Goal: Information Seeking & Learning: Learn about a topic

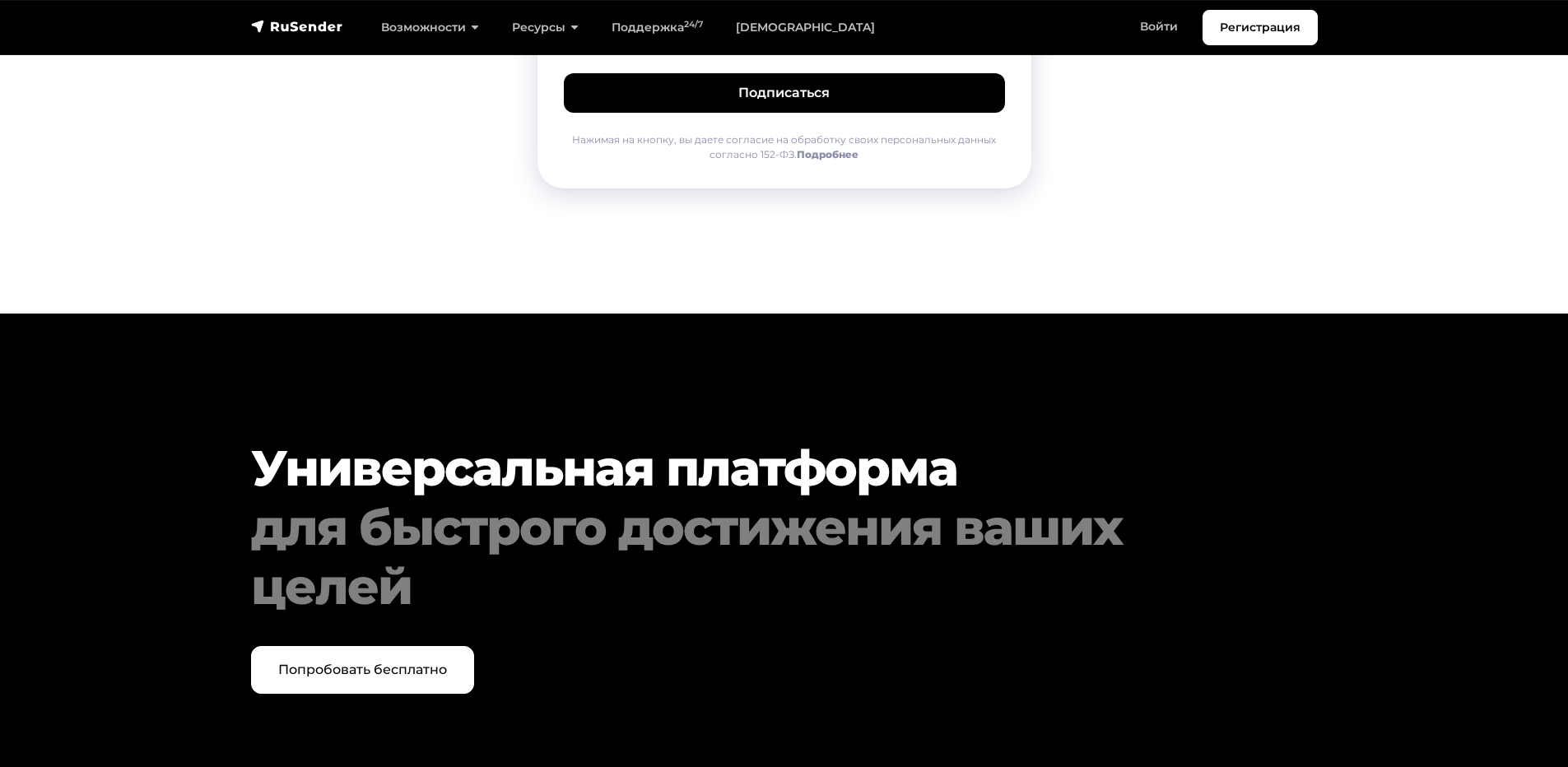
scroll to position [8437, 0]
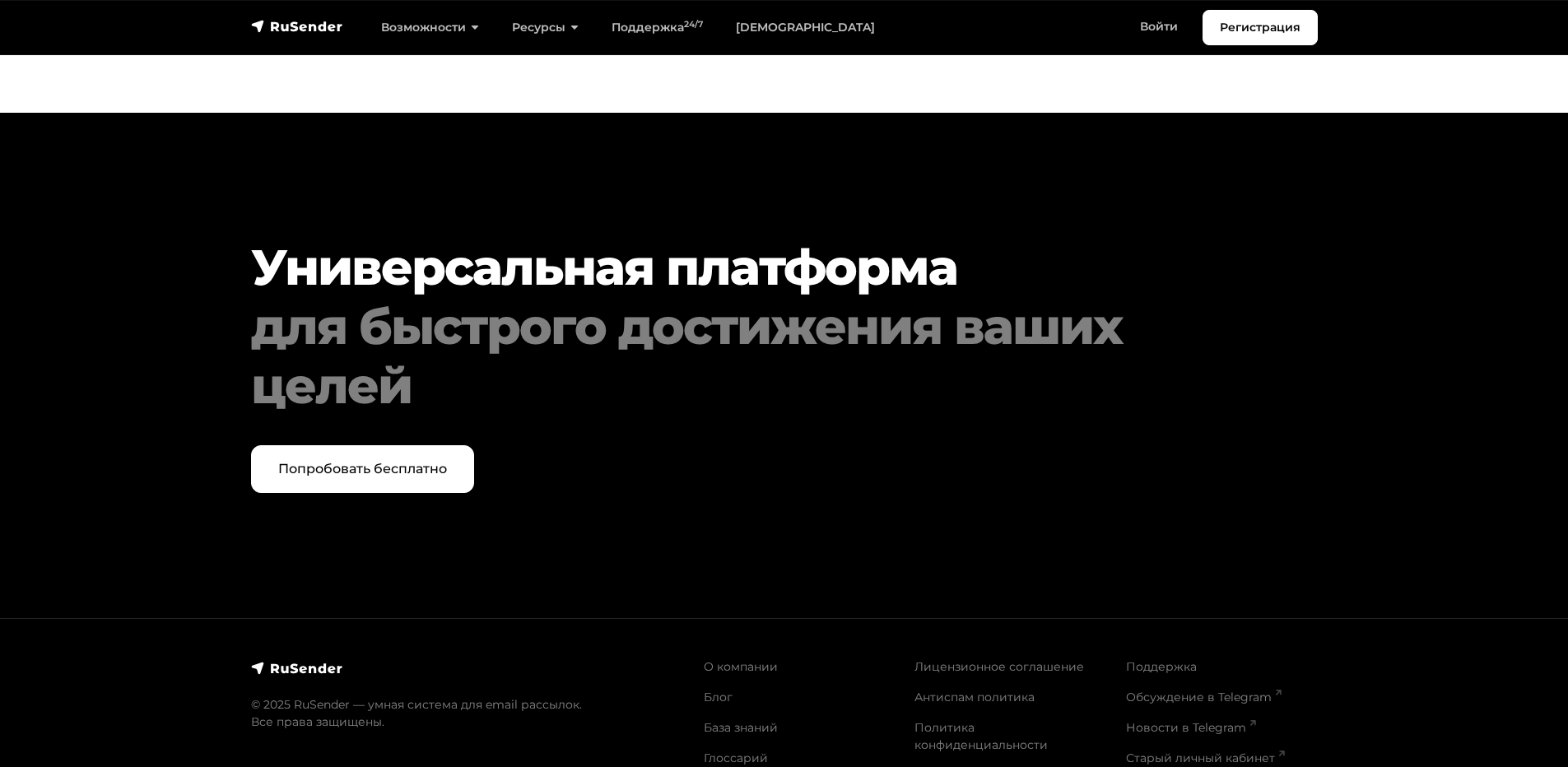
click at [1331, 457] on section "Универсальная платформа для быстрого достижения ваших целей Попробовать бесплат…" at bounding box center [784, 365] width 1568 height 505
drag, startPoint x: 1347, startPoint y: 434, endPoint x: 1335, endPoint y: 424, distance: 15.6
drag, startPoint x: 1335, startPoint y: 424, endPoint x: 1332, endPoint y: 408, distance: 16.3
click at [1322, 398] on div "Универсальная платформа для быстрого достижения ваших целей Попробовать бесплат…" at bounding box center [784, 365] width 1086 height 255
click at [958, 689] on link "Антиспам политика" at bounding box center [974, 696] width 120 height 15
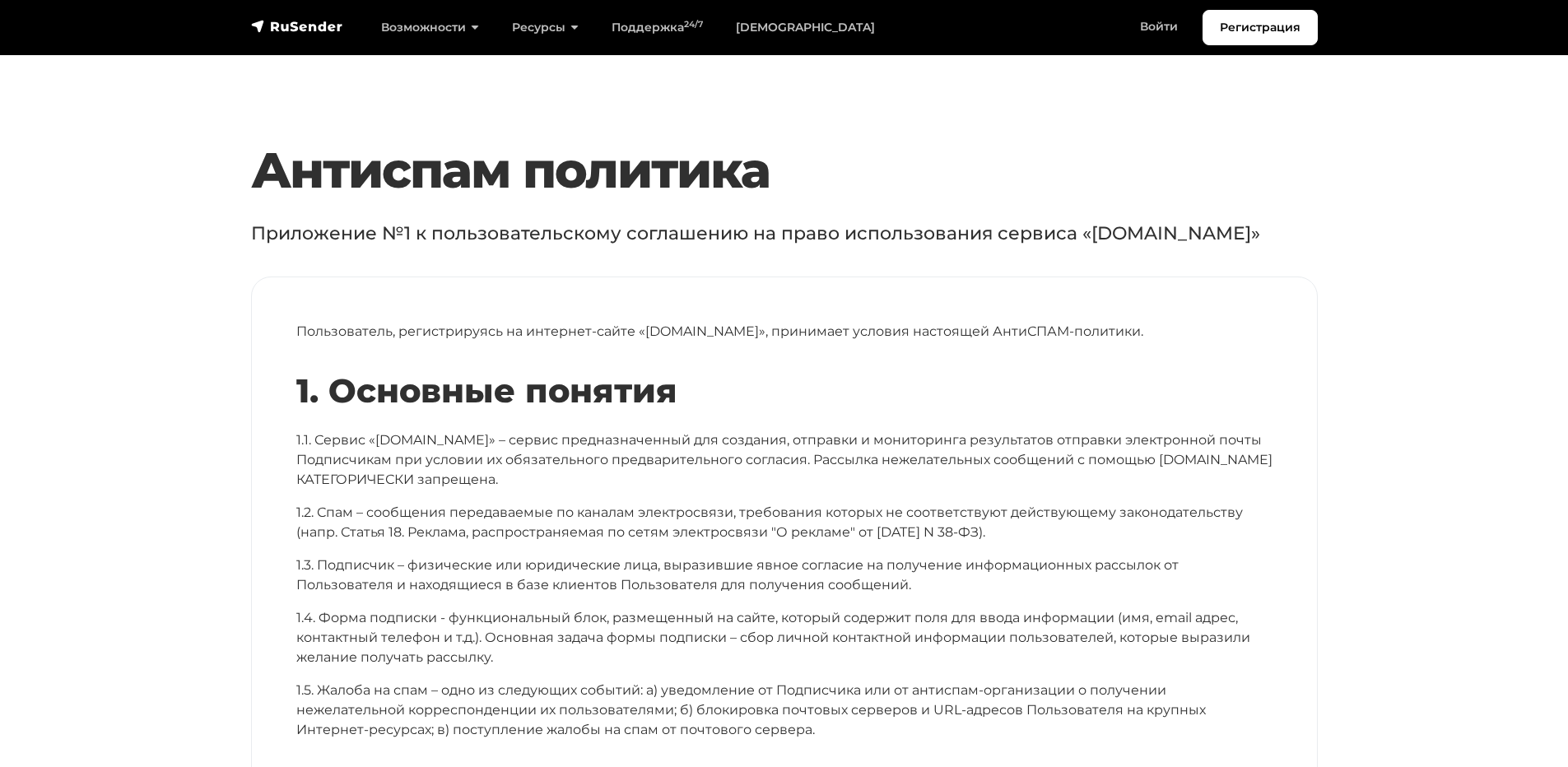
click at [658, 489] on p "1.1. Сервис «[DOMAIN_NAME]» – сервис предназначенный для создания, отправки и м…" at bounding box center [784, 460] width 976 height 60
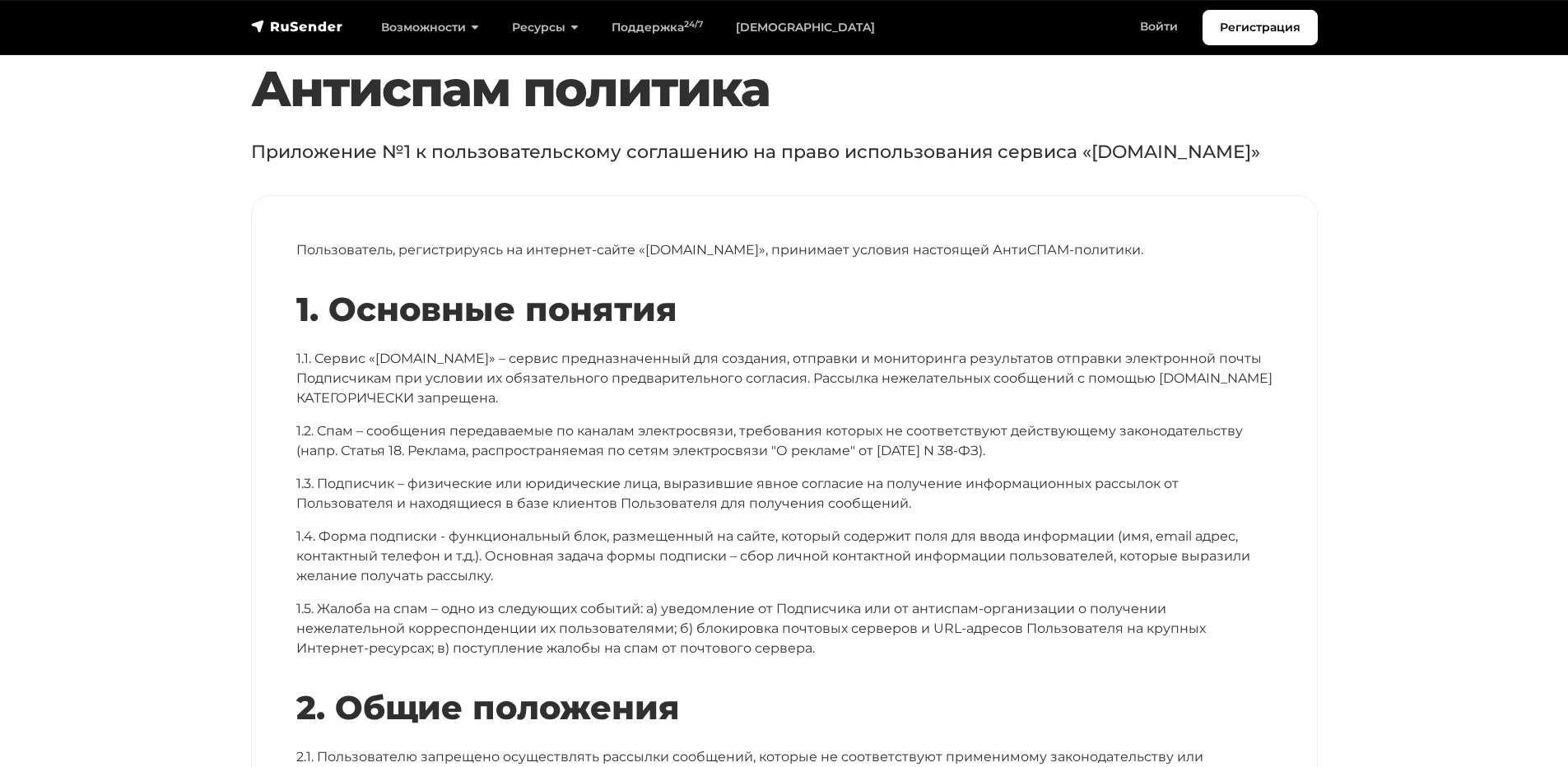
scroll to position [82, 0]
click at [877, 408] on div "1. Основные понятия 1.1. Сервис «[DOMAIN_NAME]» – сервис предназначенный для со…" at bounding box center [784, 473] width 976 height 368
click at [797, 452] on p "1.2. Спам – сообщения передаваемые по каналам электросвязи, требования которых …" at bounding box center [784, 440] width 976 height 40
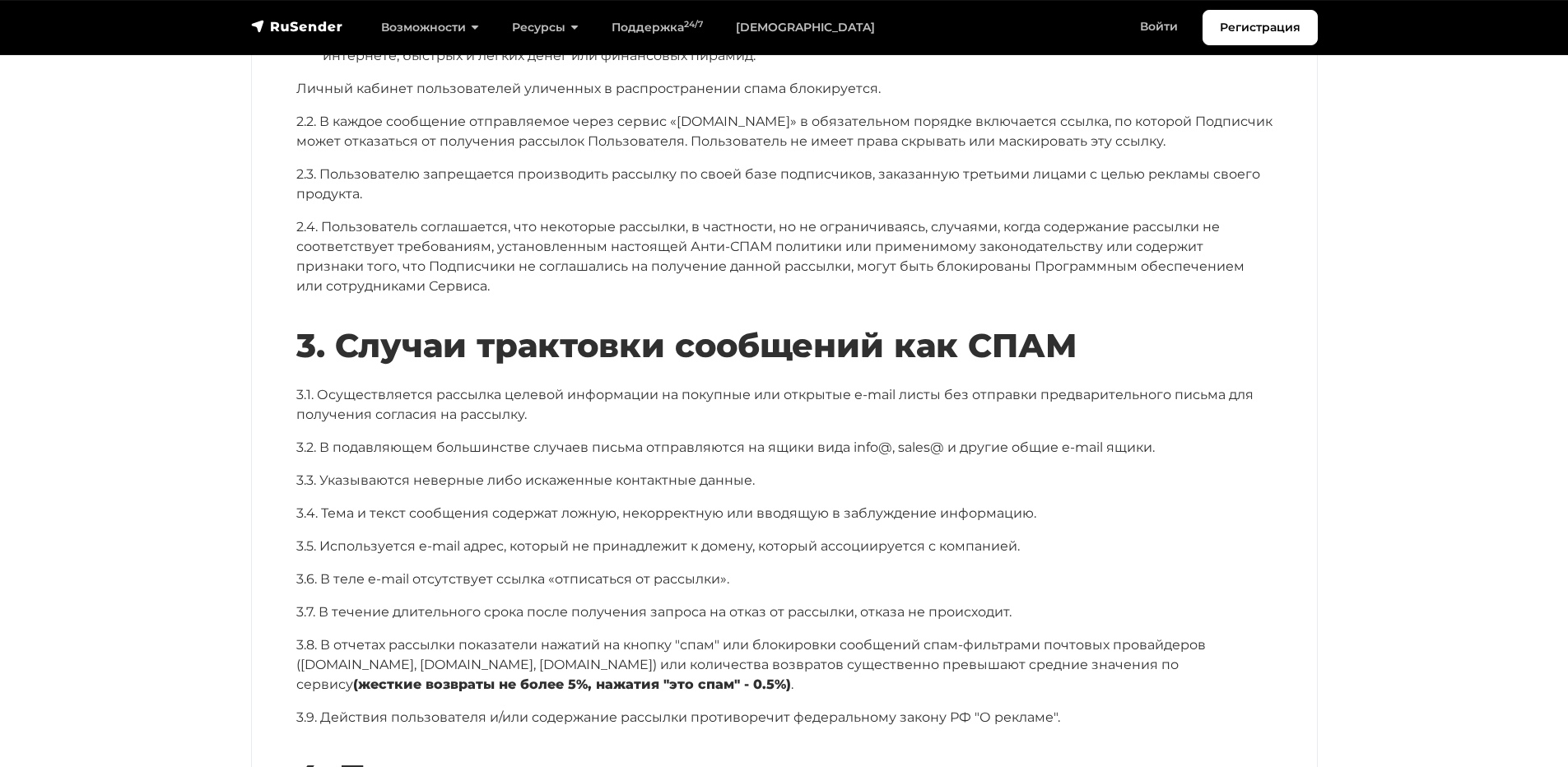
scroll to position [1070, 0]
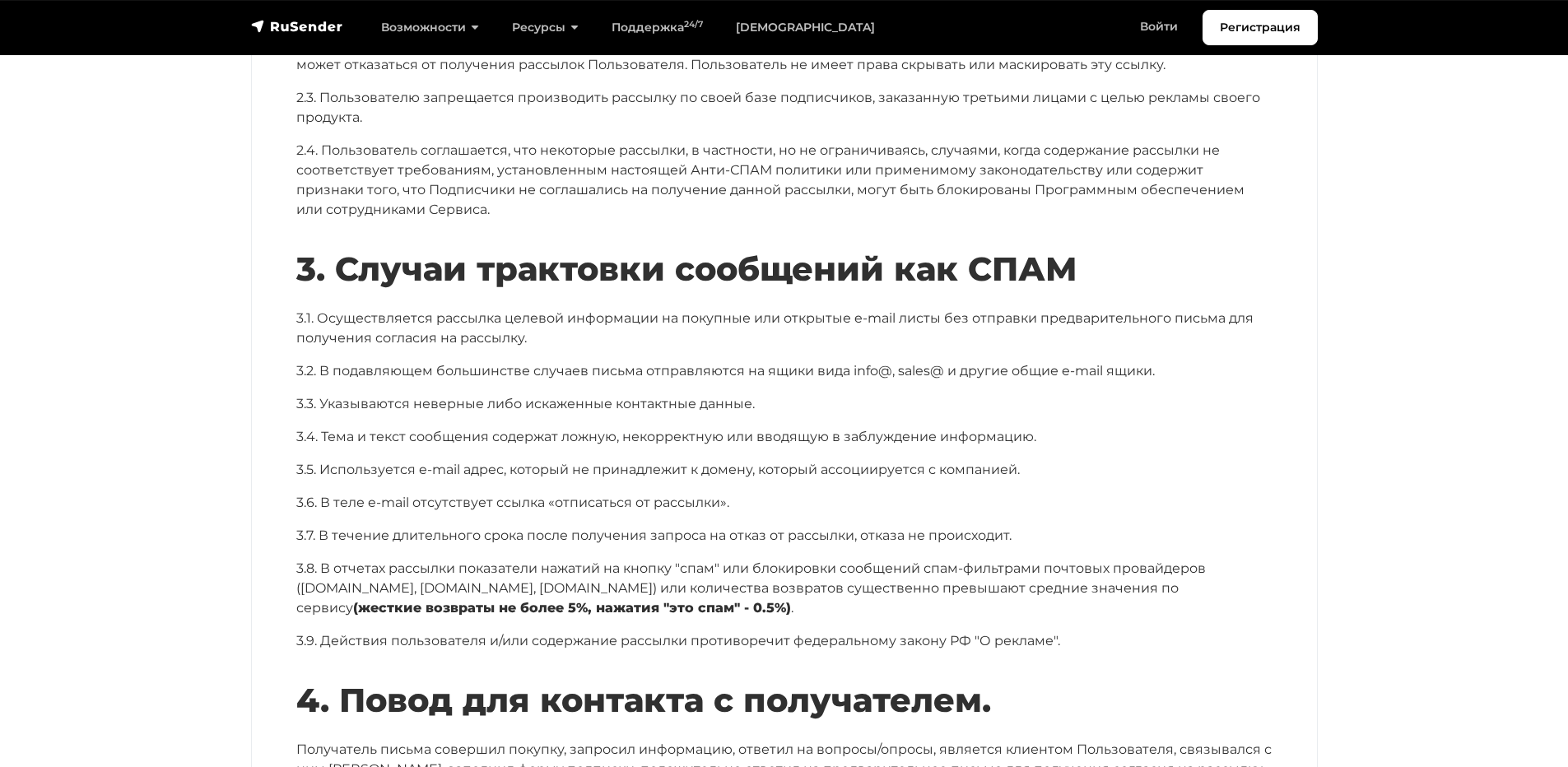
drag, startPoint x: 1151, startPoint y: 436, endPoint x: 1078, endPoint y: 422, distance: 74.3
click at [1076, 421] on div "3. Случаи трактовки сообщений как СПАМ 3.1. Осуществляется рассылка целевой инф…" at bounding box center [784, 450] width 976 height 401
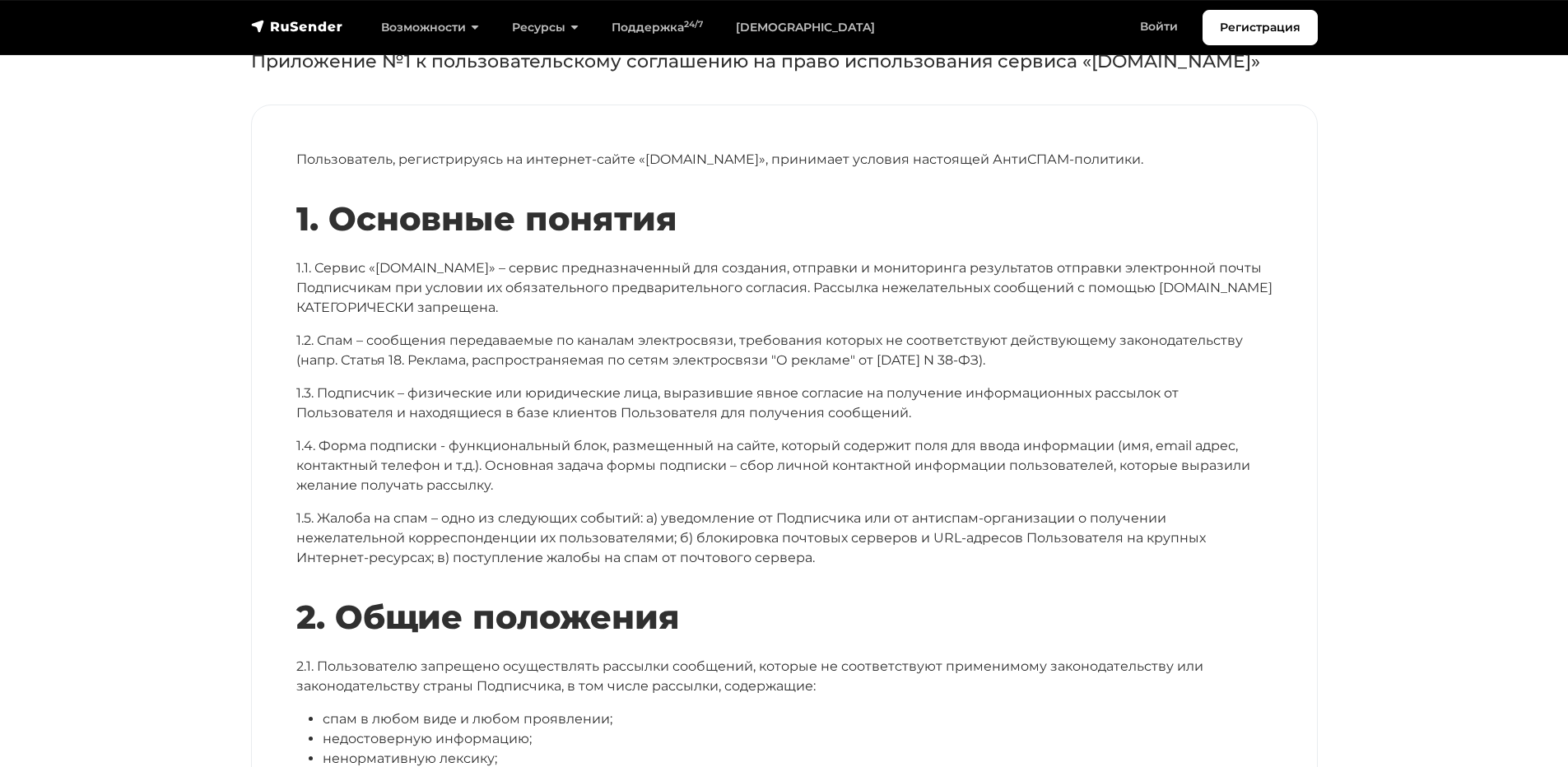
scroll to position [0, 0]
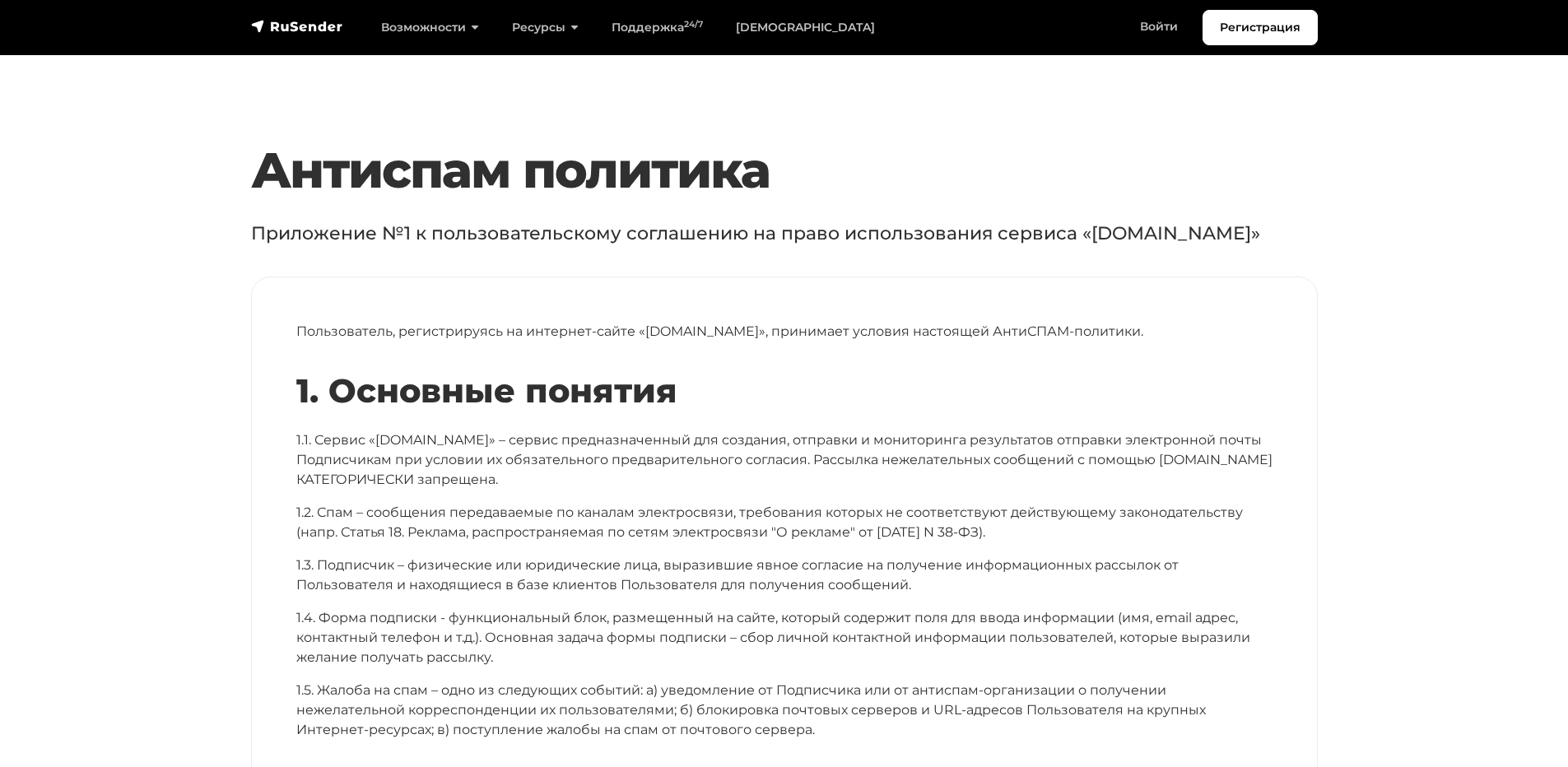
drag, startPoint x: 880, startPoint y: 105, endPoint x: 840, endPoint y: 99, distance: 40.4
click at [755, 28] on link "[DEMOGRAPHIC_DATA]" at bounding box center [805, 27] width 172 height 34
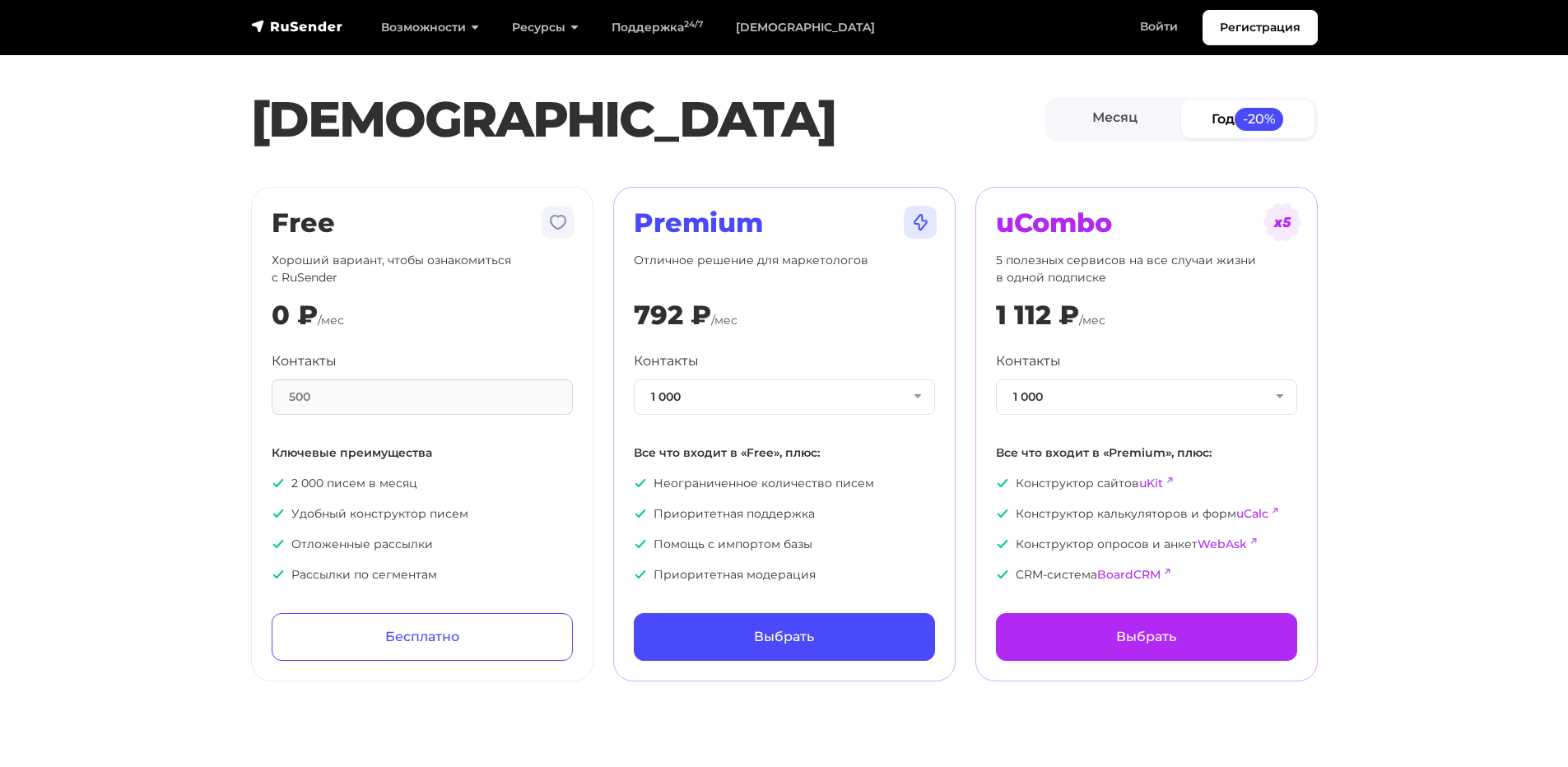
click at [168, 420] on section "Тарифы Месяц Год -20% Free Хороший вариант, чтобы ознакомиться с RuSender 0 ₽ /…" at bounding box center [784, 350] width 1568 height 662
click at [341, 398] on div "500" at bounding box center [422, 397] width 301 height 35
drag, startPoint x: 322, startPoint y: 396, endPoint x: 277, endPoint y: 406, distance: 46.1
click at [277, 406] on div "500" at bounding box center [422, 397] width 301 height 35
click at [400, 400] on div "500" at bounding box center [422, 397] width 301 height 35
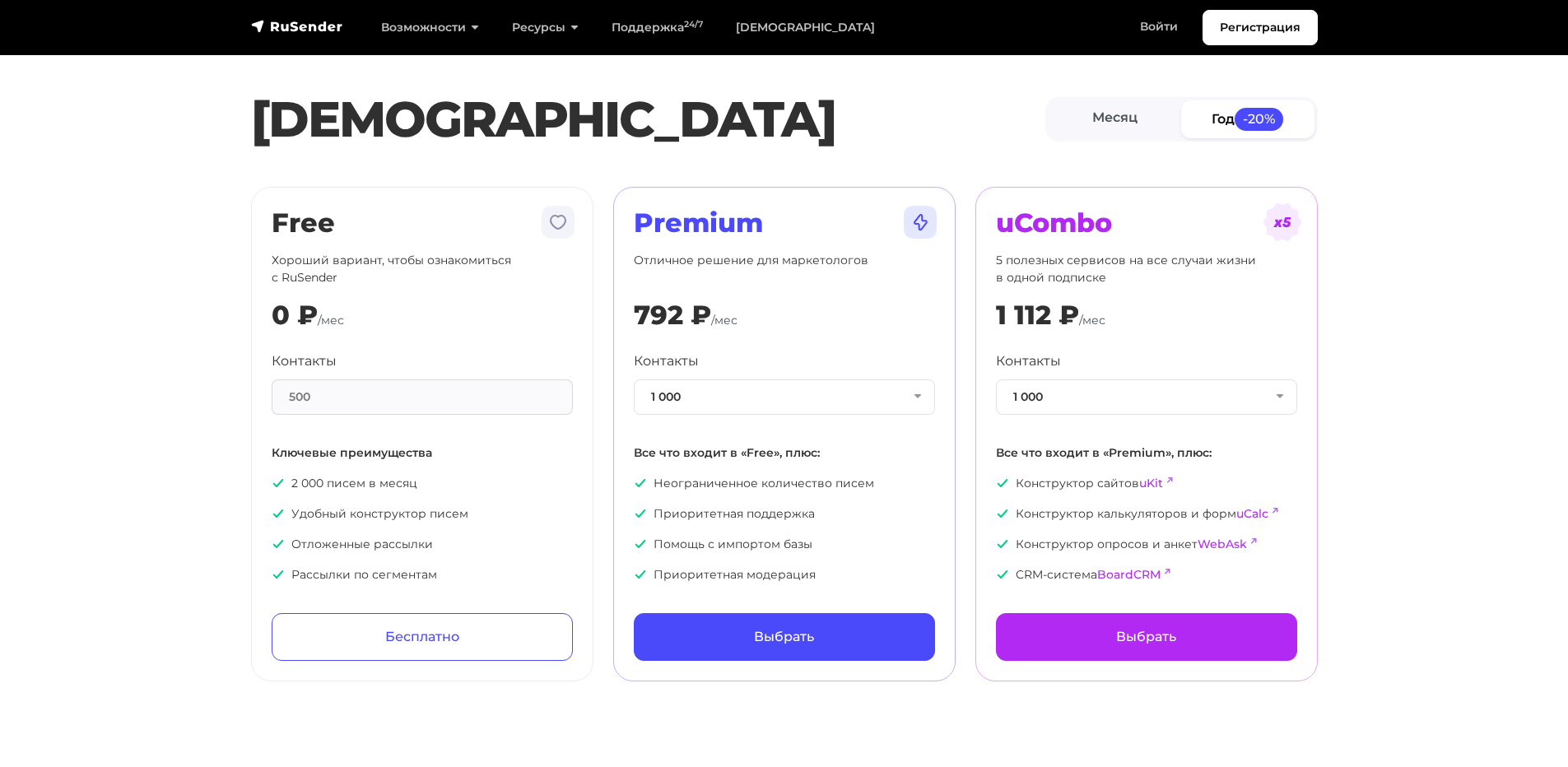
click at [372, 399] on div "500" at bounding box center [422, 397] width 301 height 35
click at [814, 402] on button "1 000" at bounding box center [784, 397] width 301 height 35
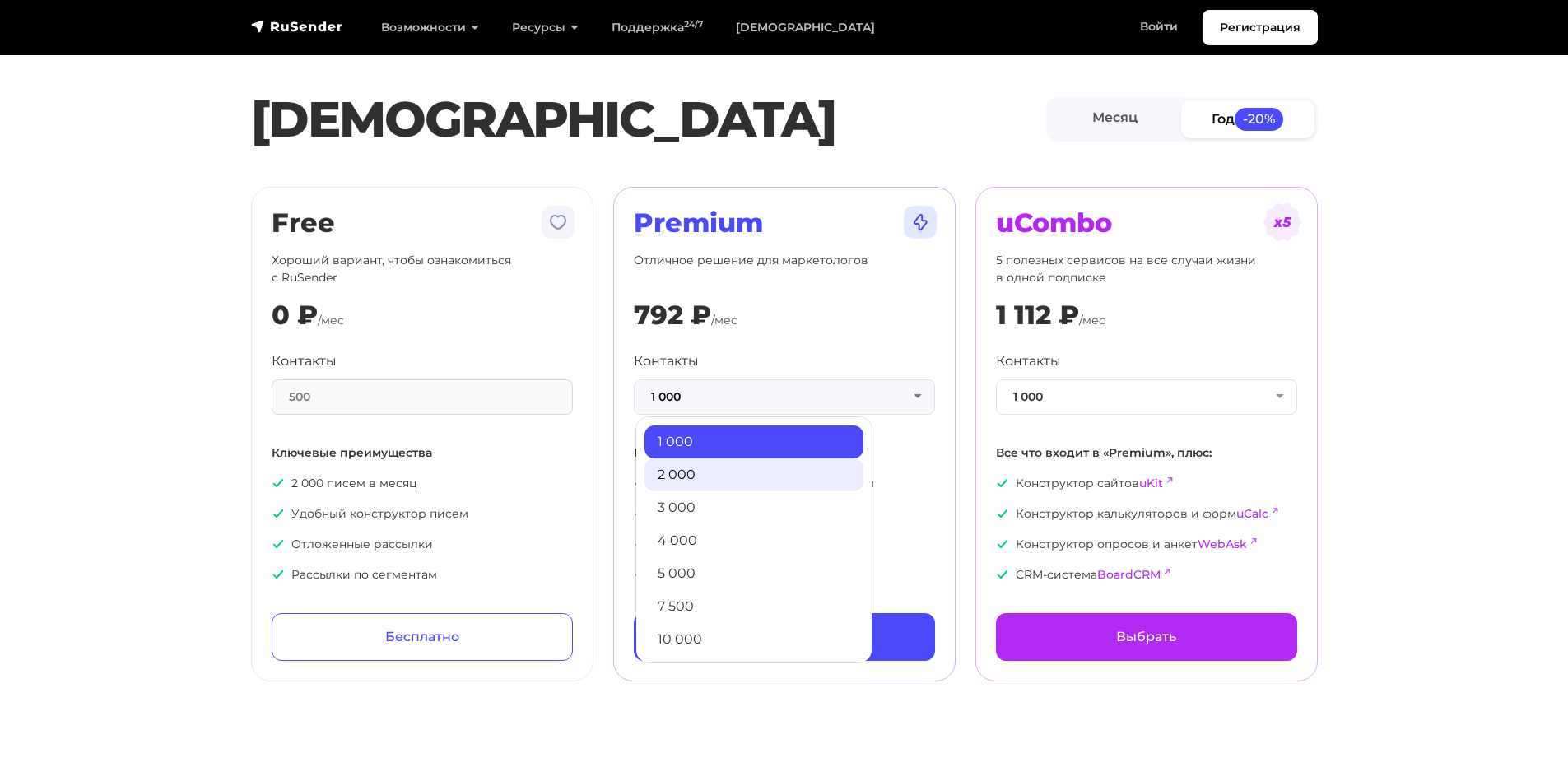
click at [728, 475] on link "2 000" at bounding box center [753, 475] width 219 height 33
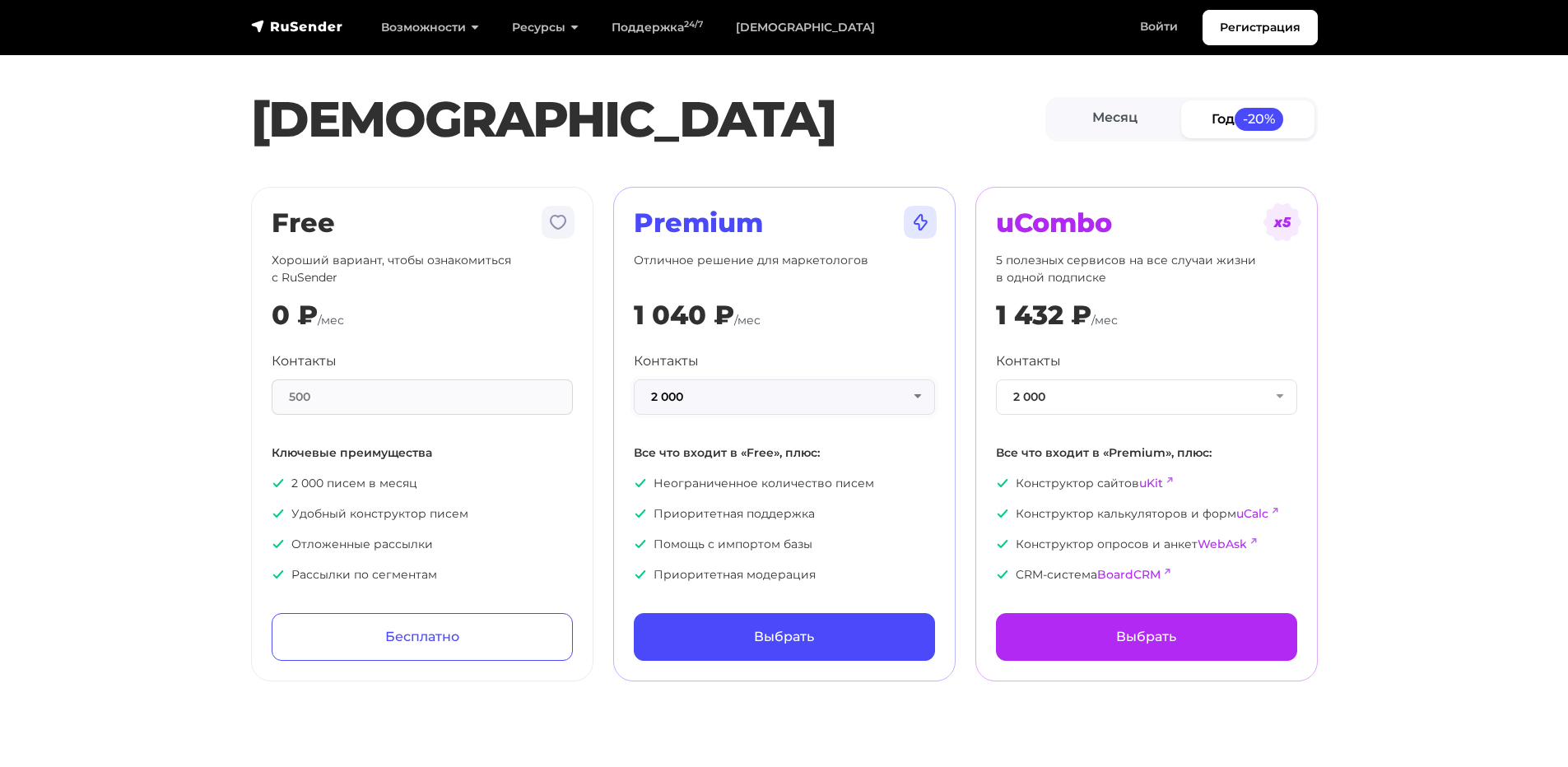
click at [738, 396] on button "2 000" at bounding box center [784, 397] width 301 height 35
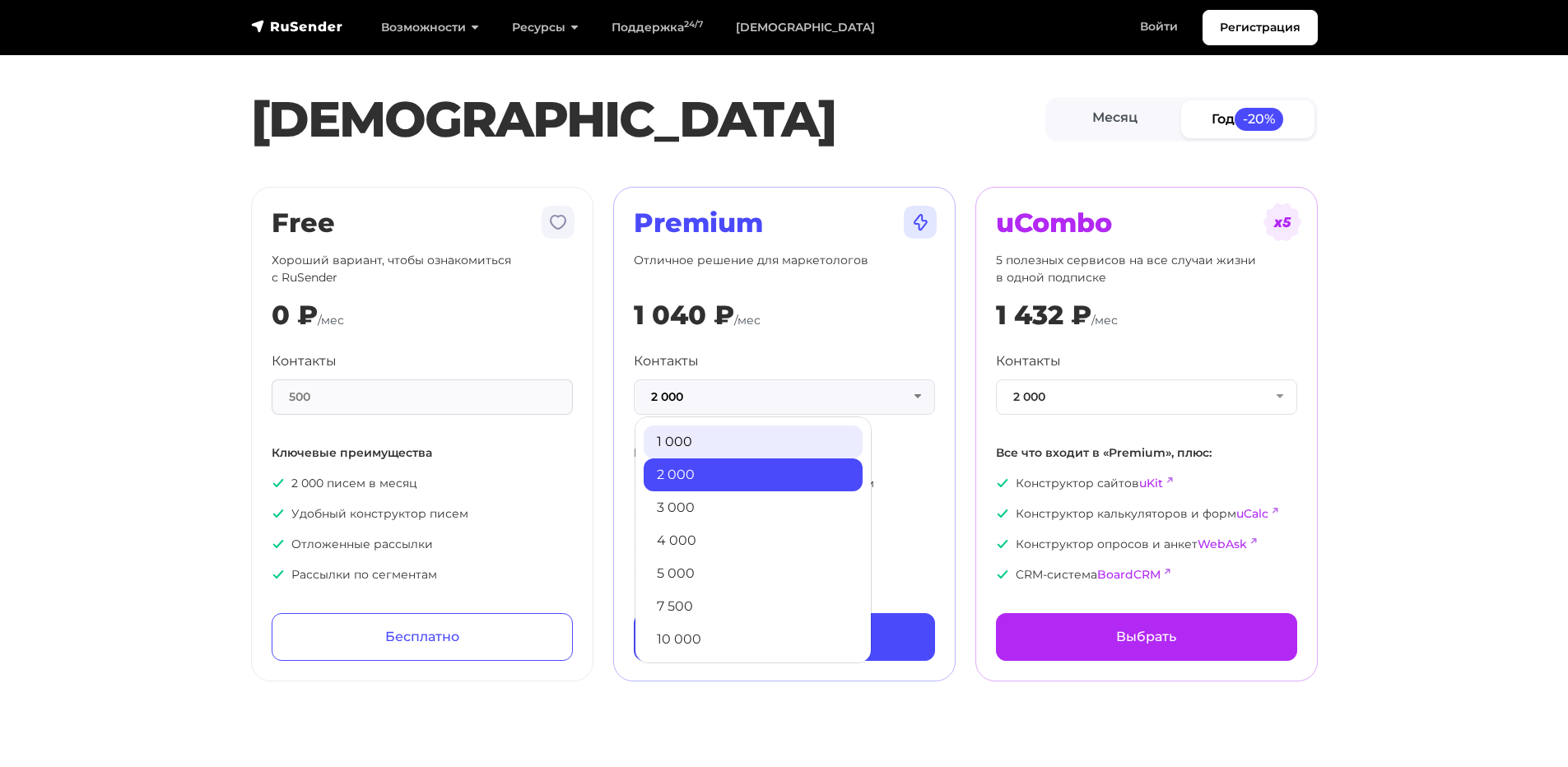
click at [725, 448] on link "1 000" at bounding box center [752, 442] width 219 height 33
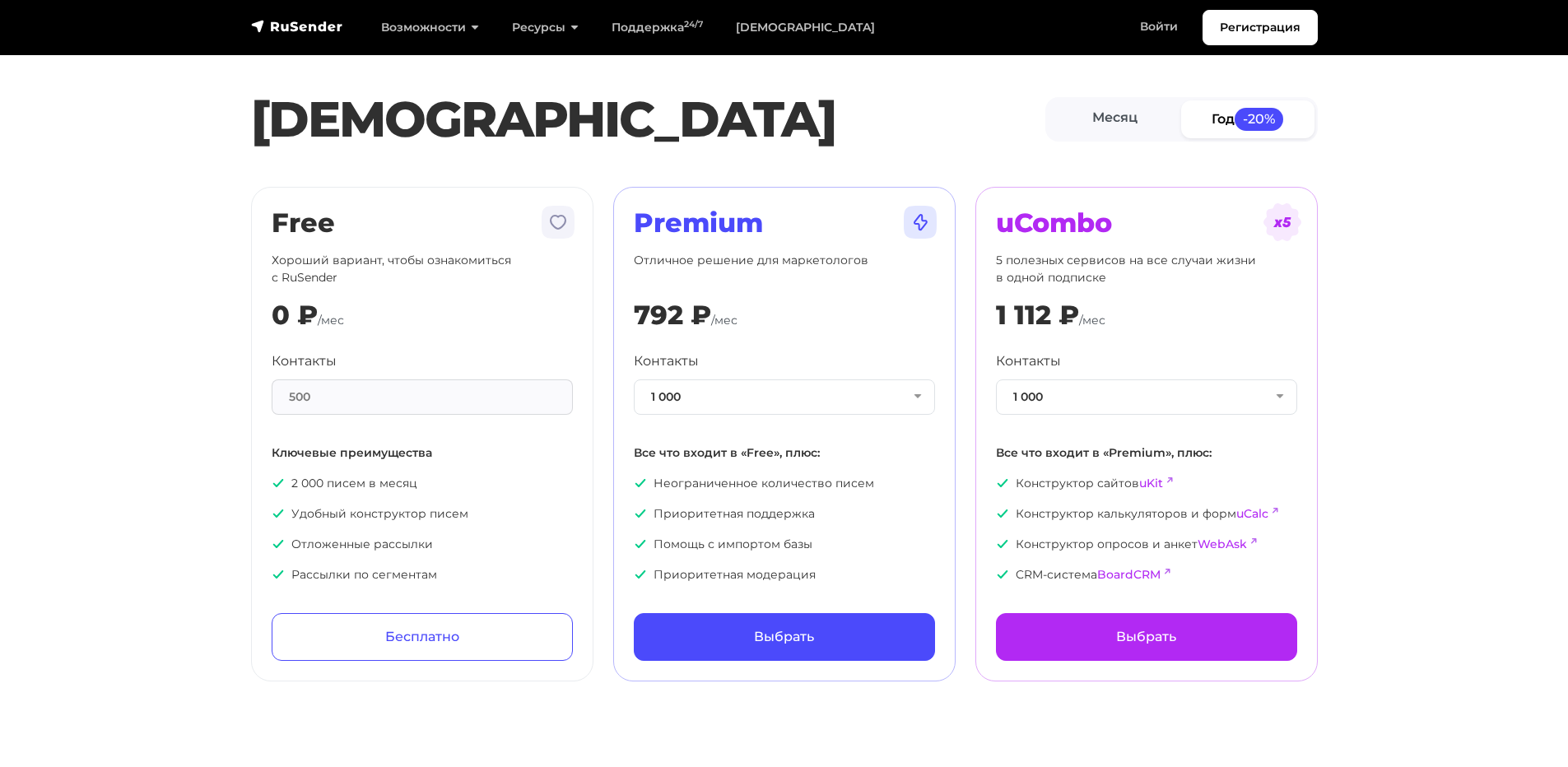
click at [595, 398] on div "Free Хороший вариант, чтобы ознакомиться с RuSender 0 ₽ /мес Контакты 500 Ключе…" at bounding box center [422, 434] width 362 height 495
click at [771, 535] on p "Помощь с импортом базы" at bounding box center [784, 544] width 301 height 17
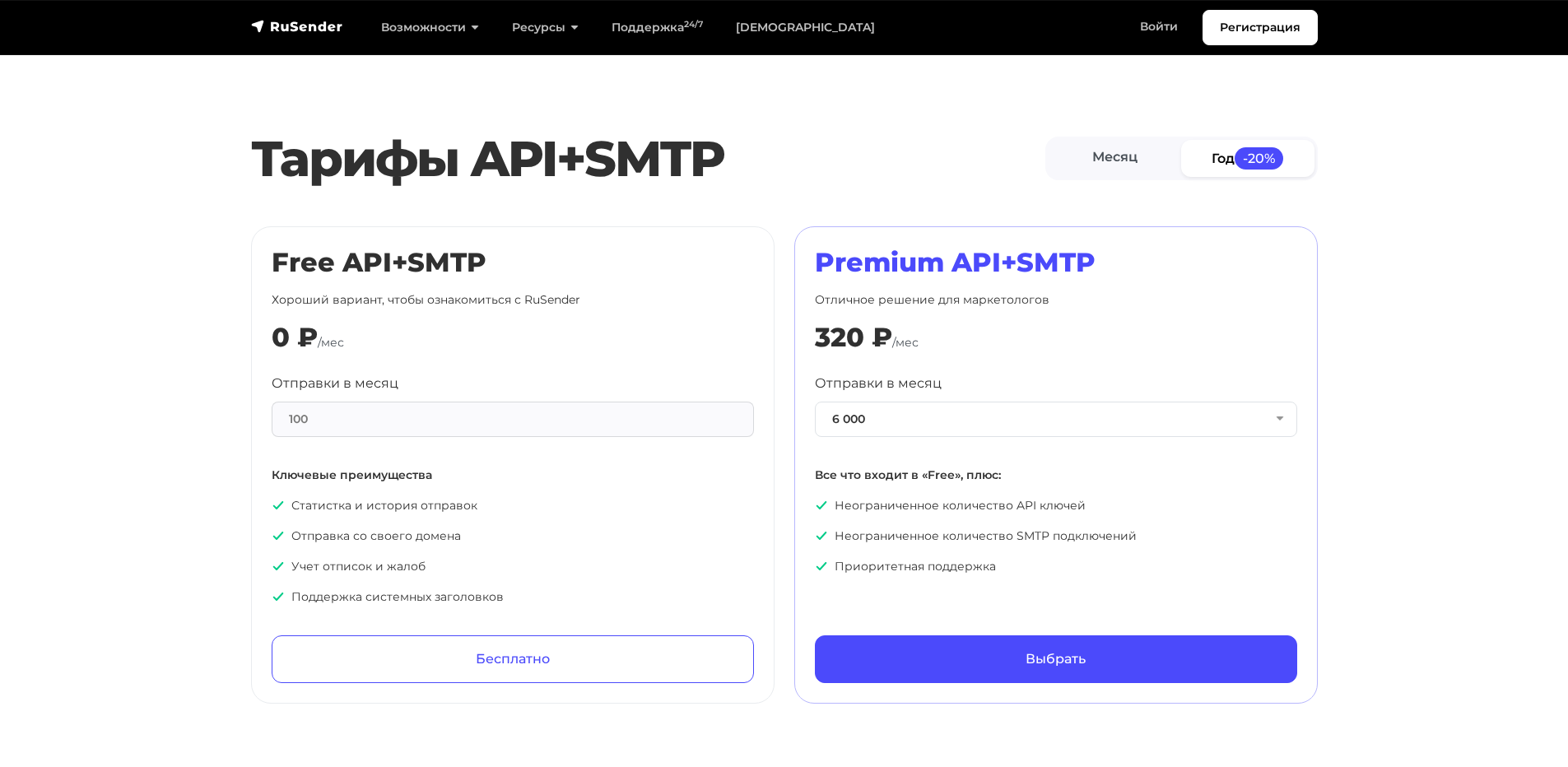
scroll to position [576, 0]
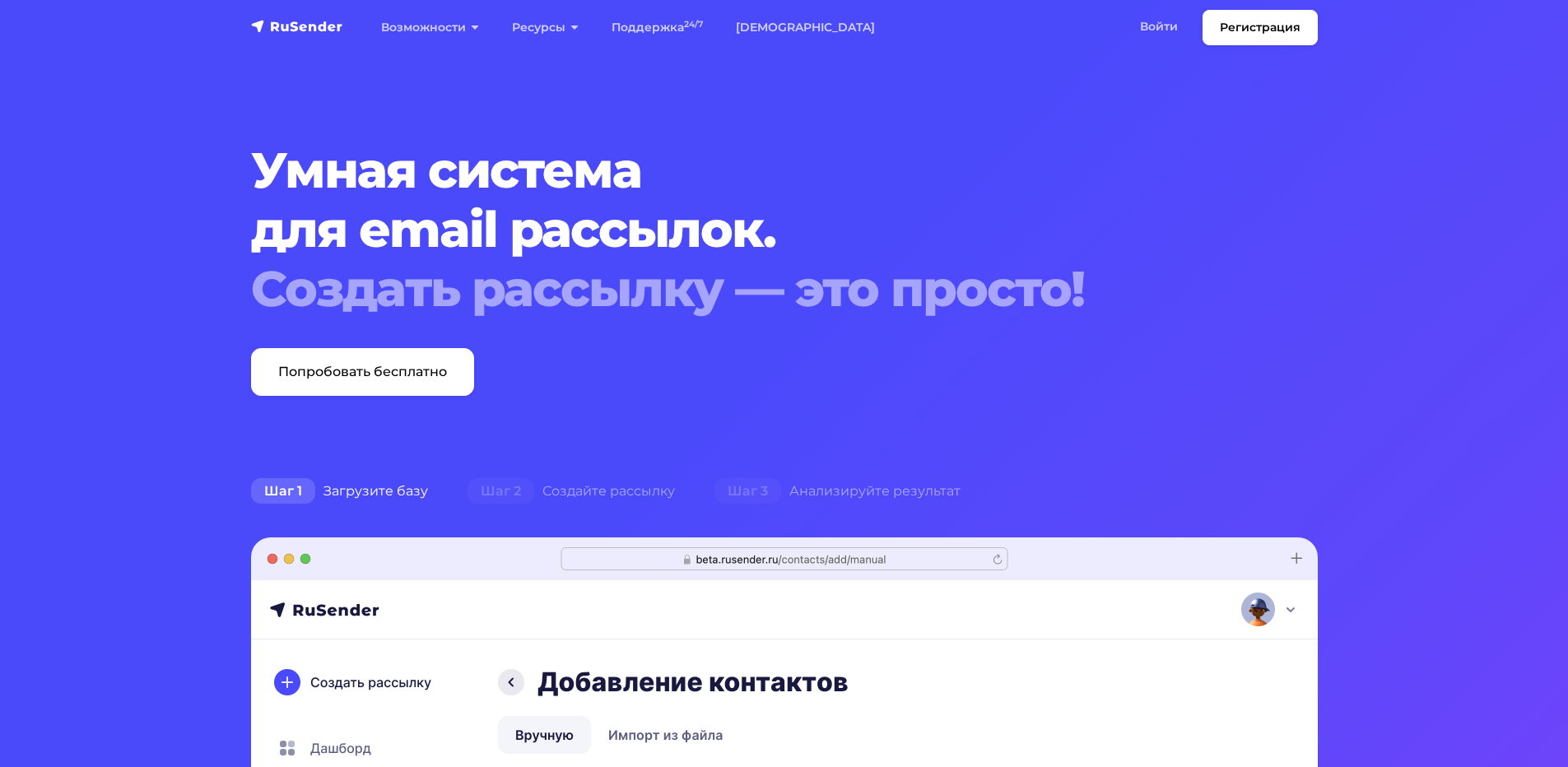
click at [867, 194] on h1 "Умная система для email рассылок. Создать рассылку — это просто!" at bounding box center [739, 230] width 976 height 178
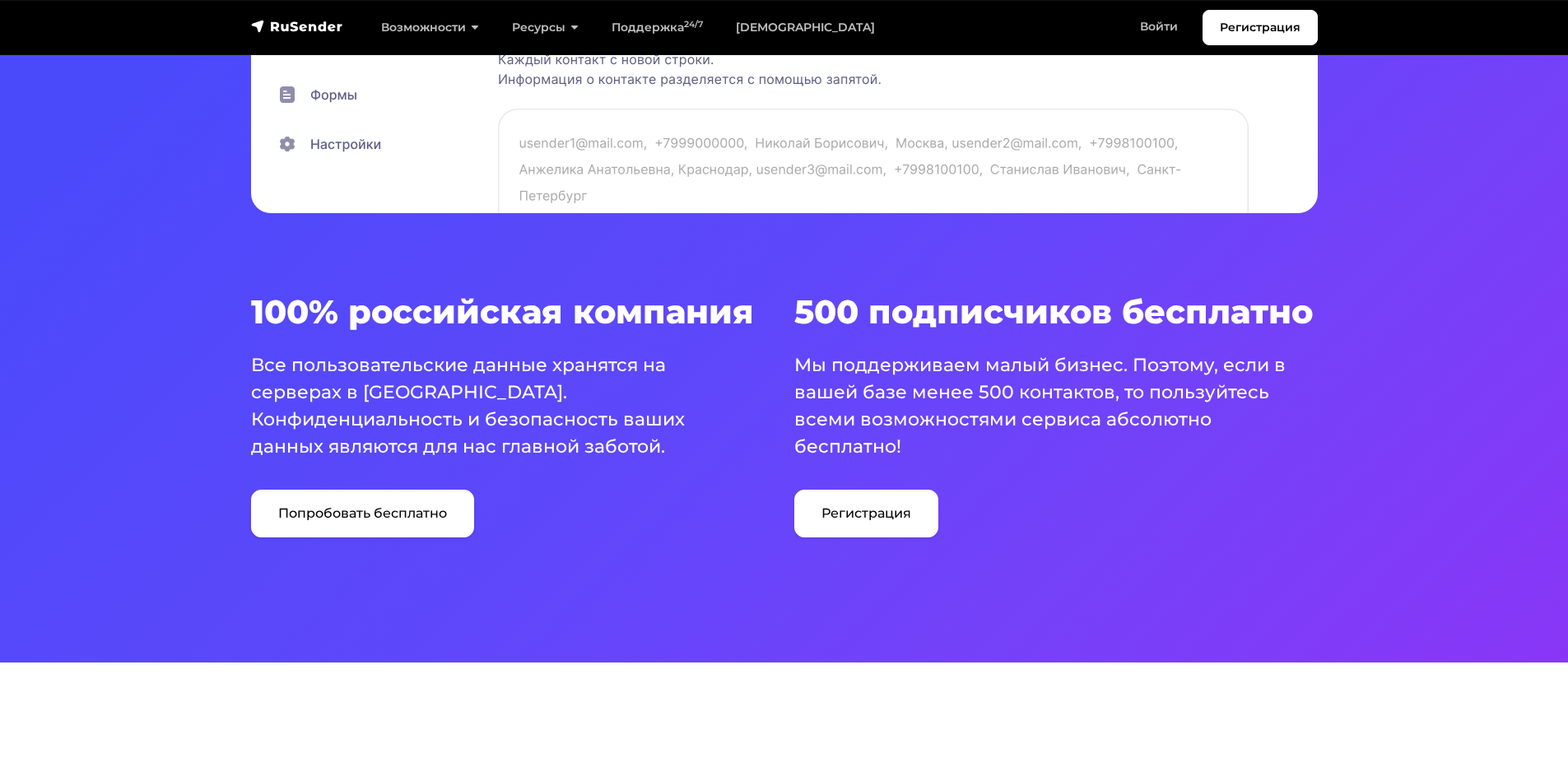
scroll to position [905, 0]
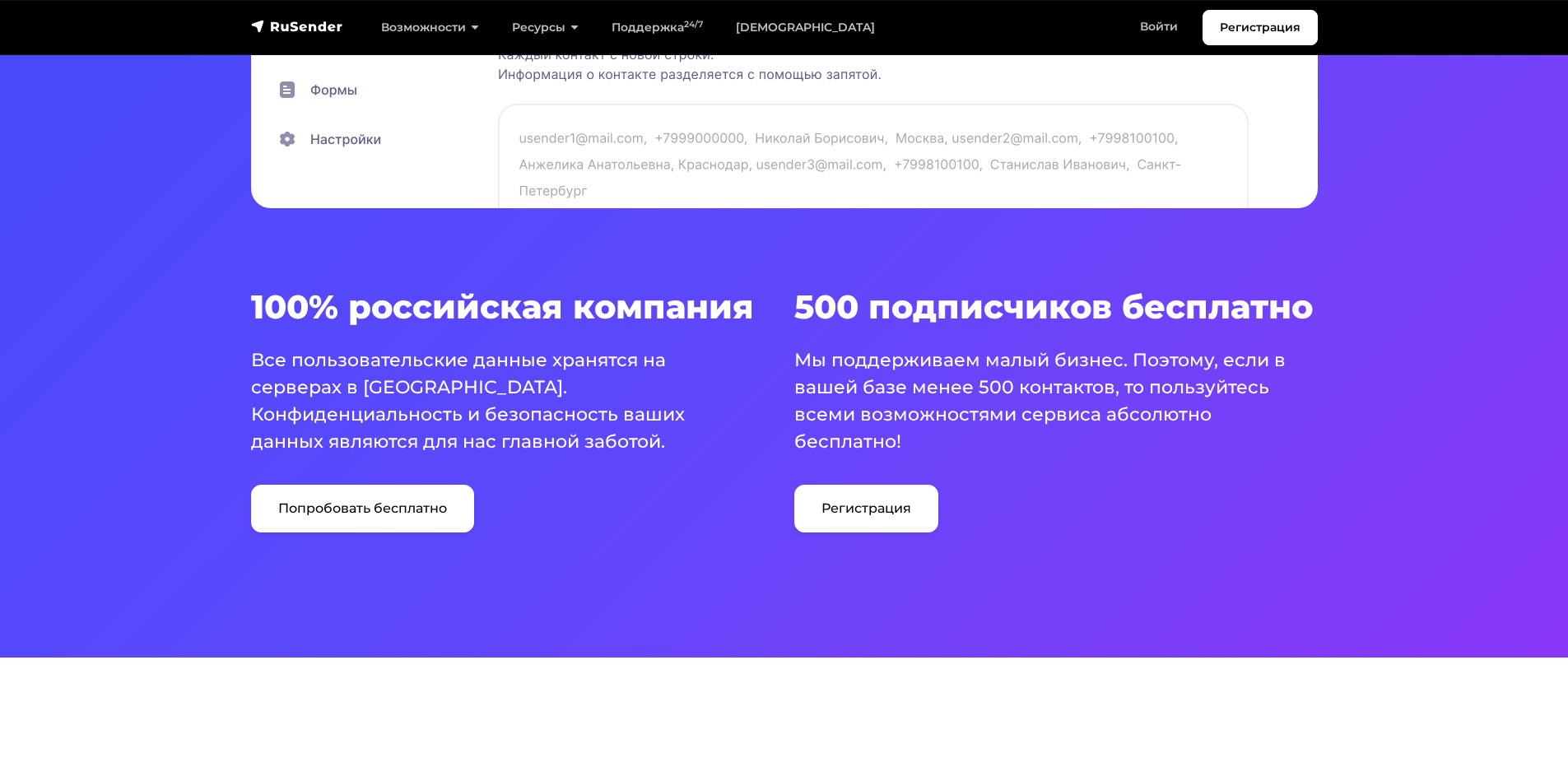
click at [708, 497] on div "100% российская компания Все пользовательские данные хранятся на серверах в Рос…" at bounding box center [513, 410] width 543 height 246
drag, startPoint x: 1091, startPoint y: 406, endPoint x: 1053, endPoint y: 397, distance: 39.1
click at [995, 381] on p "Мы поддерживаем малый бизнес. Поэтому, если в вашей базе менее 500 контактов, т…" at bounding box center [1046, 401] width 503 height 109
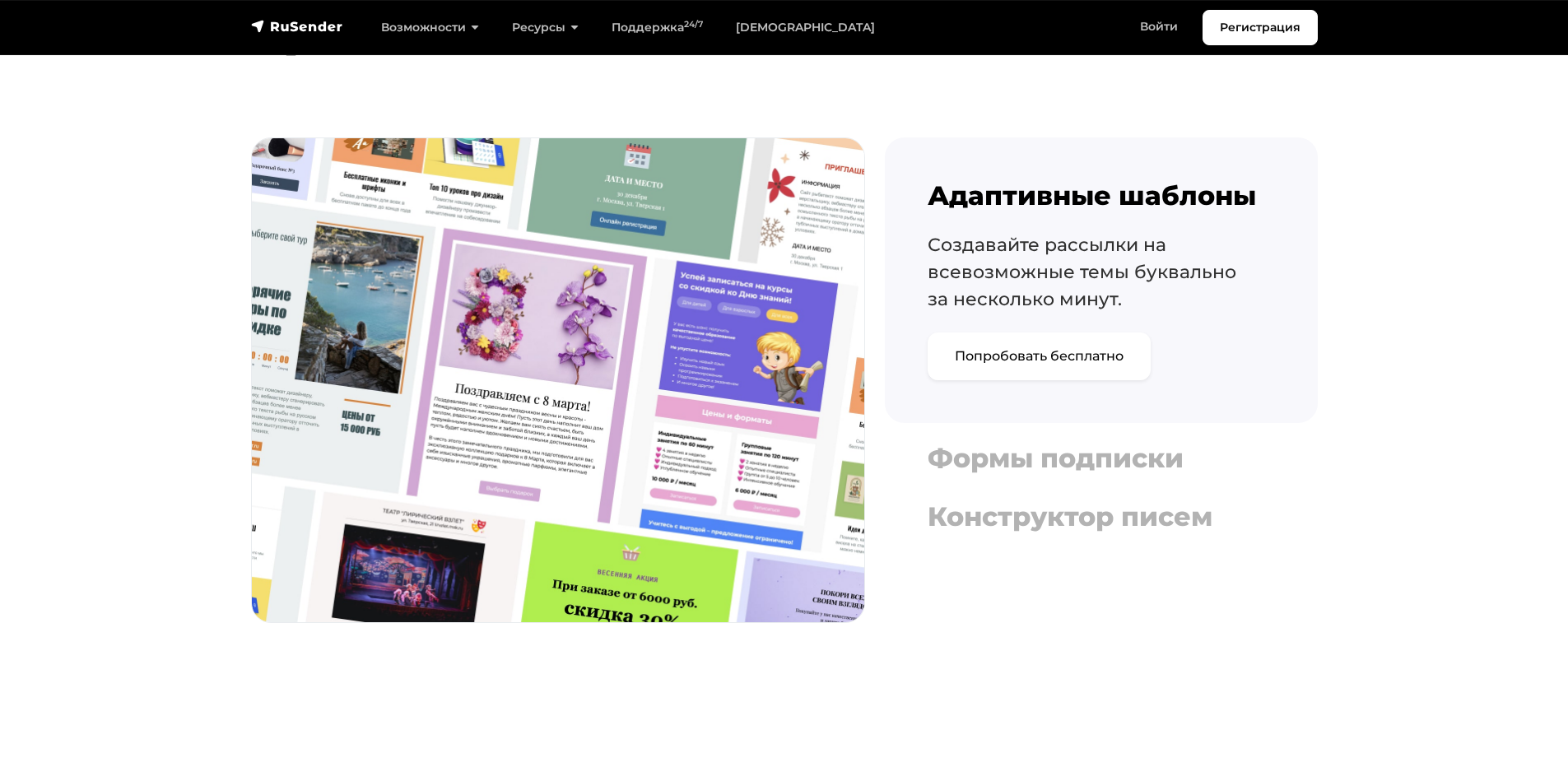
scroll to position [1810, 0]
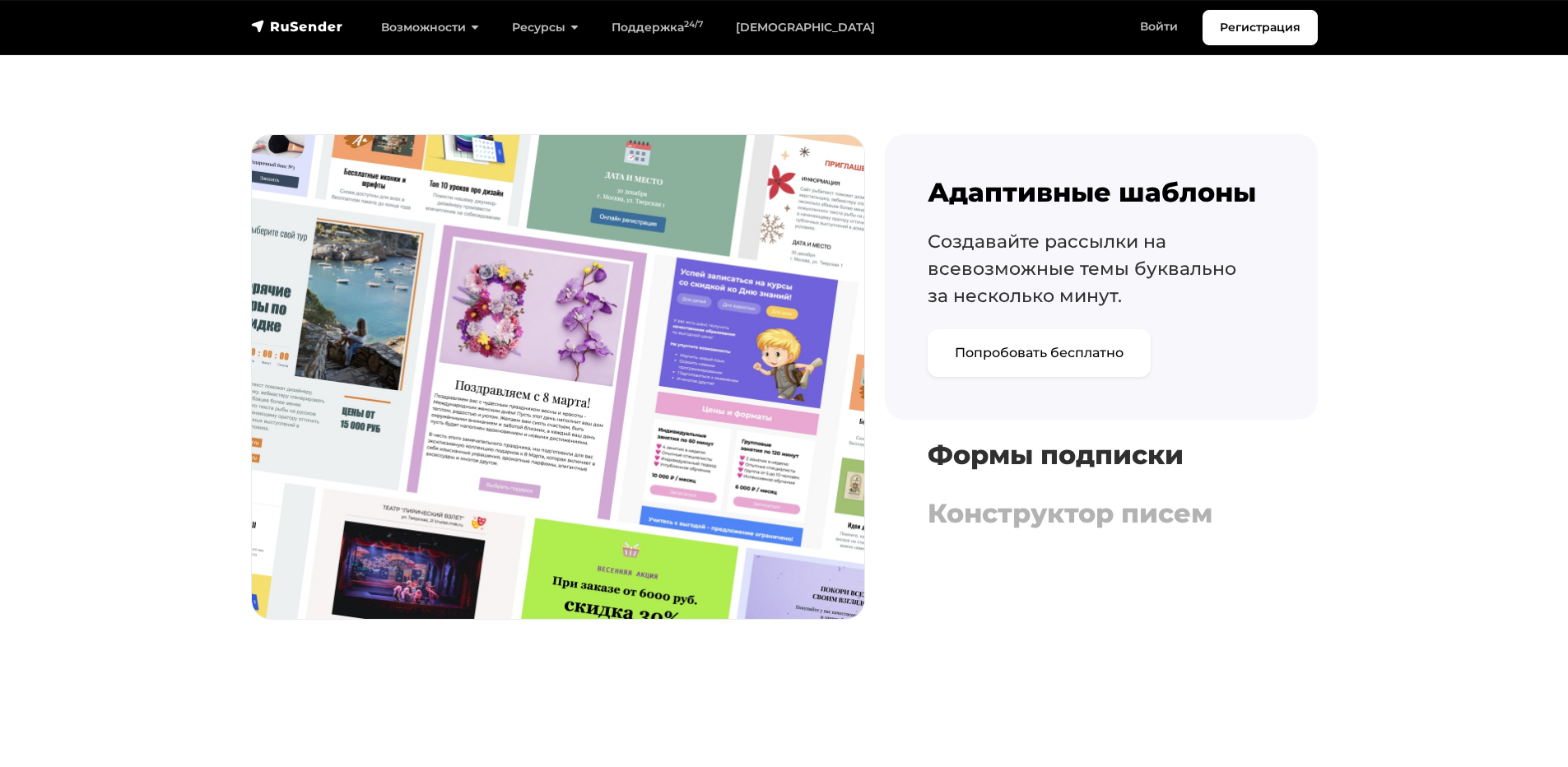
click at [1052, 463] on h4 "Формы подписки" at bounding box center [1101, 455] width 348 height 31
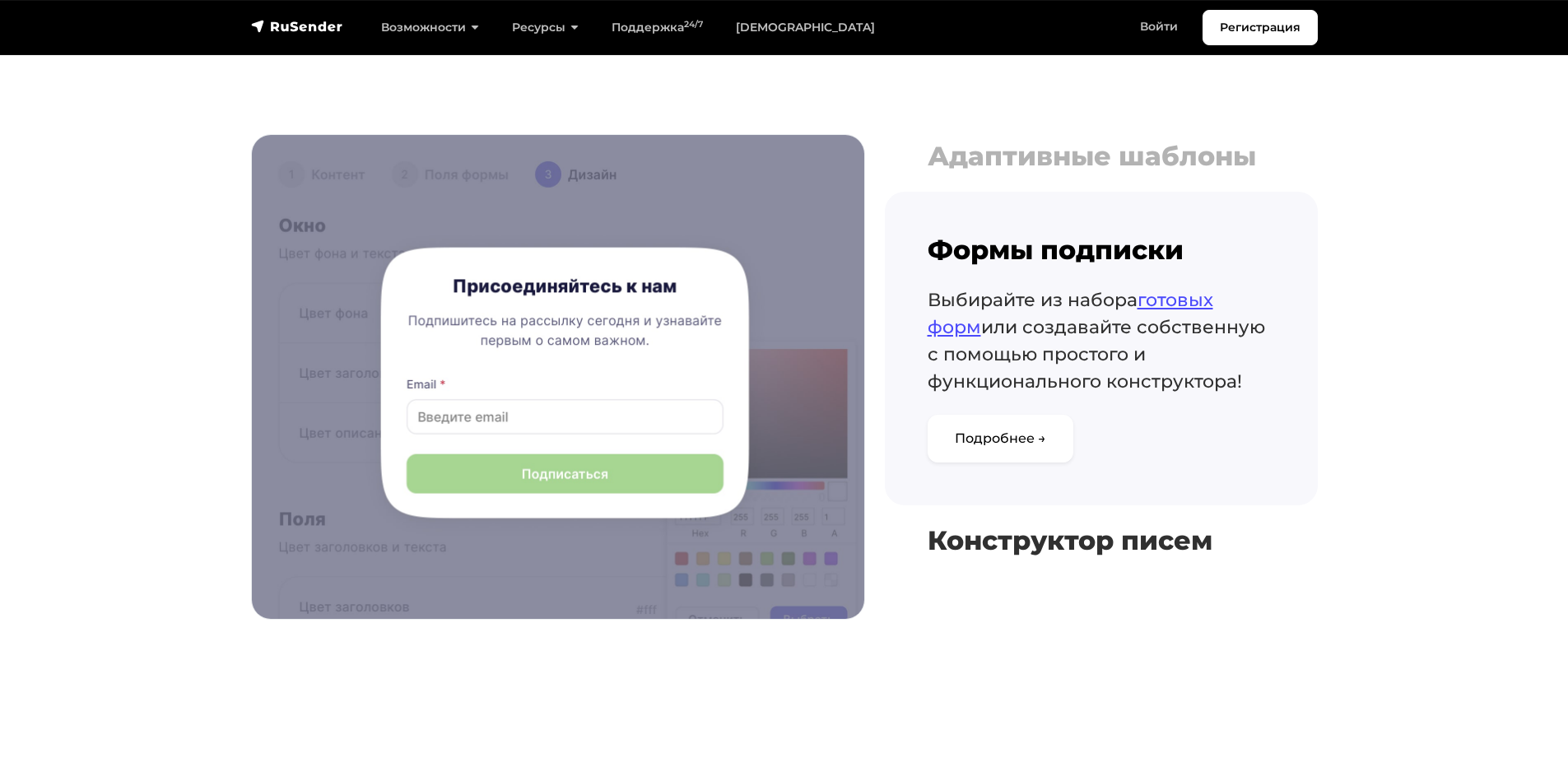
click at [1046, 523] on button "Конструктор писем Используйте наш интуитивно понятный конструктор писем , чтобы…" at bounding box center [1101, 540] width 432 height 44
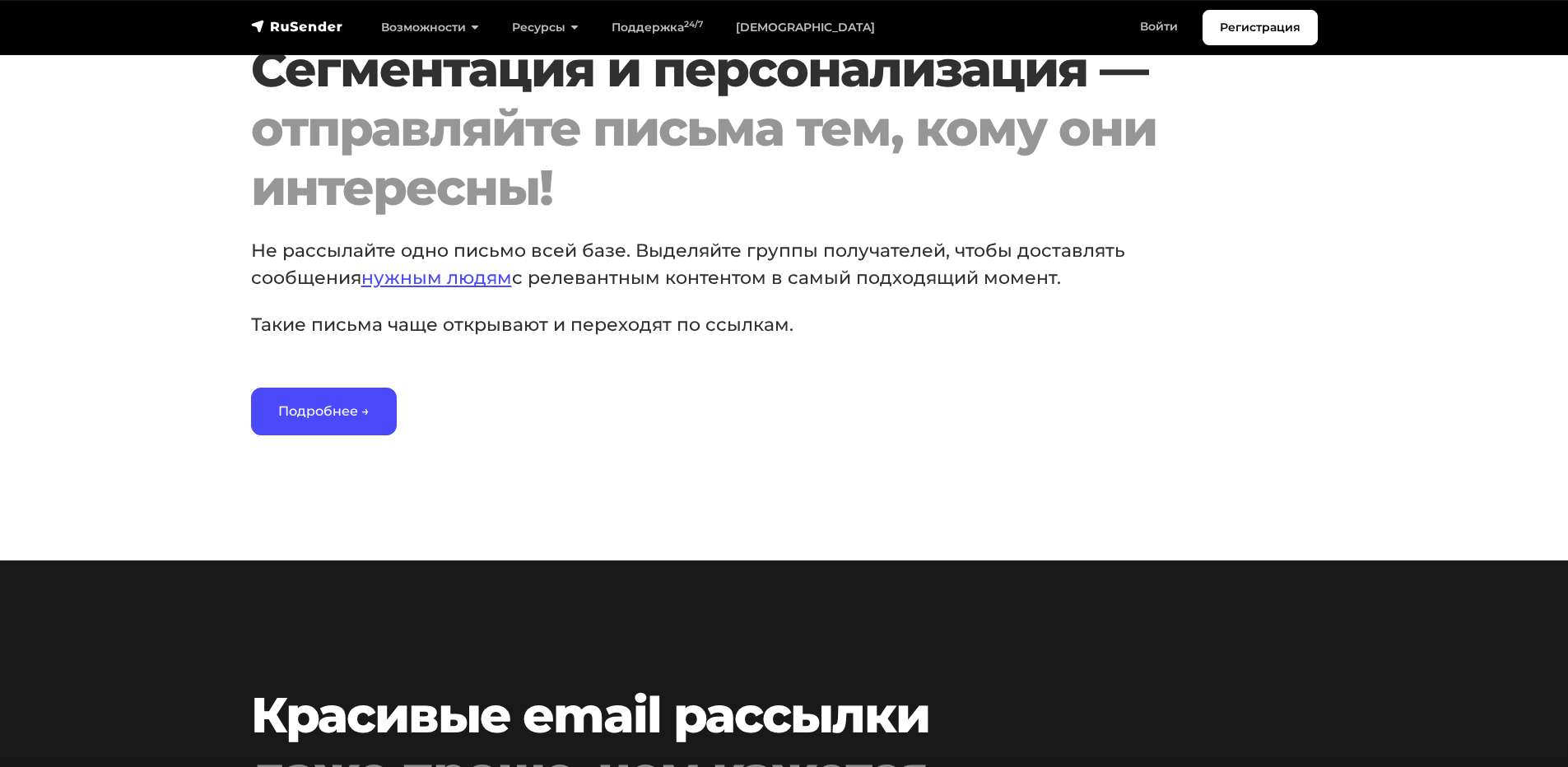
scroll to position [2468, 0]
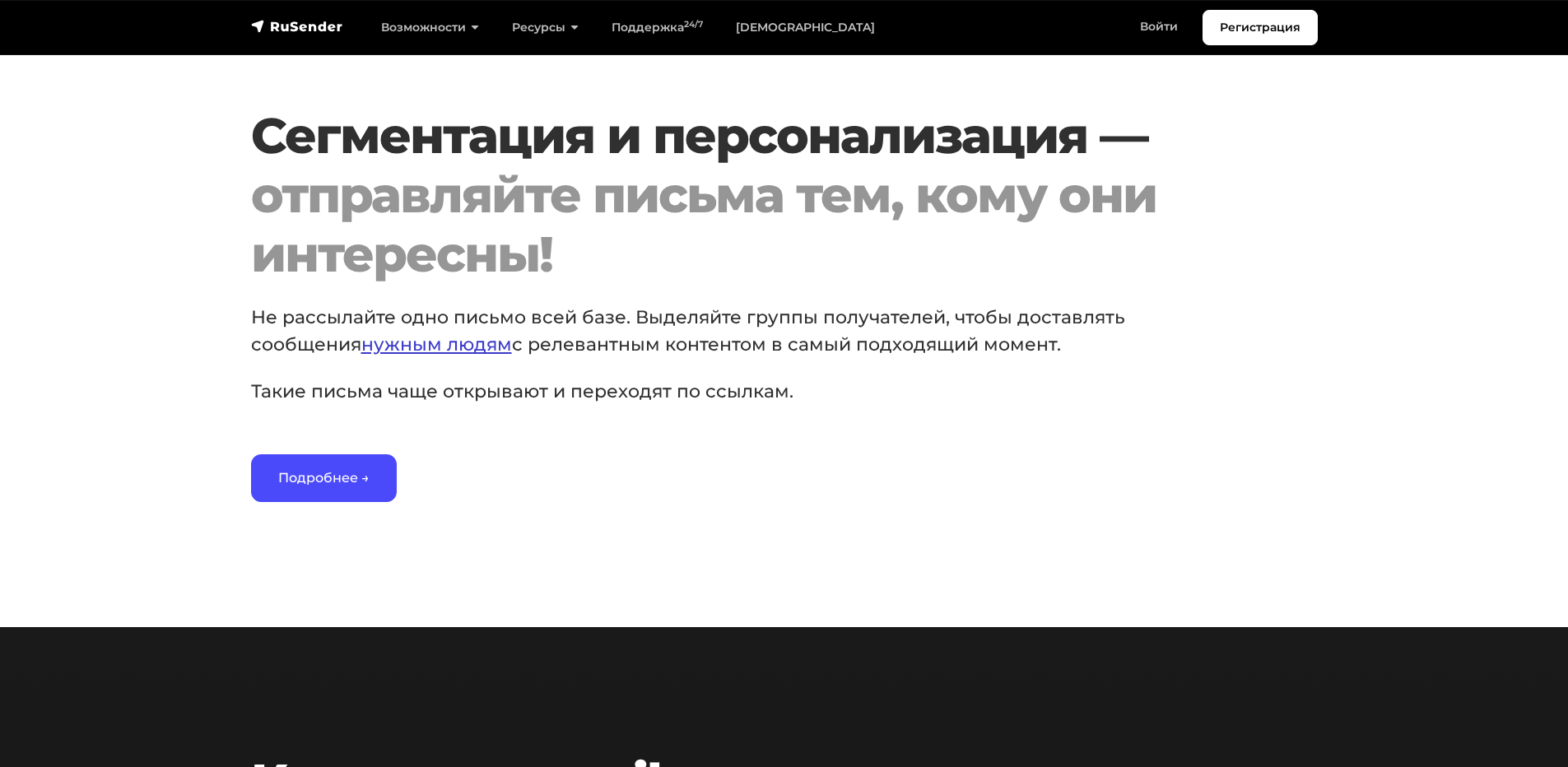
click at [445, 350] on link "нужным людям" at bounding box center [437, 344] width 150 height 22
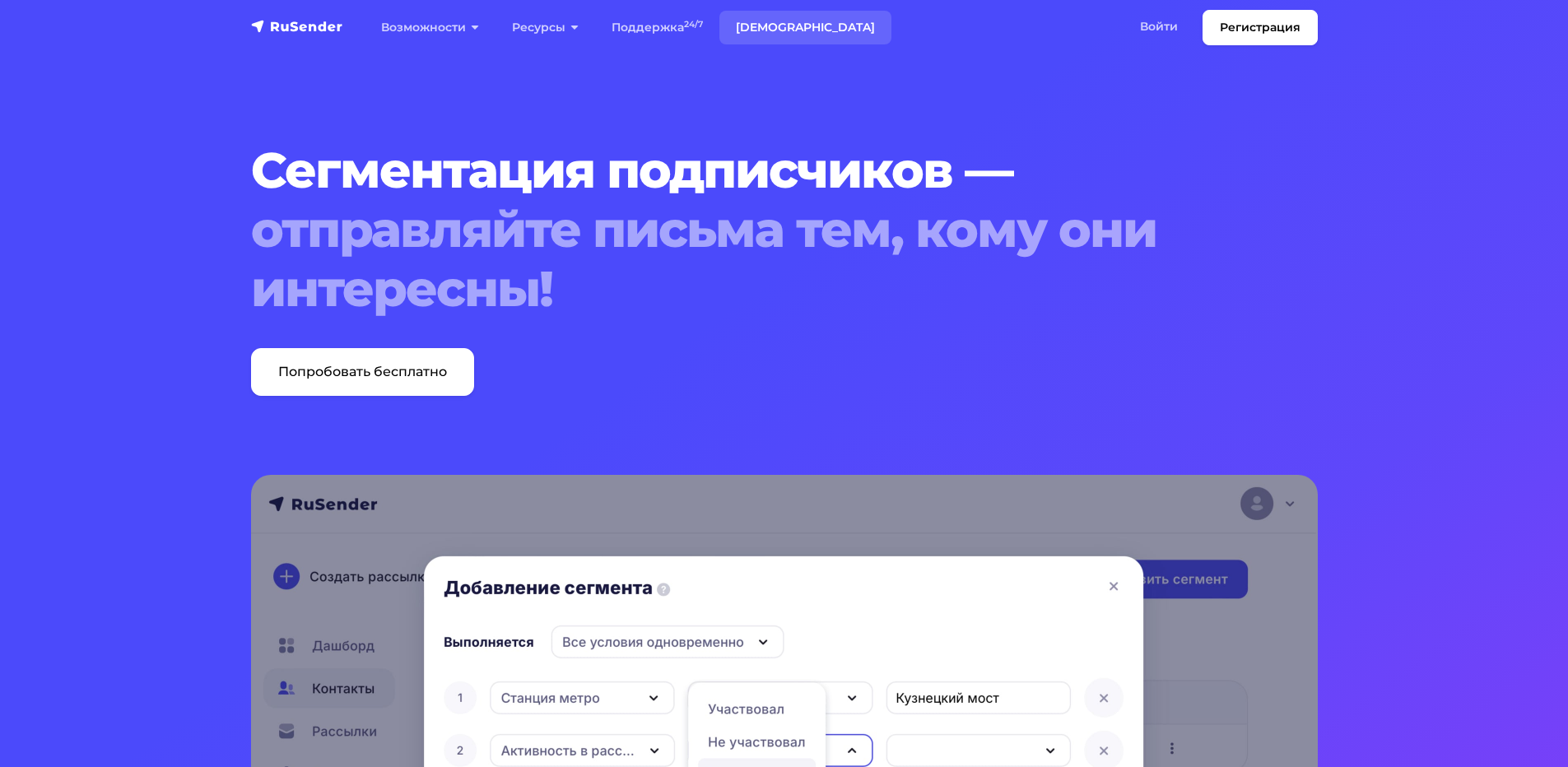
click at [770, 27] on link "[DEMOGRAPHIC_DATA]" at bounding box center [805, 27] width 172 height 34
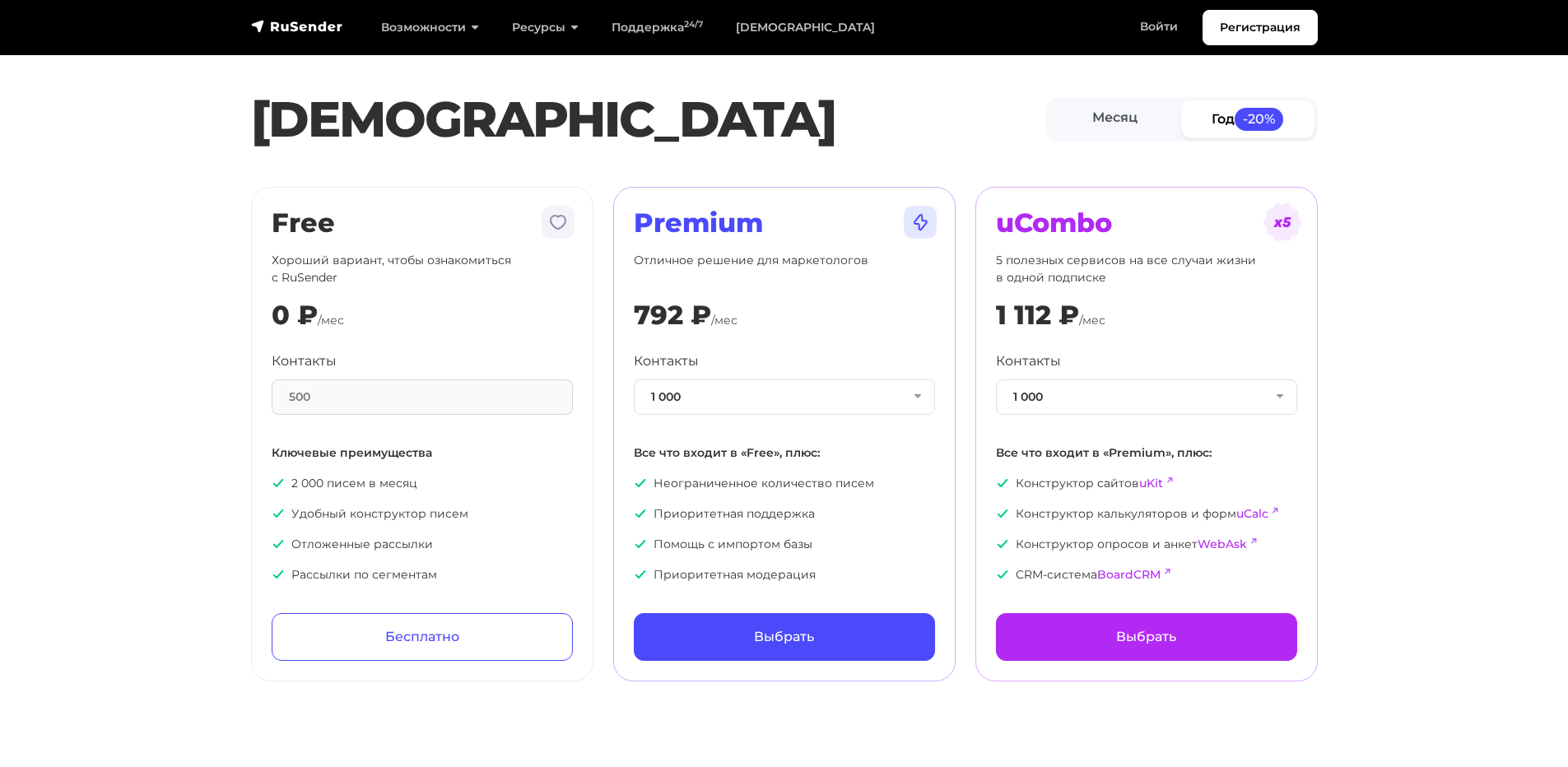
click at [825, 151] on div "[PERSON_NAME] Год -20%" at bounding box center [784, 119] width 1086 height 76
click at [284, 579] on img at bounding box center [278, 574] width 13 height 13
drag, startPoint x: 433, startPoint y: 577, endPoint x: 291, endPoint y: 580, distance: 142.0
click at [291, 580] on p "Рассылки по сегментам" at bounding box center [422, 575] width 301 height 17
click at [296, 582] on p "Рассылки по сегментам" at bounding box center [422, 575] width 301 height 17
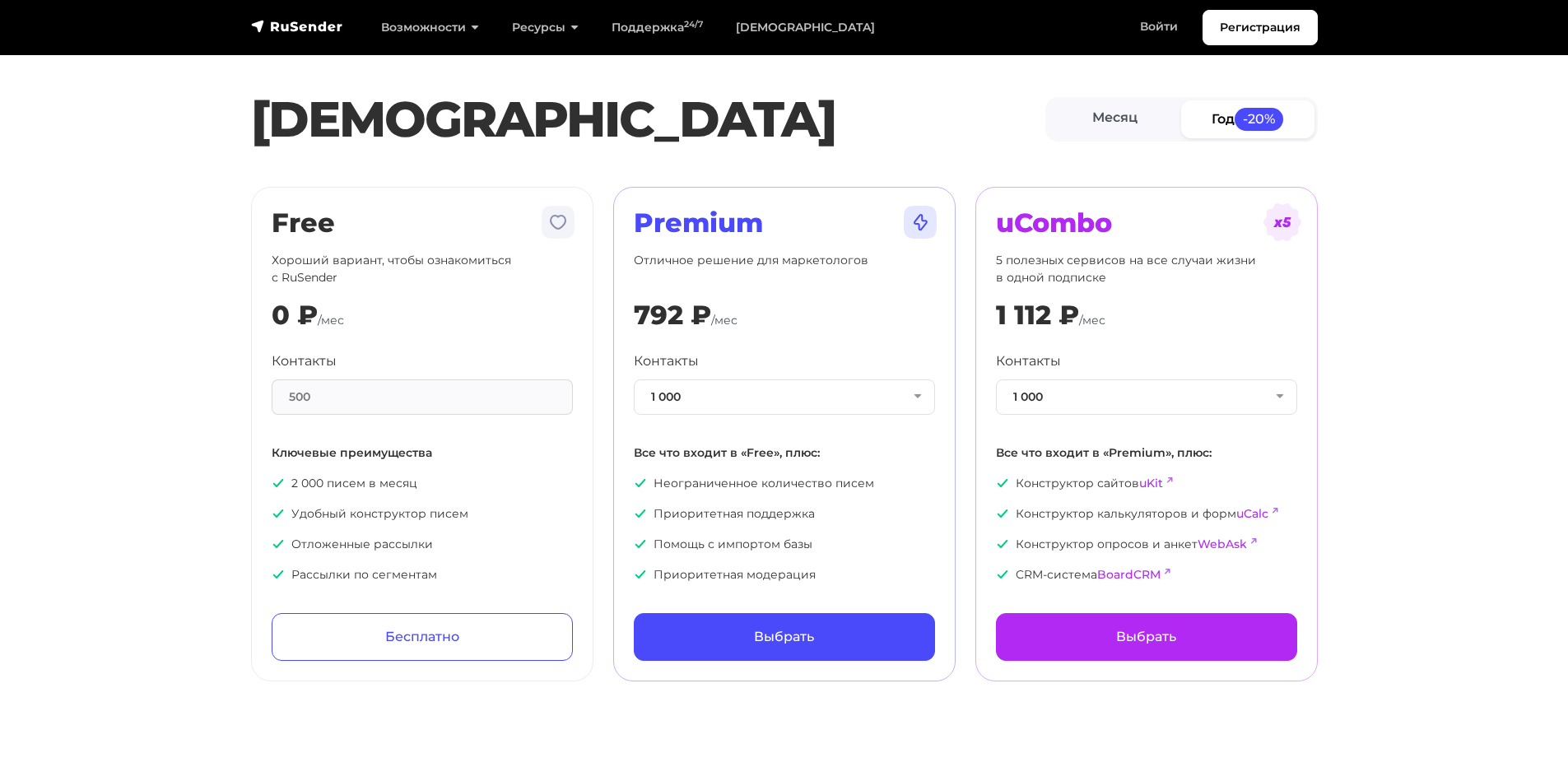
click at [440, 577] on p "Рассылки по сегментам" at bounding box center [422, 575] width 301 height 17
drag, startPoint x: 447, startPoint y: 573, endPoint x: 279, endPoint y: 574, distance: 168.0
click at [279, 574] on li "Рассылки по сегментам" at bounding box center [422, 575] width 301 height 17
click at [186, 583] on section "Тарифы Месяц Год -20% Free Хороший вариант, чтобы ознакомиться с RuSender 0 ₽ /…" at bounding box center [784, 350] width 1568 height 662
click at [848, 412] on button "1 000" at bounding box center [784, 397] width 301 height 35
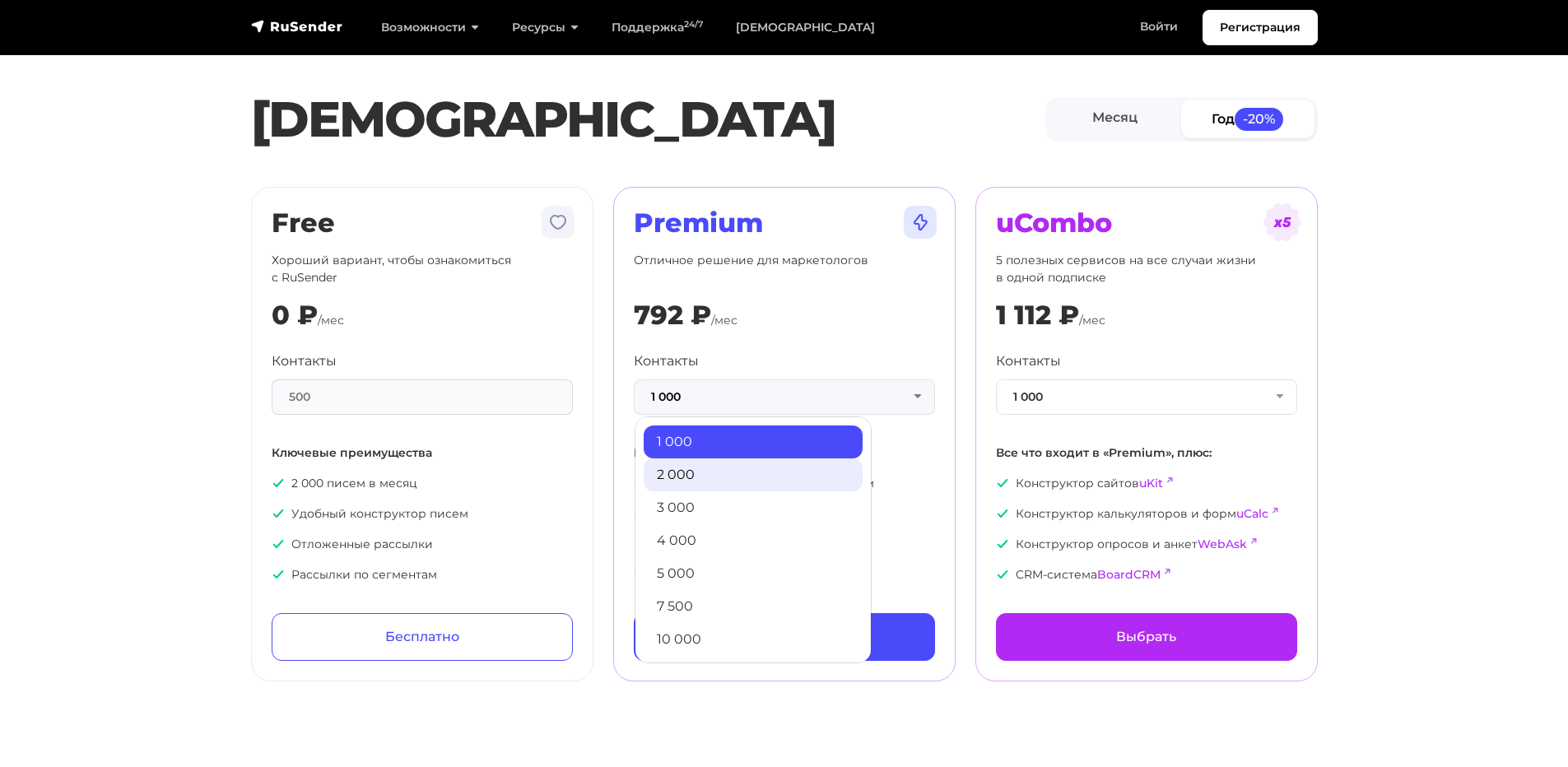
click at [796, 467] on link "2 000" at bounding box center [752, 475] width 219 height 33
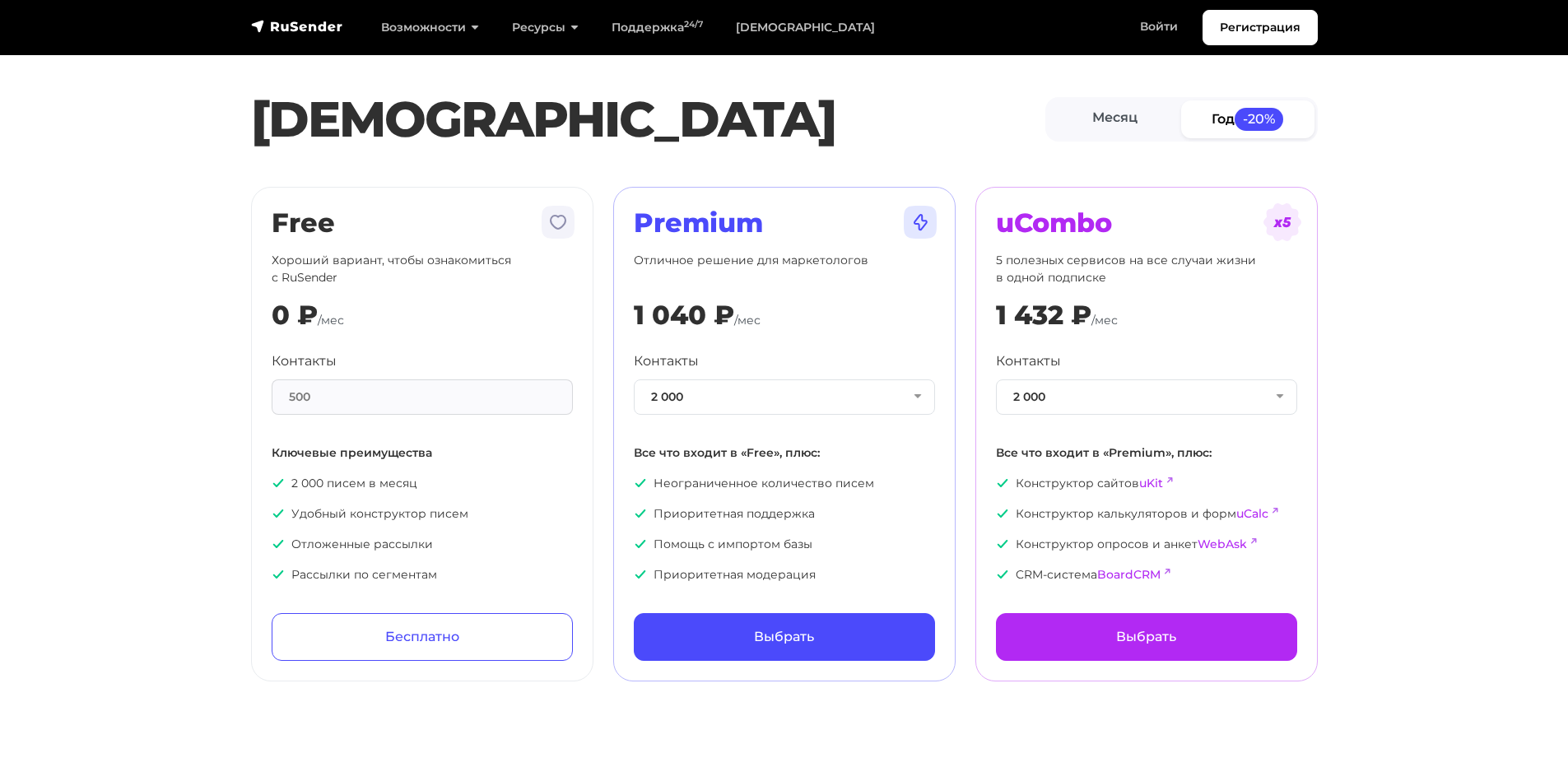
click at [944, 169] on section "Тарифы Месяц Год -20% Free Хороший вариант, чтобы ознакомиться с RuSender 0 ₽ /…" at bounding box center [784, 350] width 1568 height 662
click at [973, 155] on div "Тарифы Месяц Год -20%" at bounding box center [784, 119] width 1086 height 76
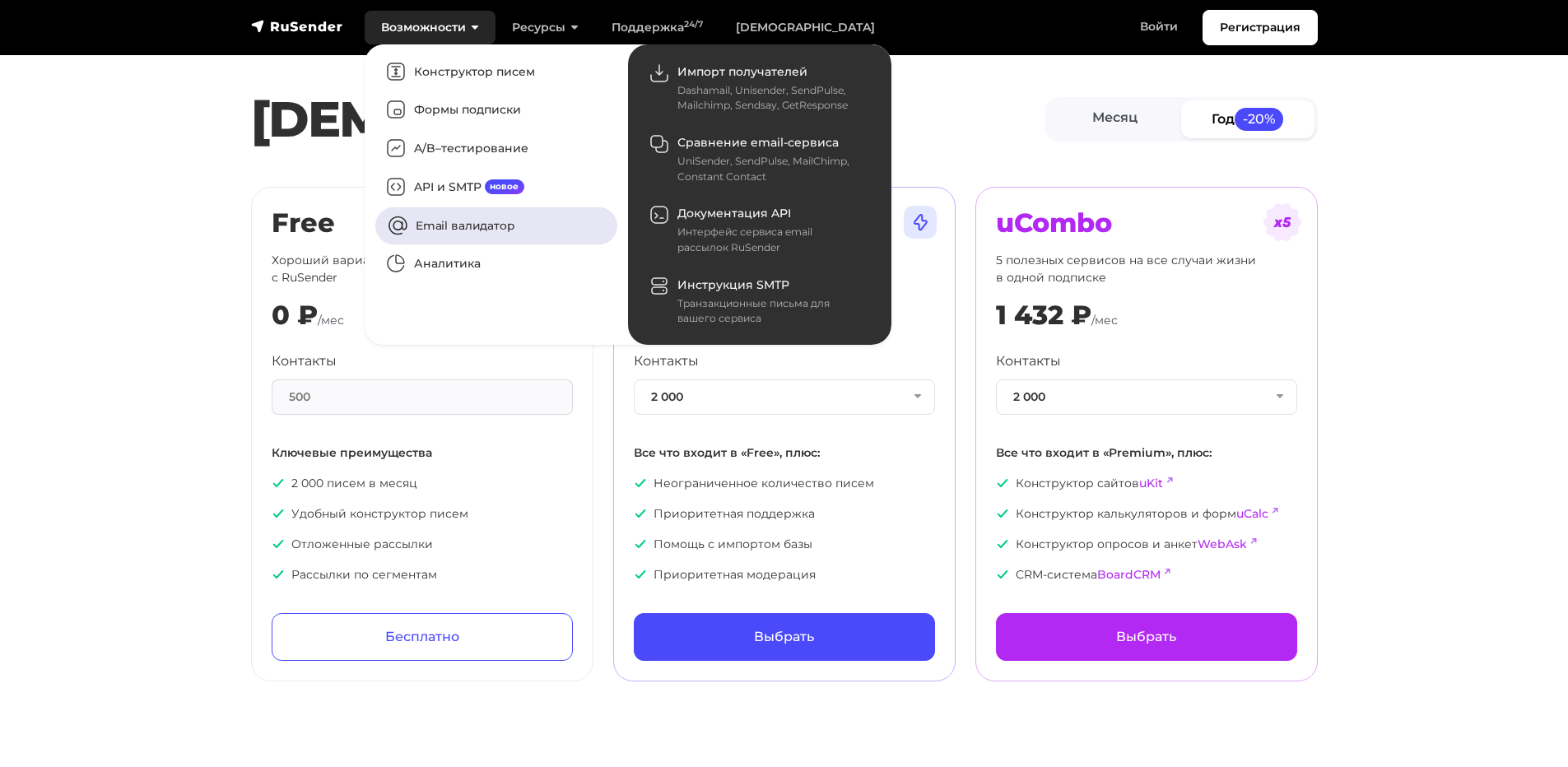
click at [438, 228] on link "Email валидатор" at bounding box center [496, 226] width 242 height 38
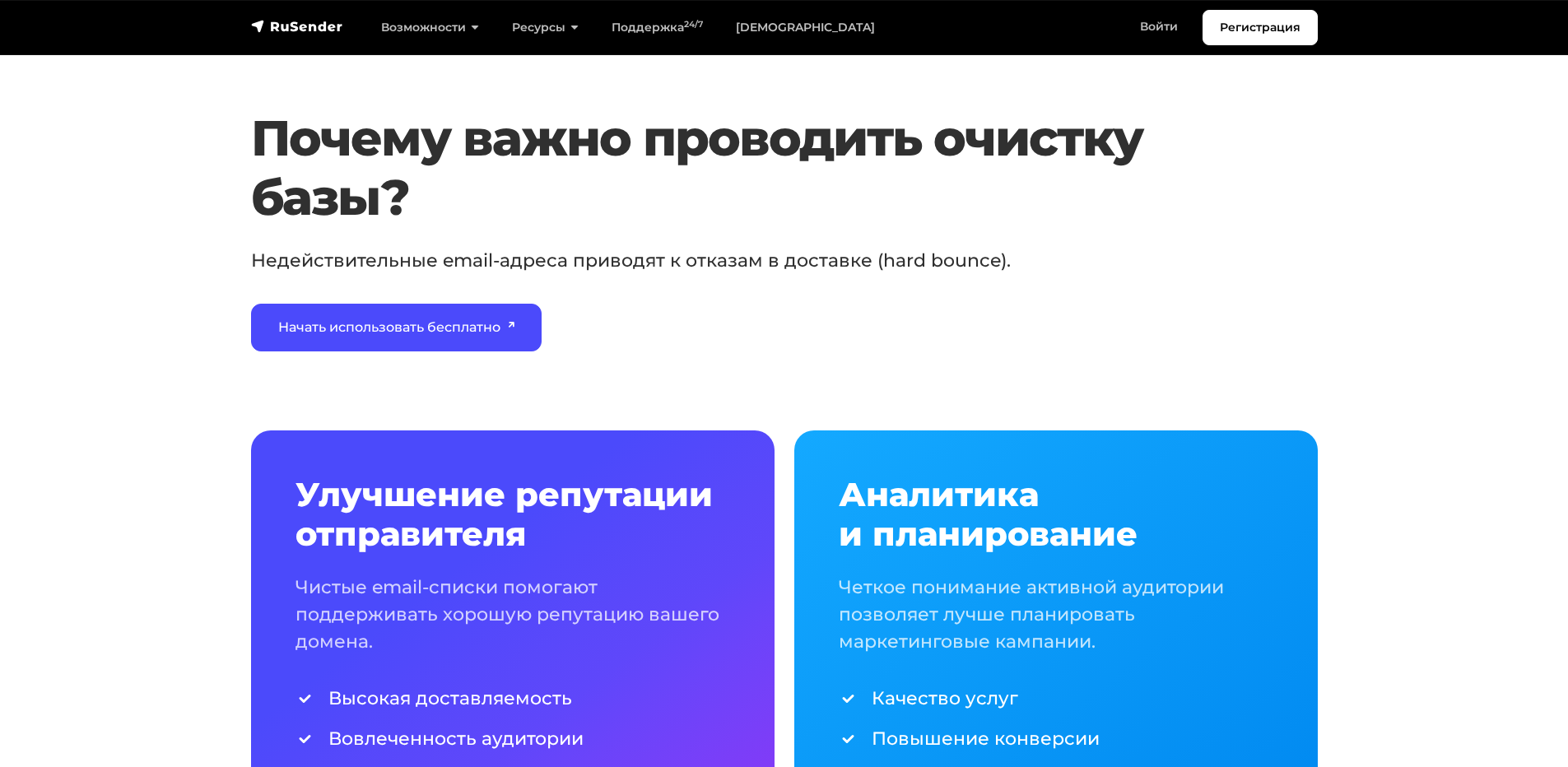
scroll to position [740, 0]
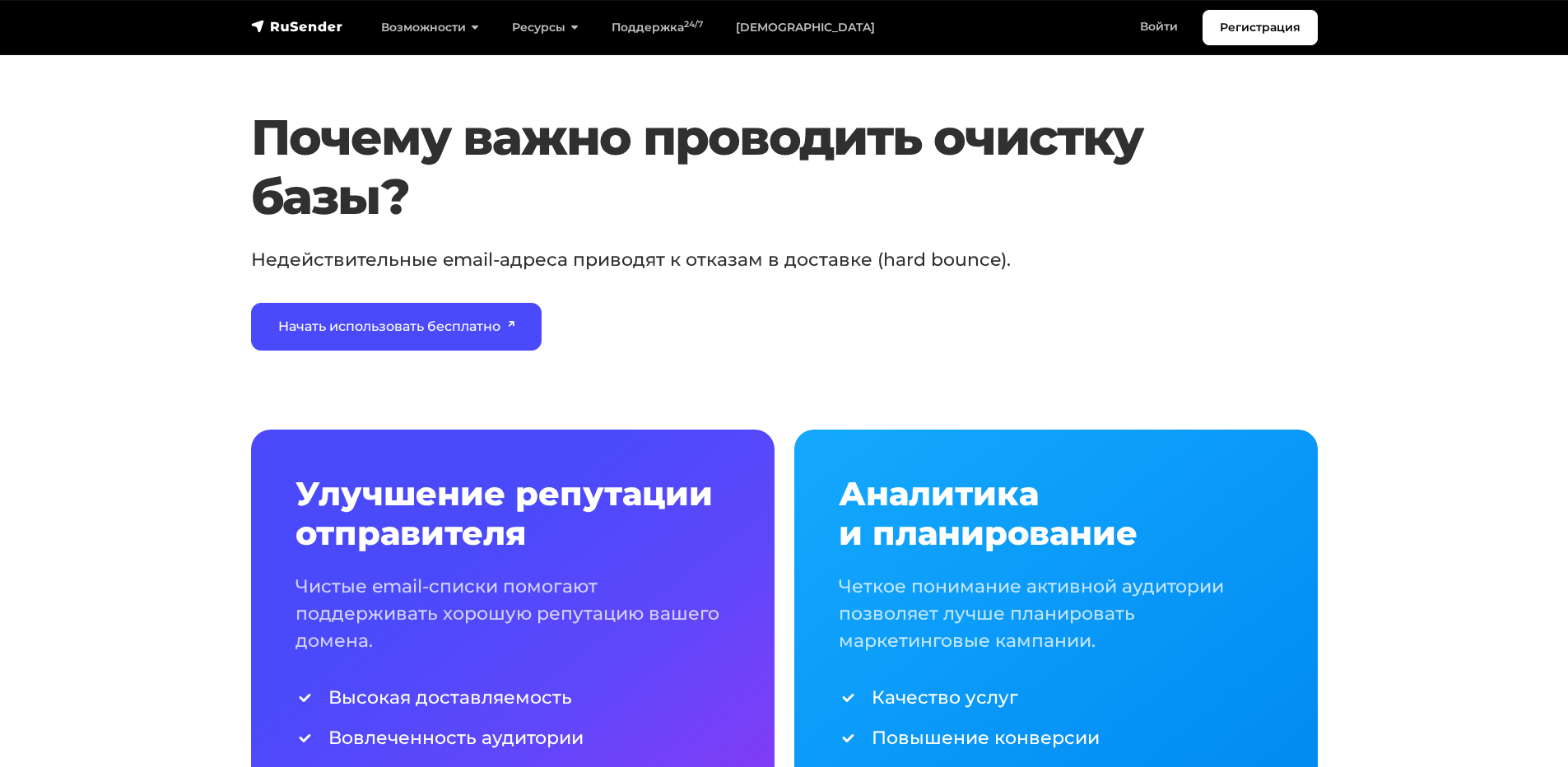
click at [733, 270] on p "Недействительные email-адреса приводят к отказам в доставке (hard bounce)." at bounding box center [717, 259] width 933 height 27
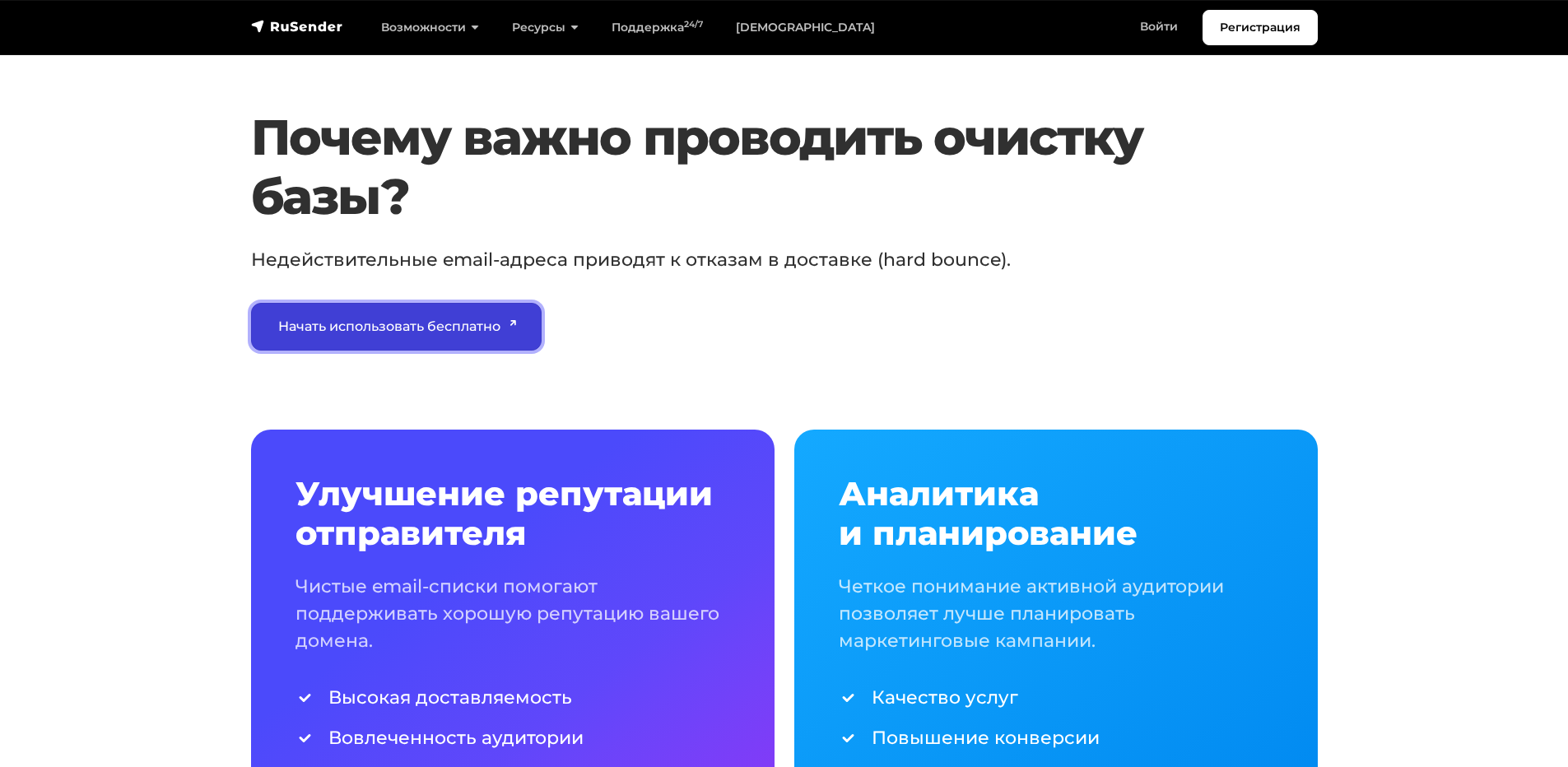
click at [440, 323] on link "Начать использовать бесплатно" at bounding box center [396, 326] width 291 height 48
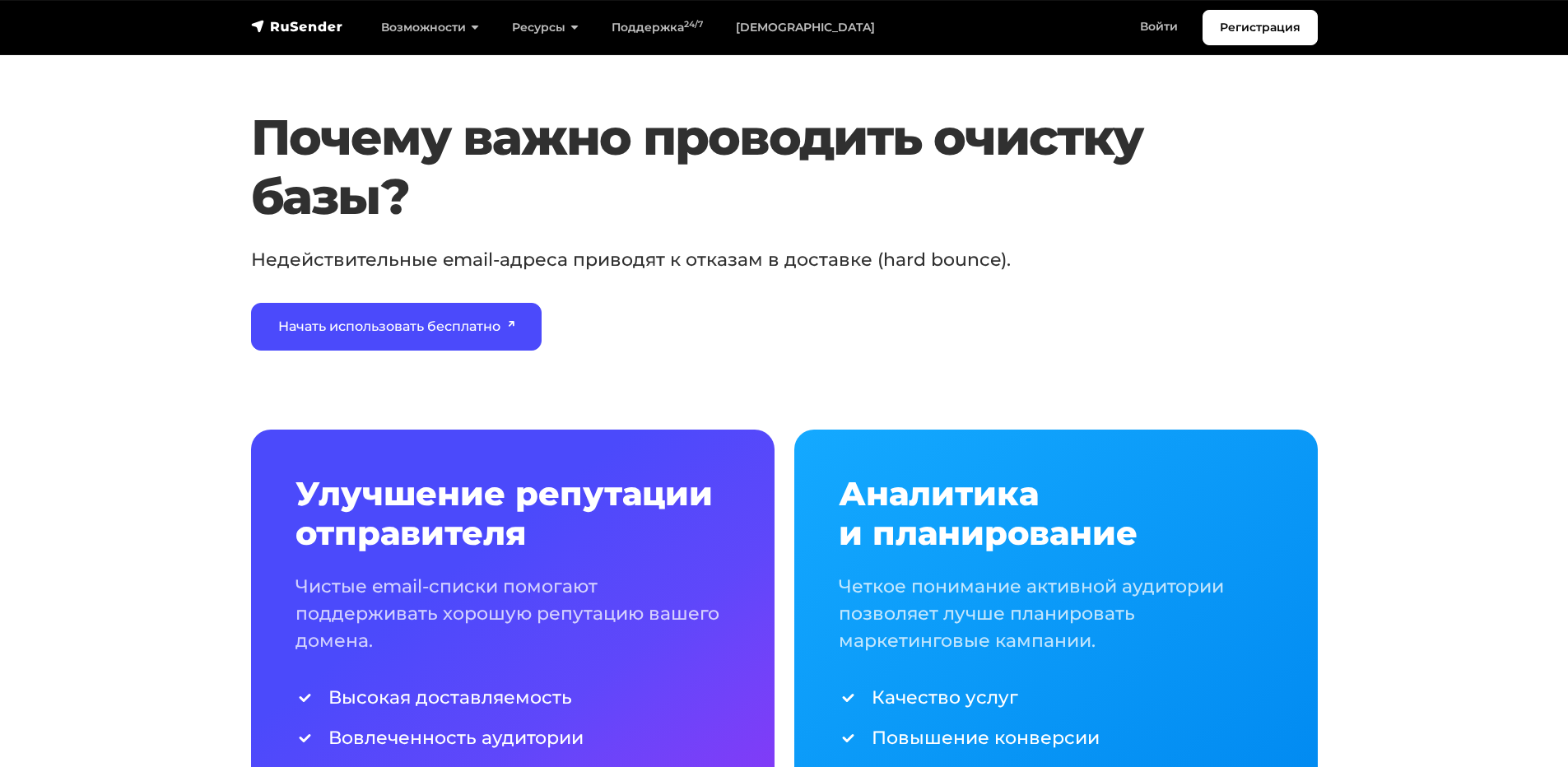
click at [1118, 230] on div "Почему важно проводить очистку базы? Недействительные email-адреса приводят к о…" at bounding box center [739, 229] width 995 height 243
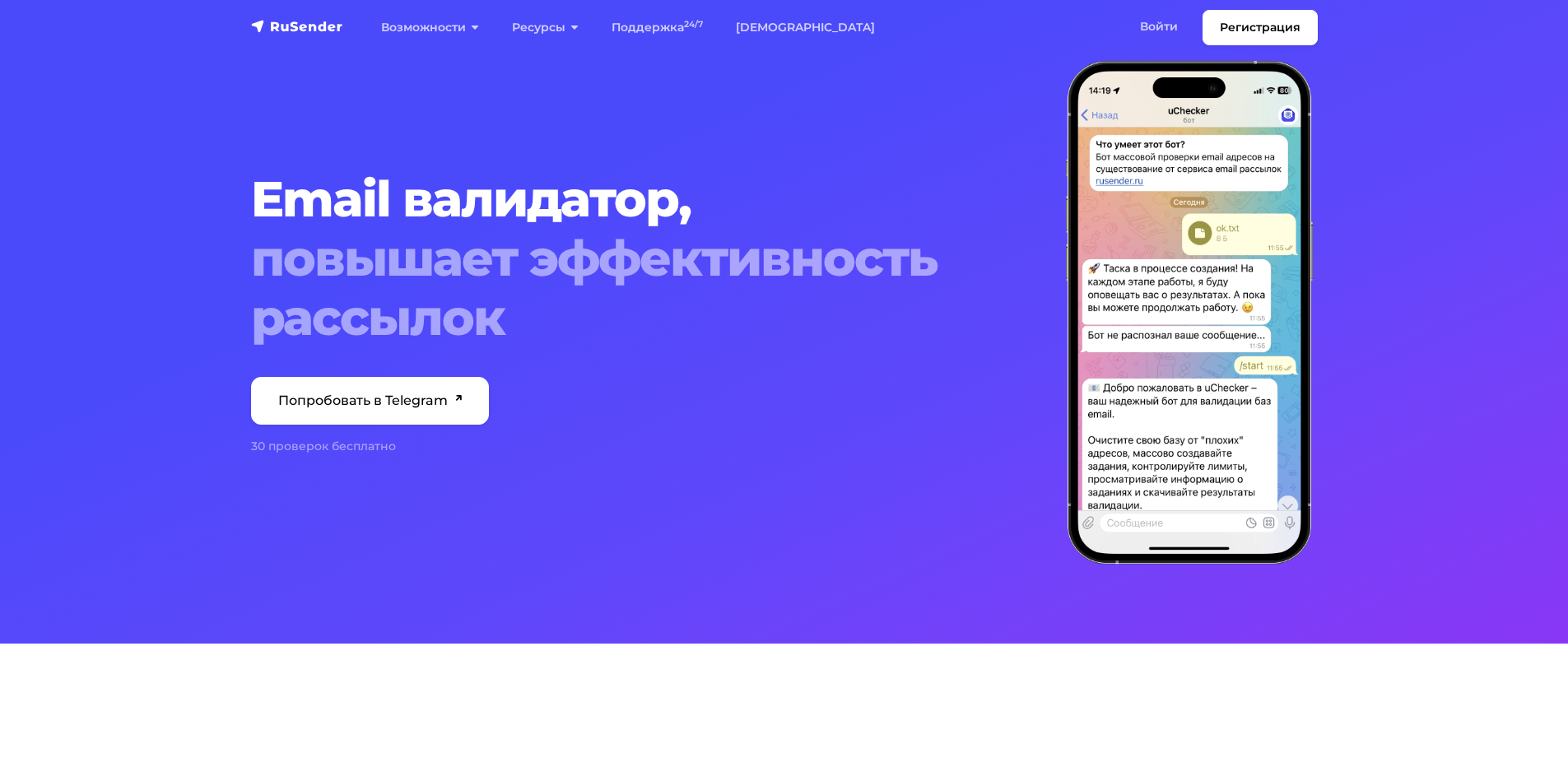
scroll to position [82, 0]
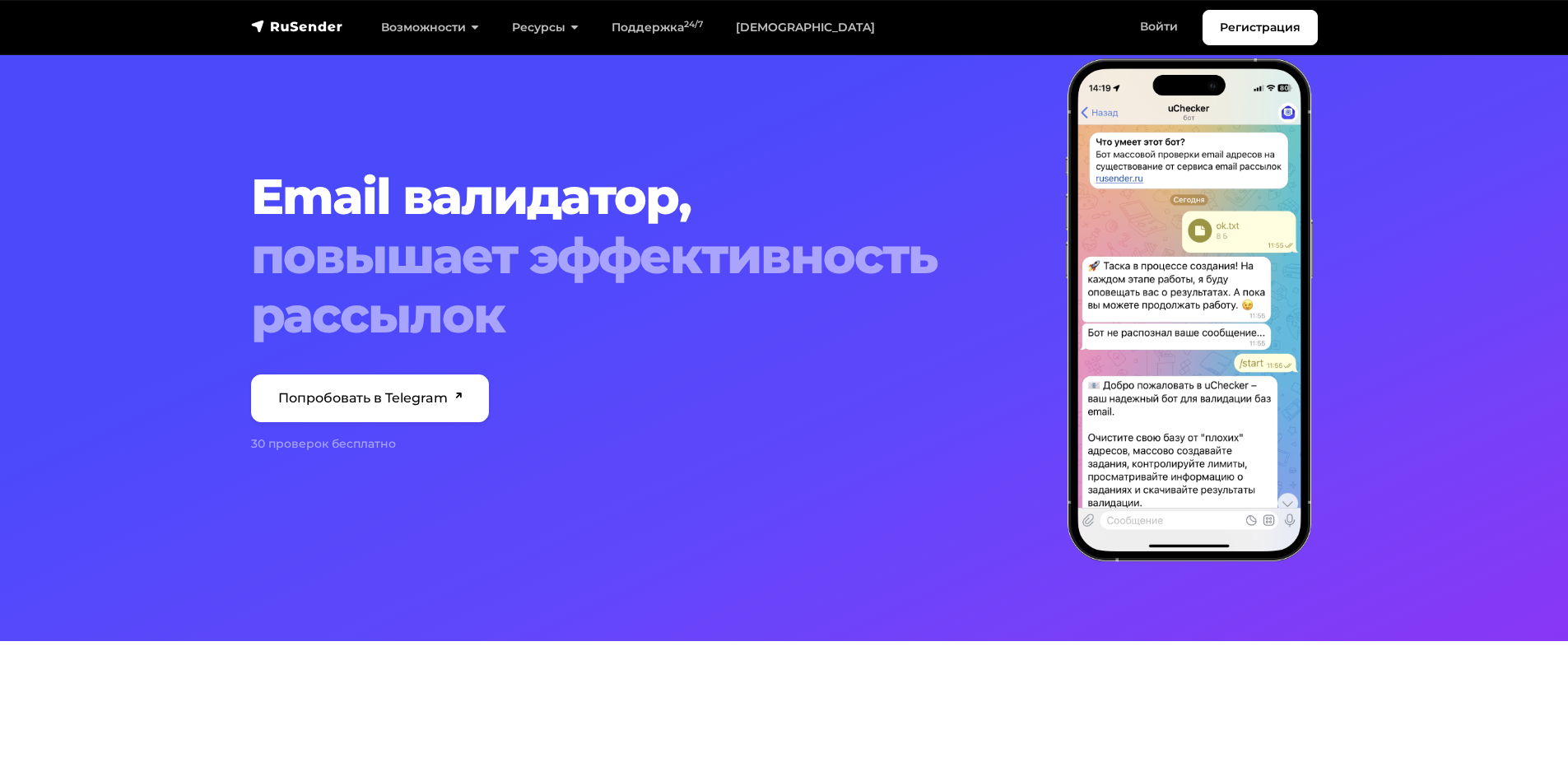
click at [362, 444] on div "30 проверок бесплатно" at bounding box center [648, 444] width 795 height 17
click at [382, 388] on link "Попробовать в Telegram" at bounding box center [370, 398] width 239 height 48
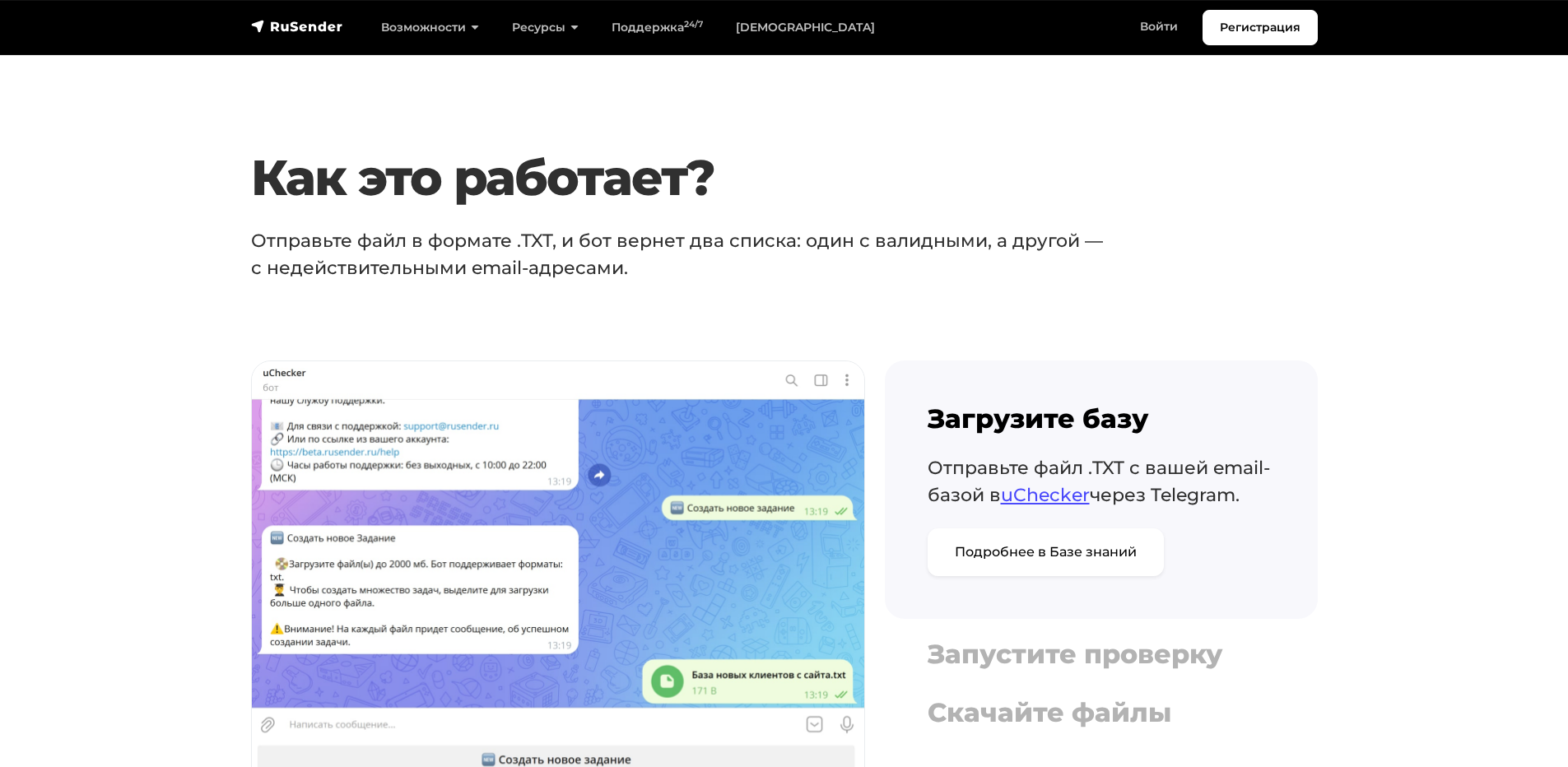
scroll to position [2962, 0]
drag, startPoint x: 898, startPoint y: 298, endPoint x: 844, endPoint y: 295, distance: 54.1
click at [833, 292] on section "Как это работает? Отправьте файл в формате .TXT, и бот вернет два списка: один …" at bounding box center [784, 506] width 1568 height 719
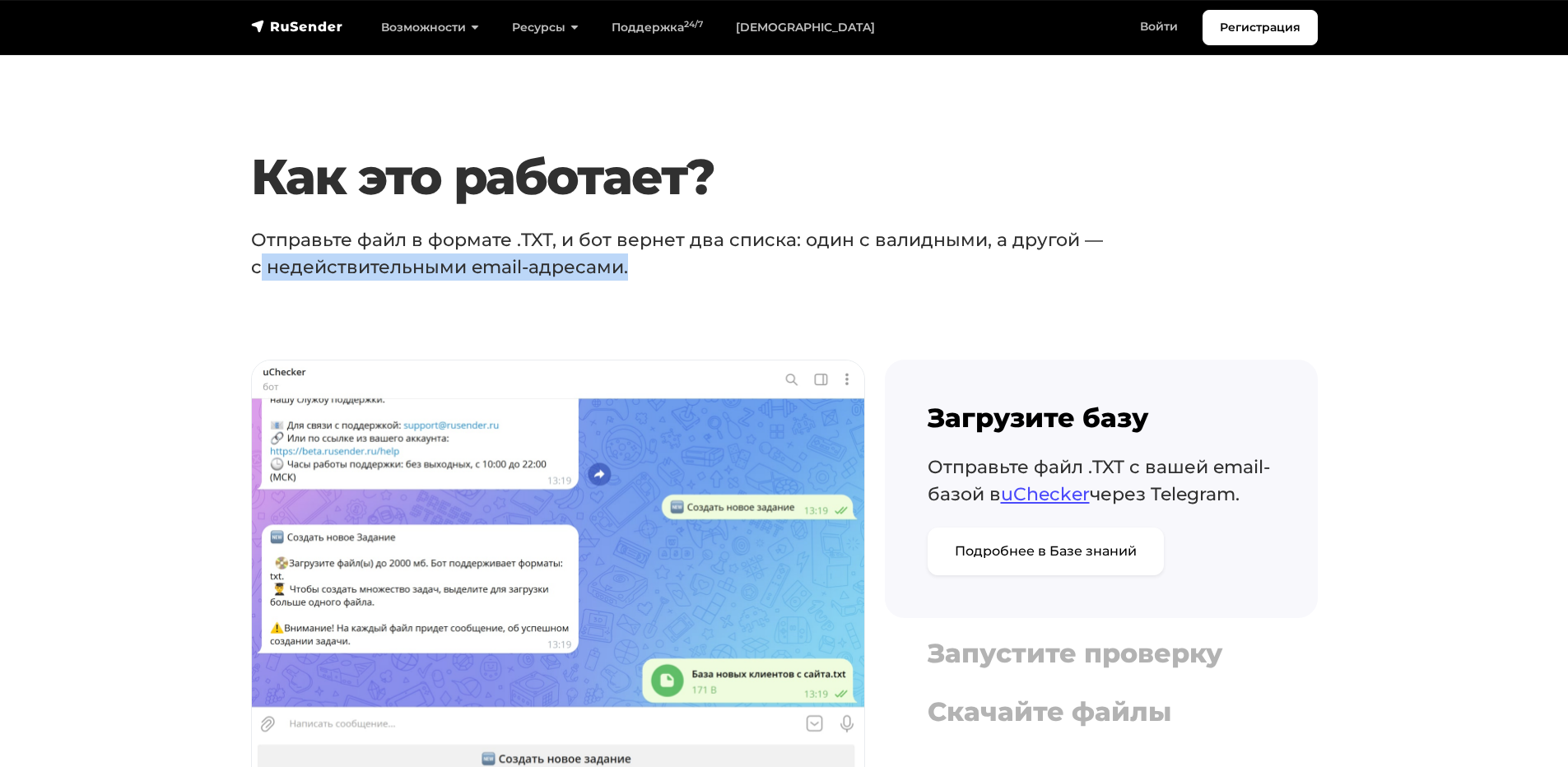
drag, startPoint x: 257, startPoint y: 269, endPoint x: 625, endPoint y: 266, distance: 368.0
click at [625, 266] on p "Отправьте файл в формате .TXT, и бот вернет два списка: один с валидными, а дру…" at bounding box center [717, 253] width 933 height 54
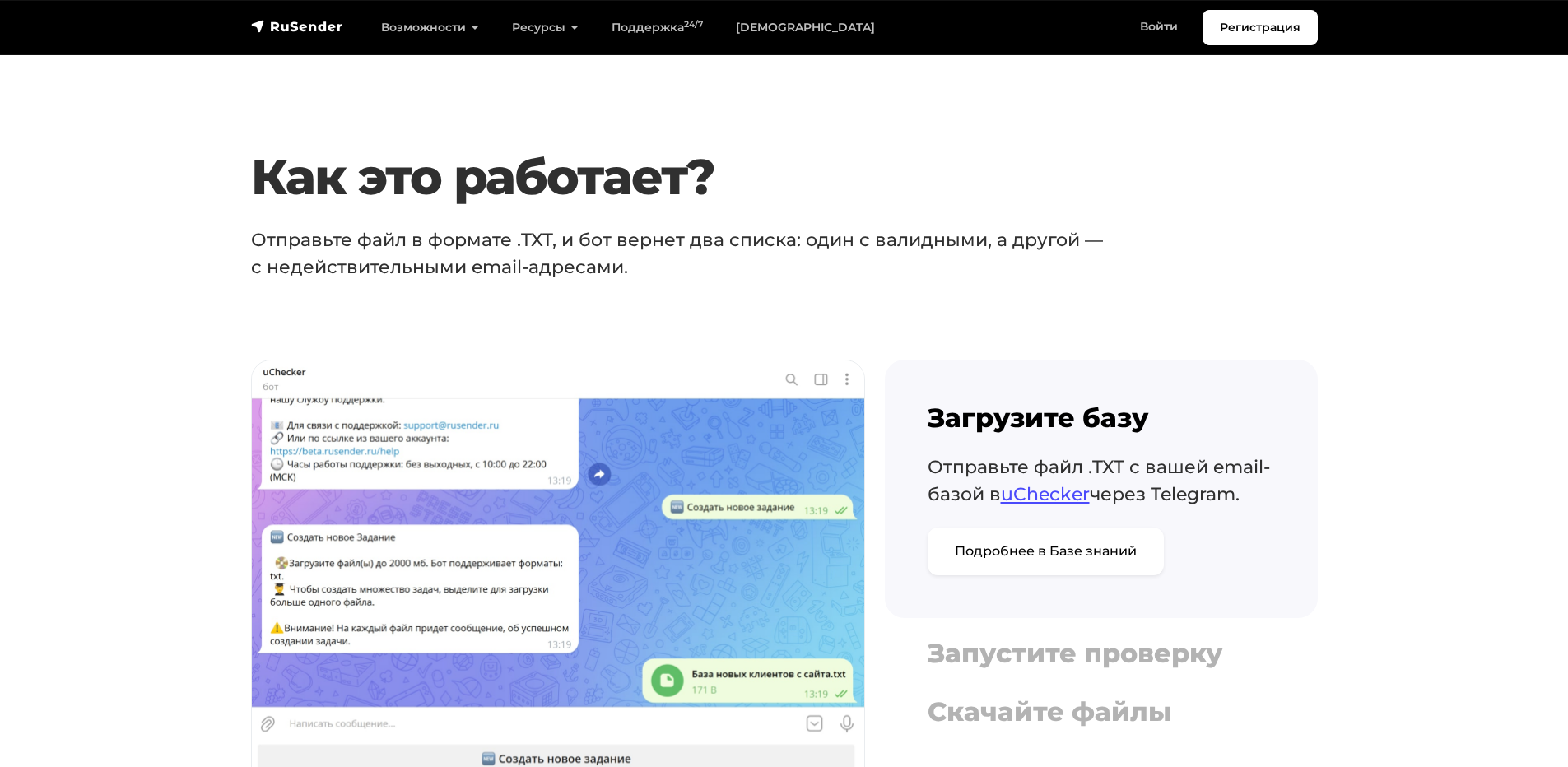
drag, startPoint x: 686, startPoint y: 283, endPoint x: 698, endPoint y: 284, distance: 12.0
click at [687, 283] on section "Как это работает? Отправьте файл в формате .TXT, и бот вернет два списка: один …" at bounding box center [784, 506] width 1568 height 719
drag, startPoint x: 806, startPoint y: 240, endPoint x: 980, endPoint y: 239, distance: 174.0
click at [980, 239] on p "Отправьте файл в формате .TXT, и бот вернет два списка: один с валидными, а дру…" at bounding box center [717, 253] width 933 height 54
click at [361, 298] on section "Как это работает? Отправьте файл в формате .TXT, и бот вернет два списка: один …" at bounding box center [784, 506] width 1568 height 719
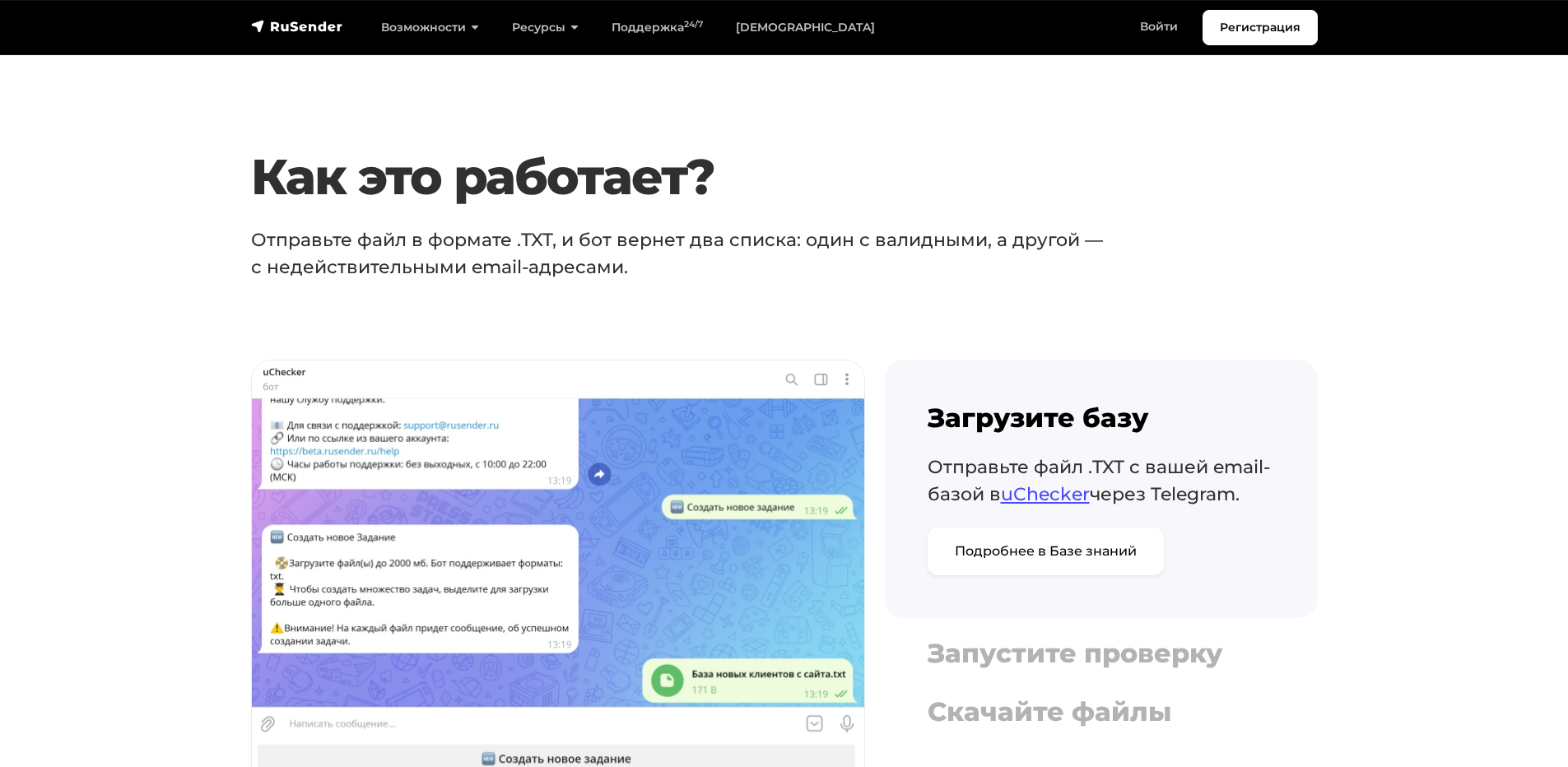
click at [624, 266] on p "Отправьте файл в формате .TXT, и бот вернет два списка: один с валидными, а дру…" at bounding box center [717, 253] width 933 height 54
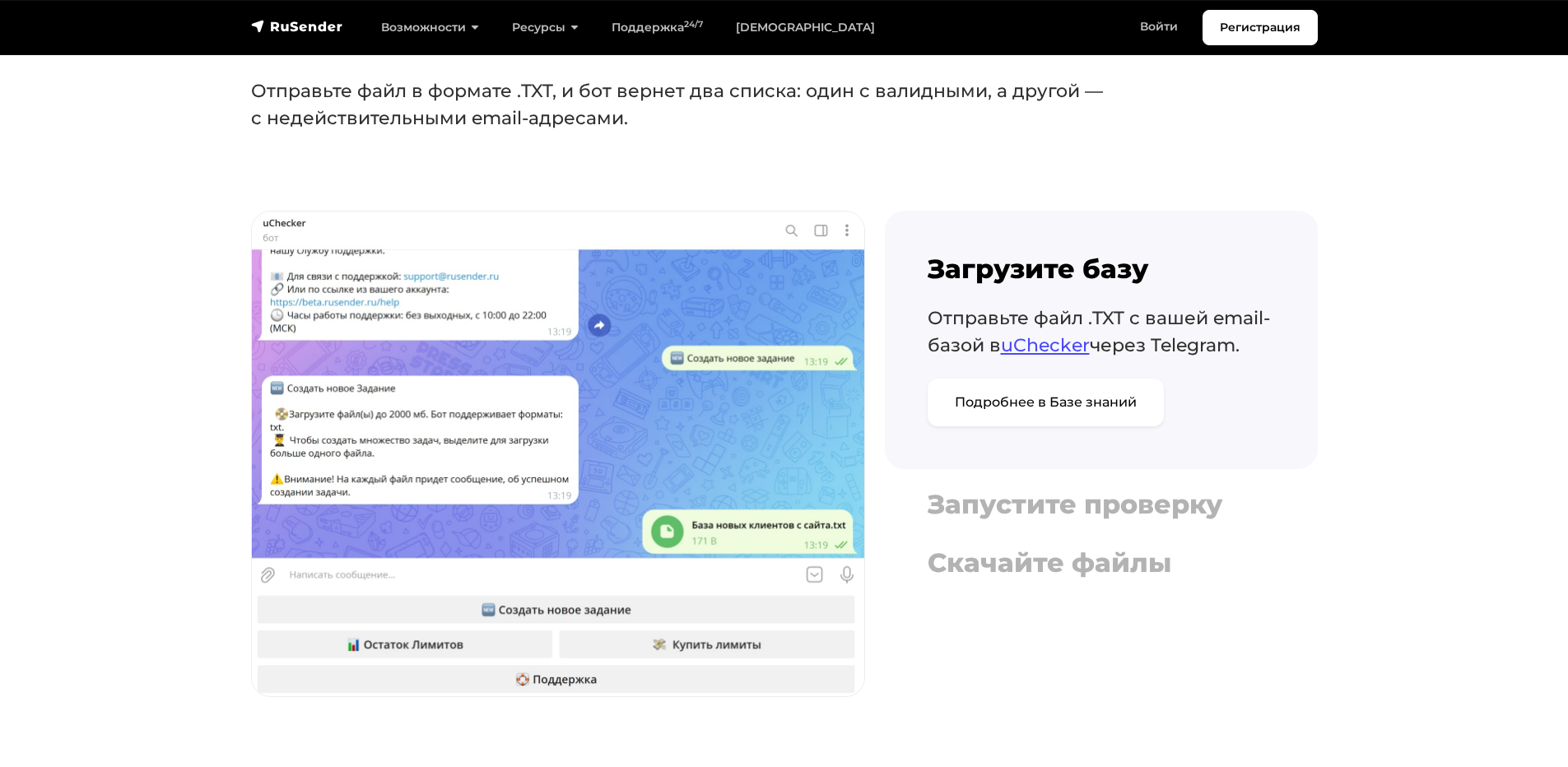
scroll to position [3209, 0]
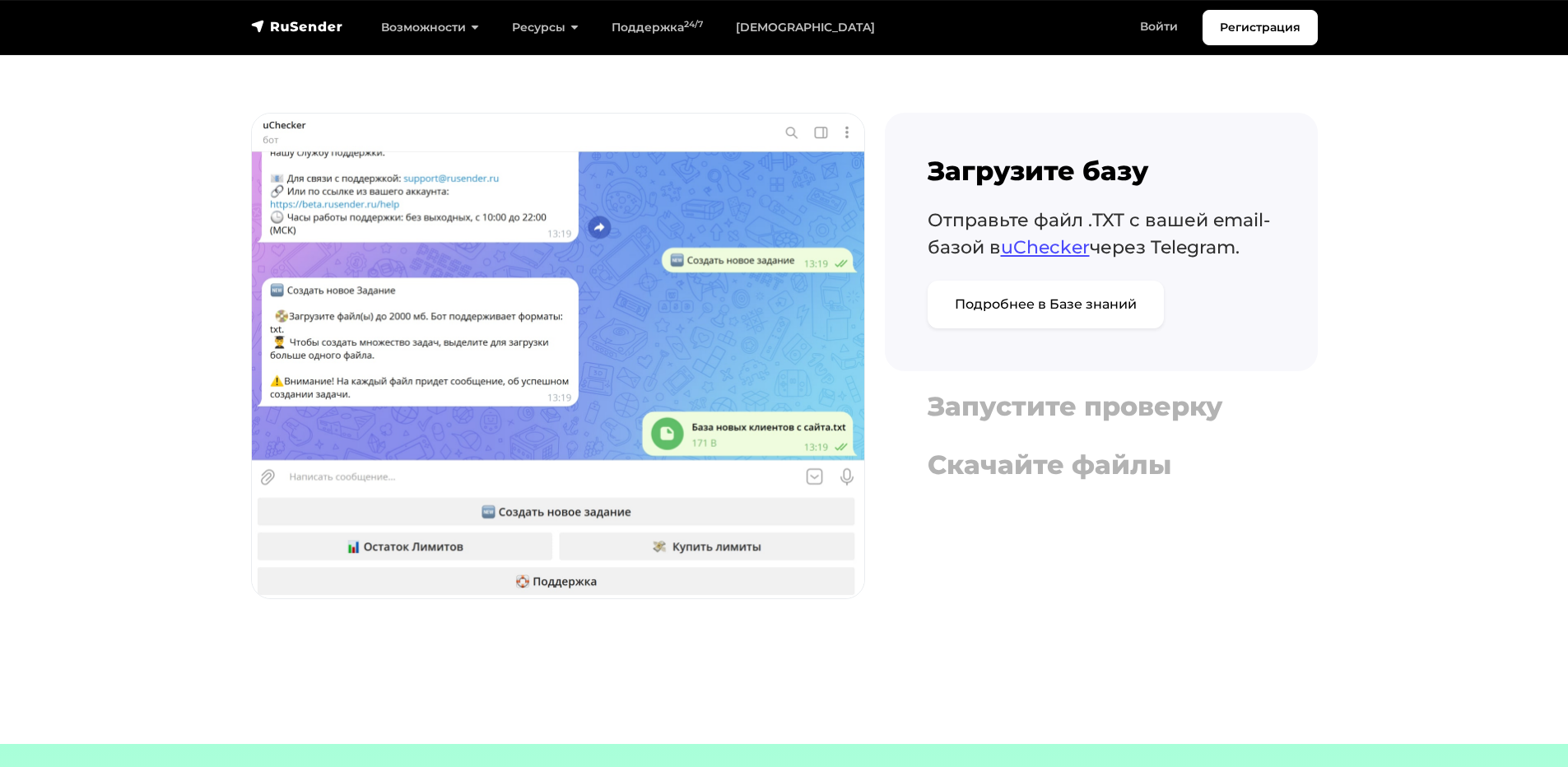
click at [1072, 540] on div "Загрузите базу Отправьте файл .TXT с вашей email-базой в uChecker через Telegra…" at bounding box center [1100, 365] width 452 height 506
click at [1007, 478] on h4 "Скачайте файлы" at bounding box center [1101, 465] width 348 height 31
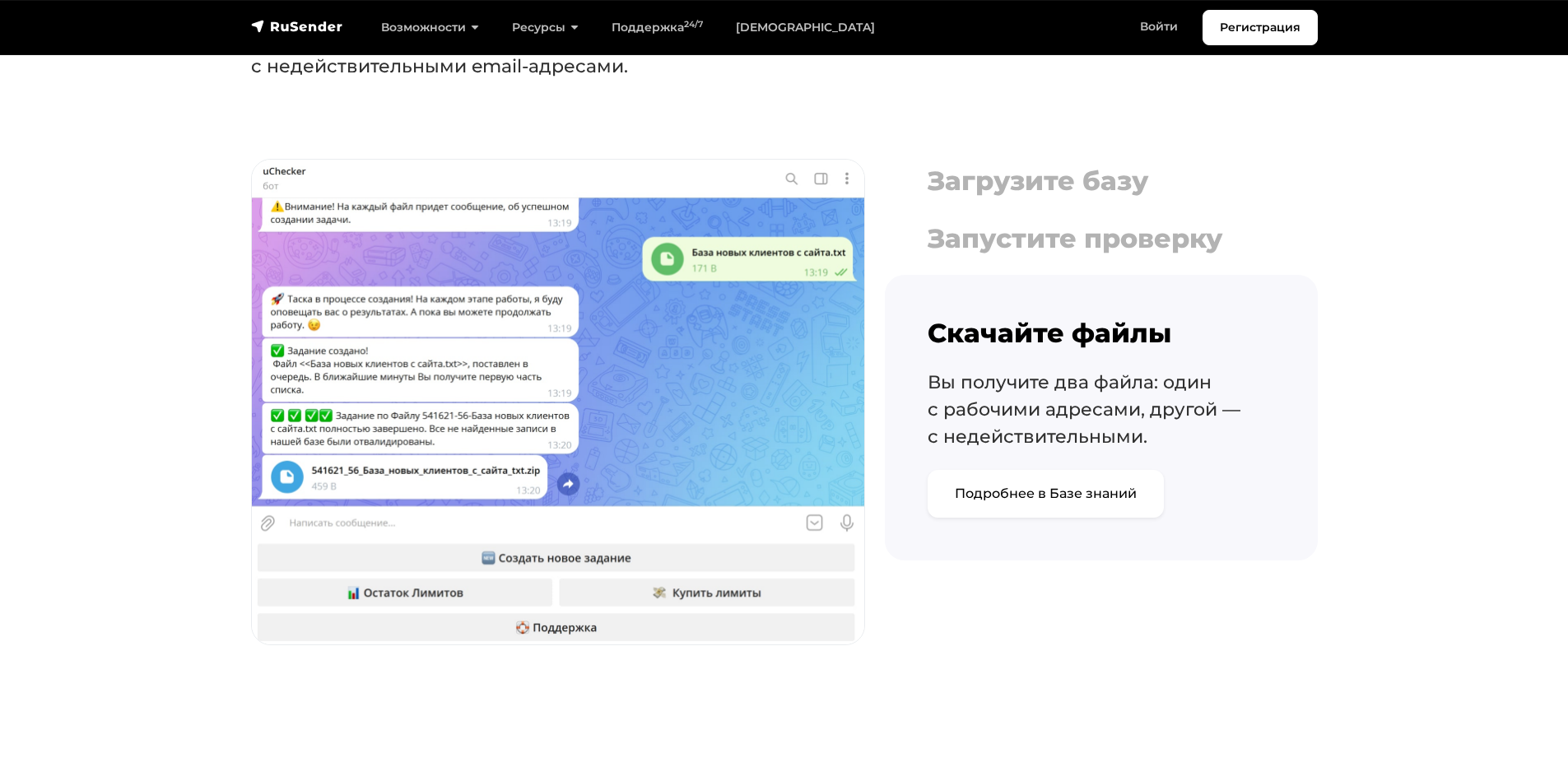
scroll to position [3127, 0]
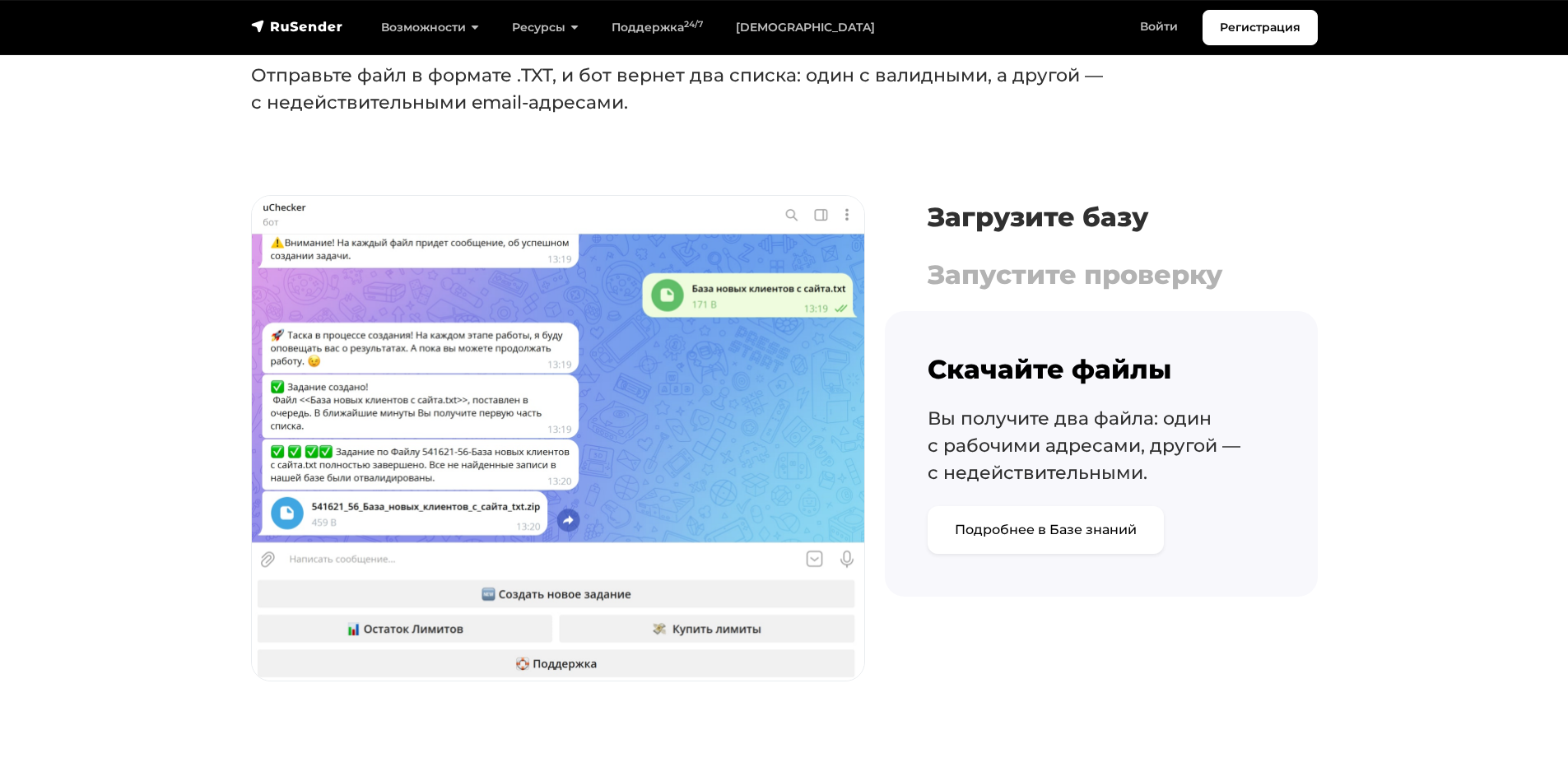
click at [1066, 219] on h4 "Загрузите базу" at bounding box center [1101, 217] width 348 height 31
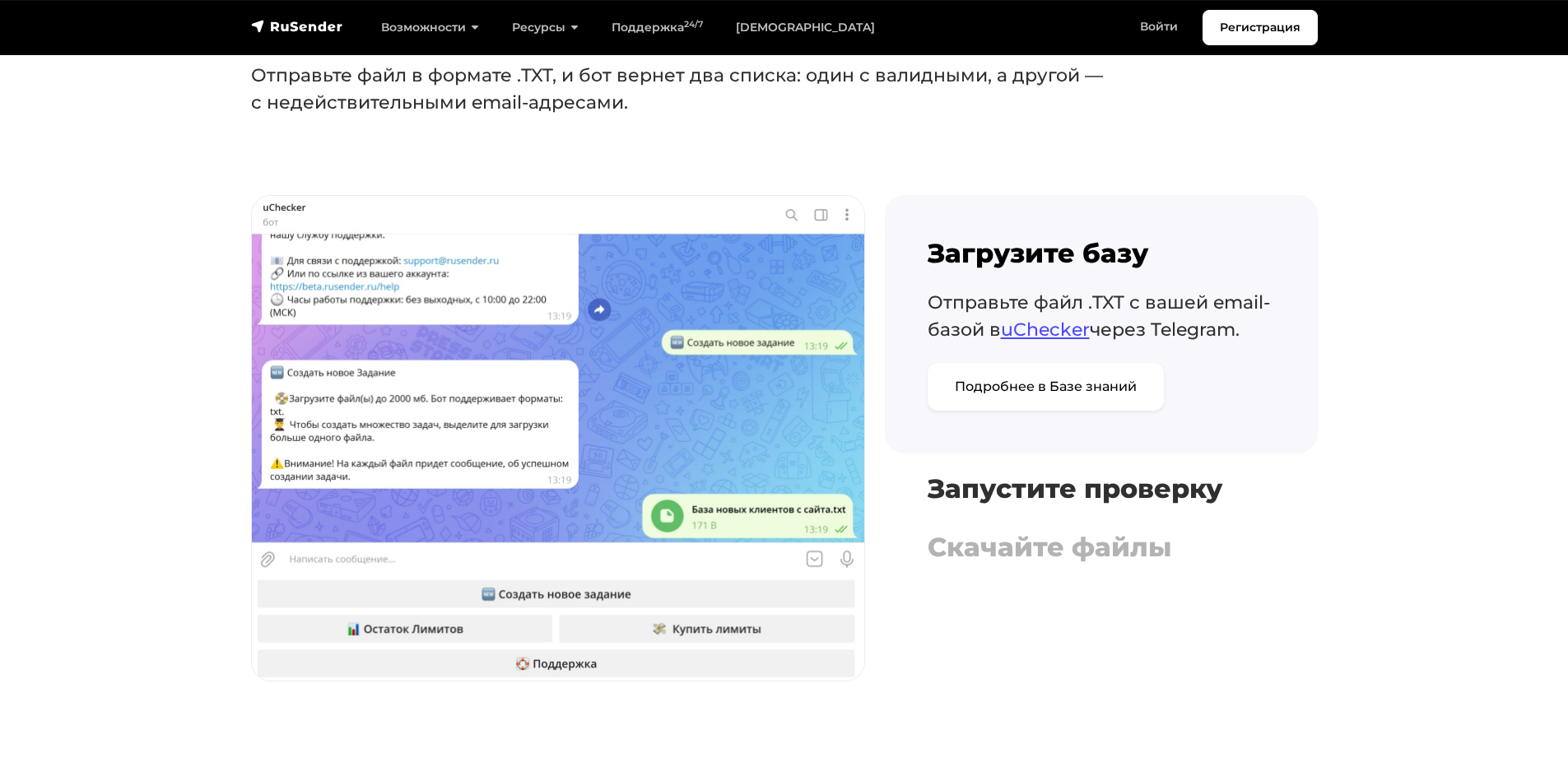
click at [1100, 482] on h4 "Запустите проверку" at bounding box center [1101, 489] width 348 height 31
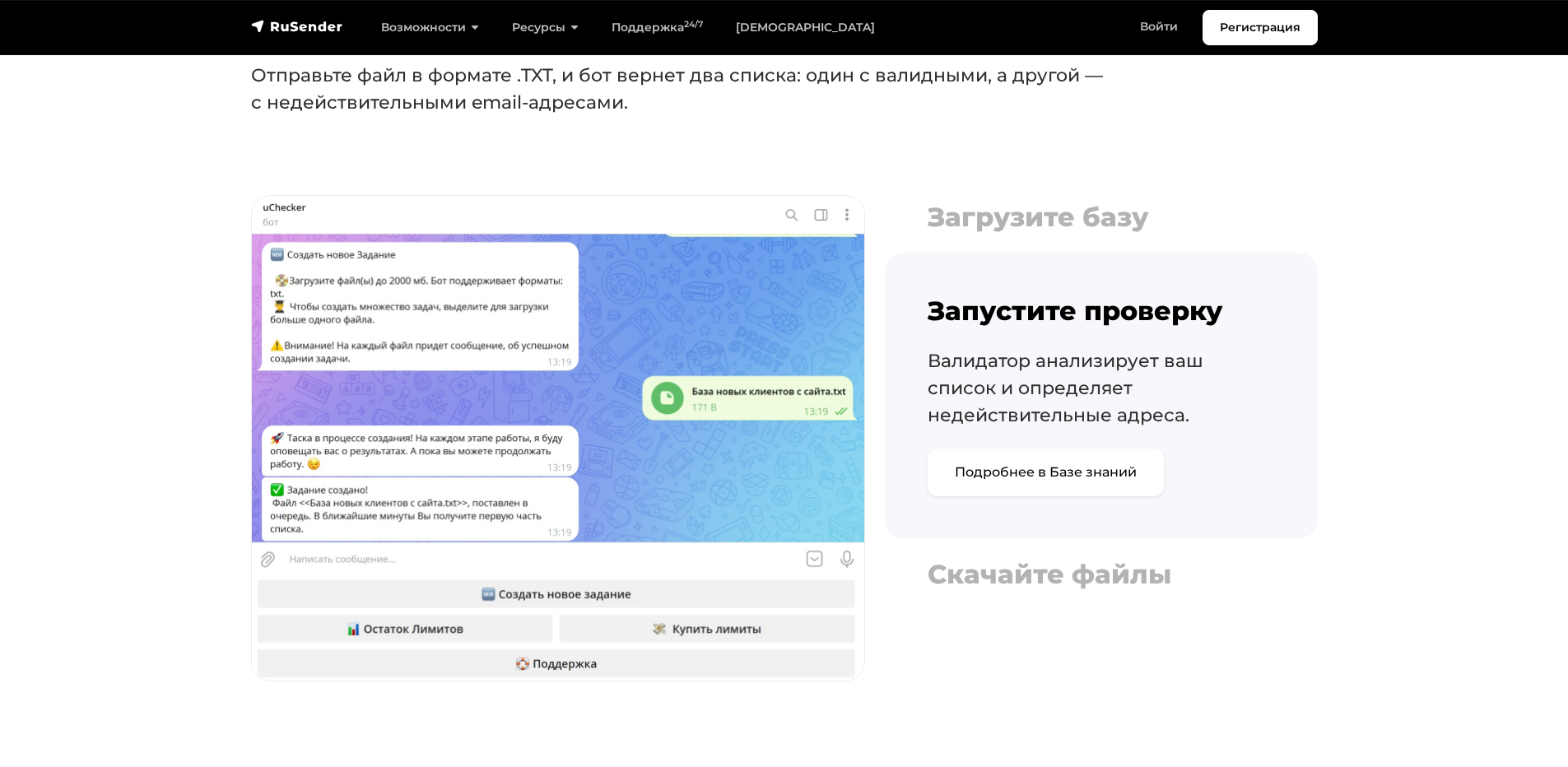
drag, startPoint x: 1000, startPoint y: 207, endPoint x: 1006, endPoint y: 214, distance: 9.2
click at [1003, 209] on h4 "Загрузите базу" at bounding box center [1101, 217] width 348 height 31
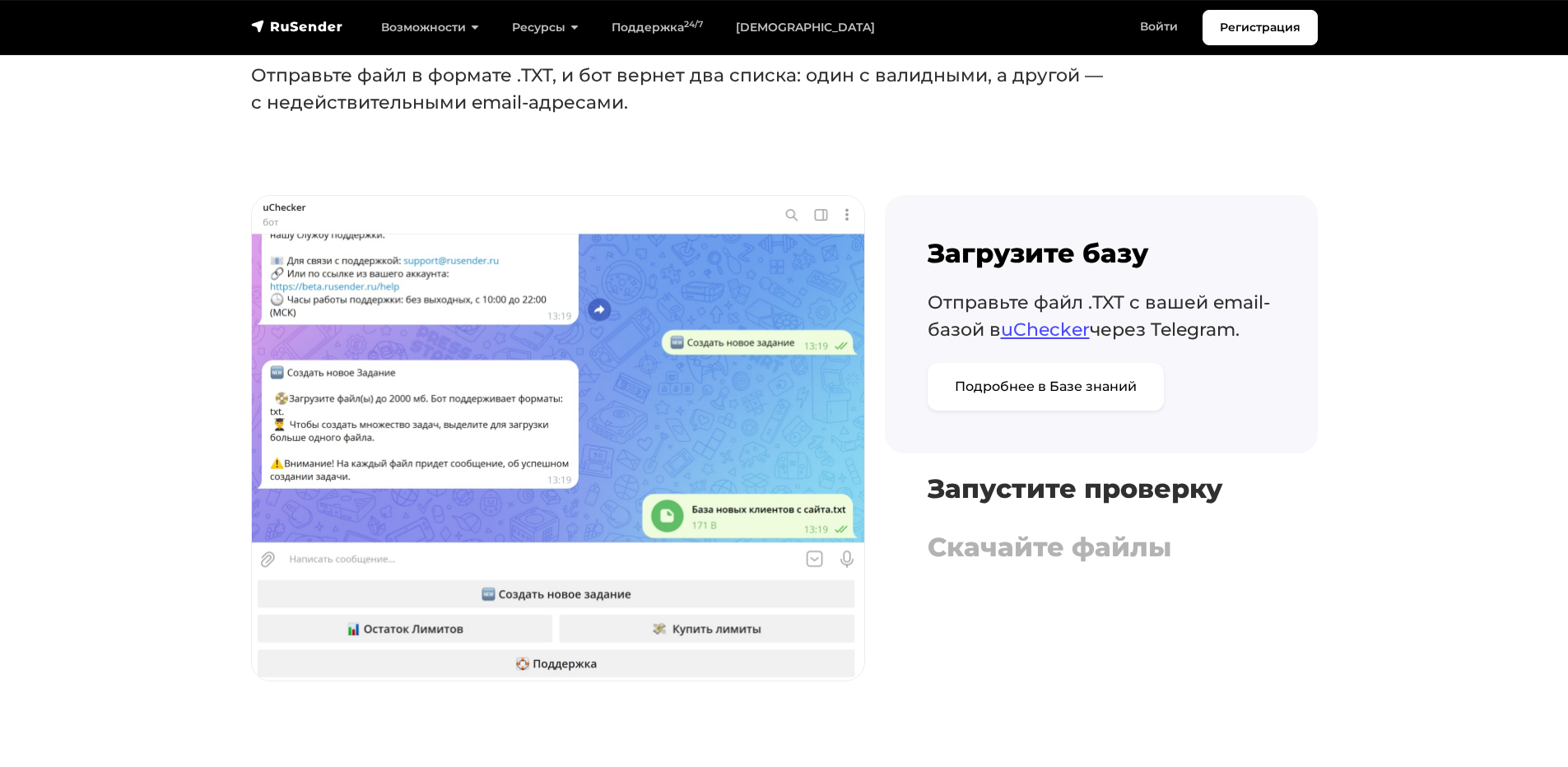
click at [1017, 494] on h4 "Запустите проверку" at bounding box center [1101, 489] width 348 height 31
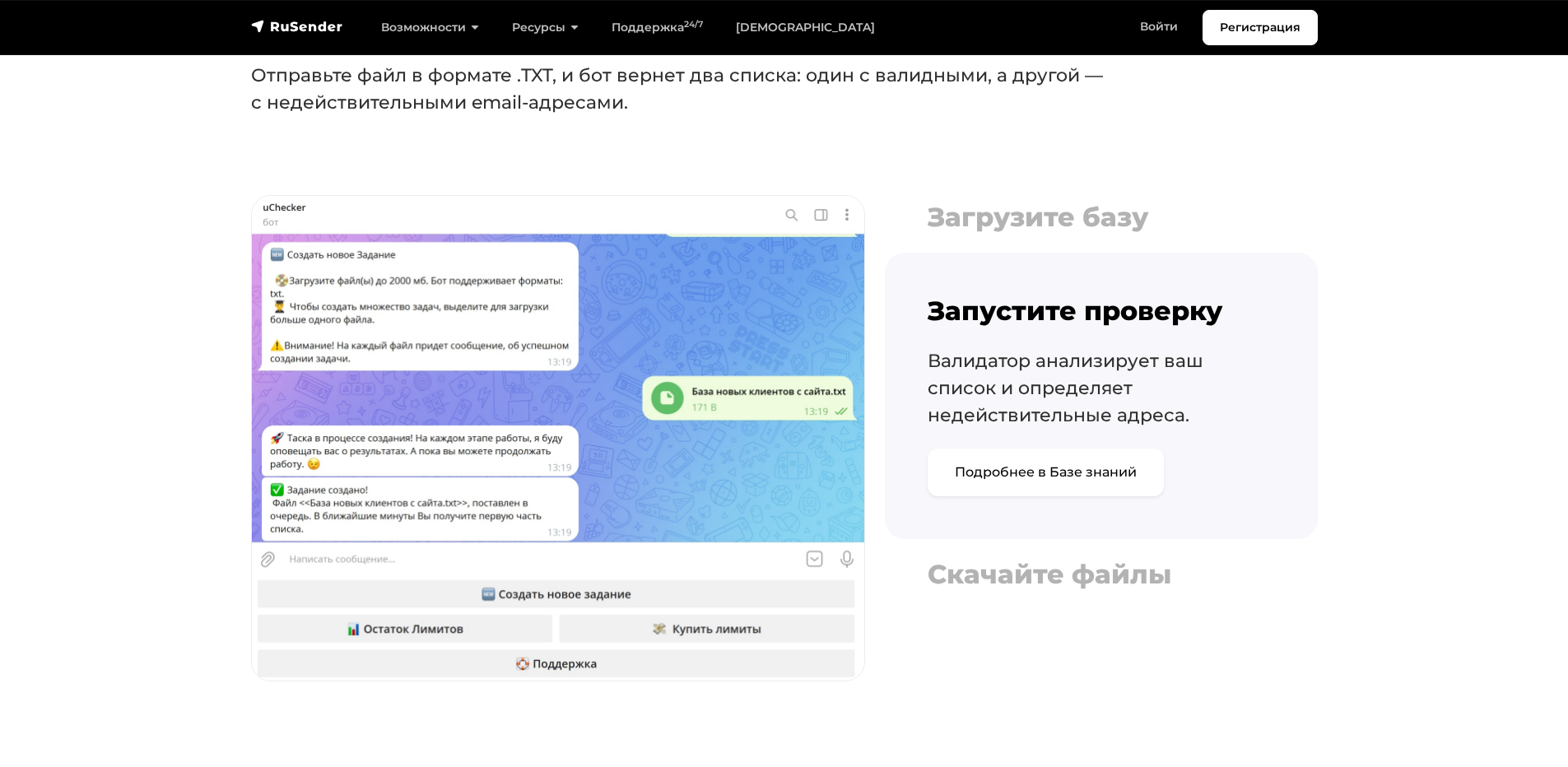
click at [1022, 410] on div "Загрузите базу Отправьте файл .TXT с вашей email-базой в uChecker через Telegra…" at bounding box center [1101, 396] width 432 height 401
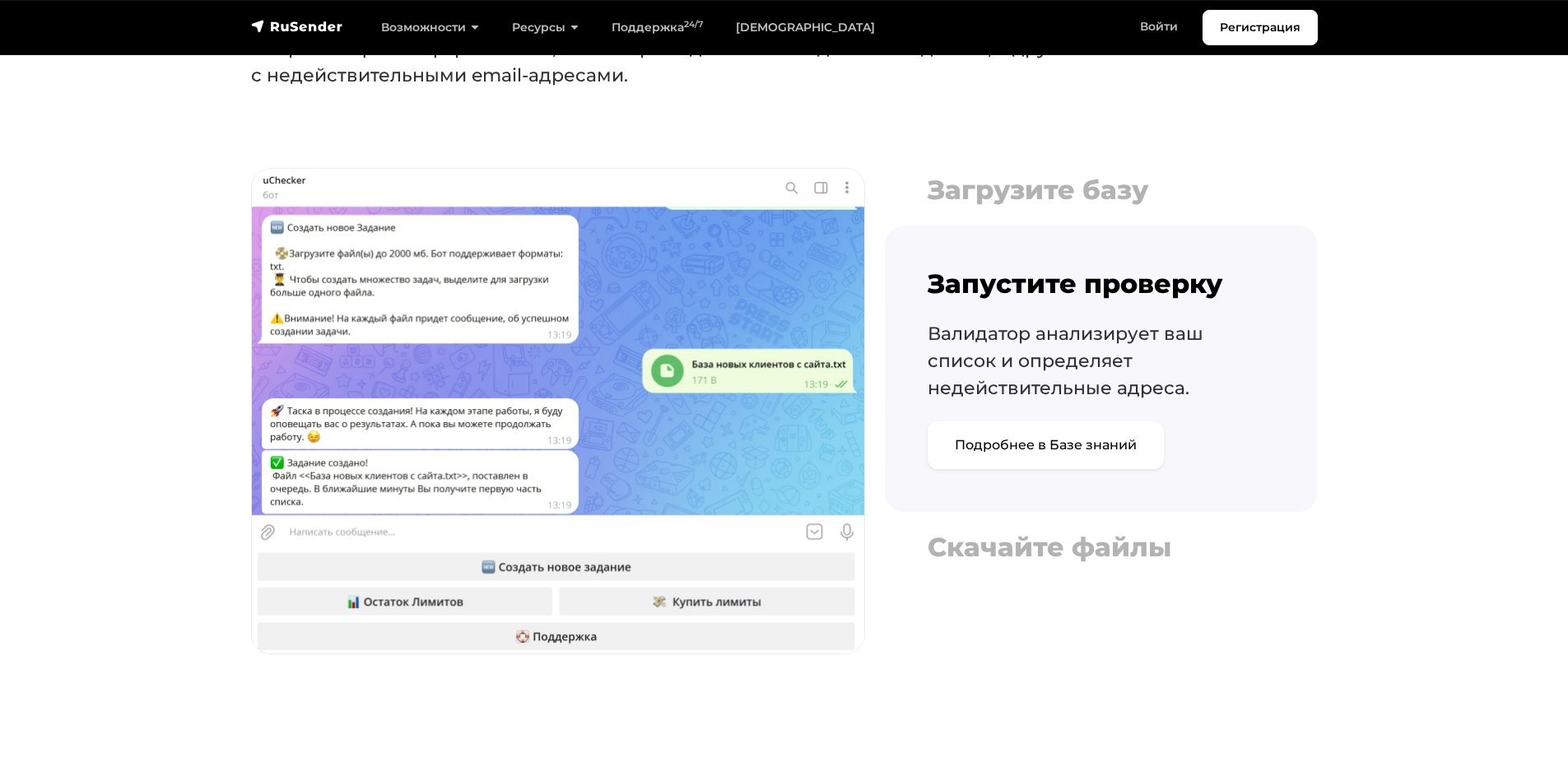
scroll to position [3209, 0]
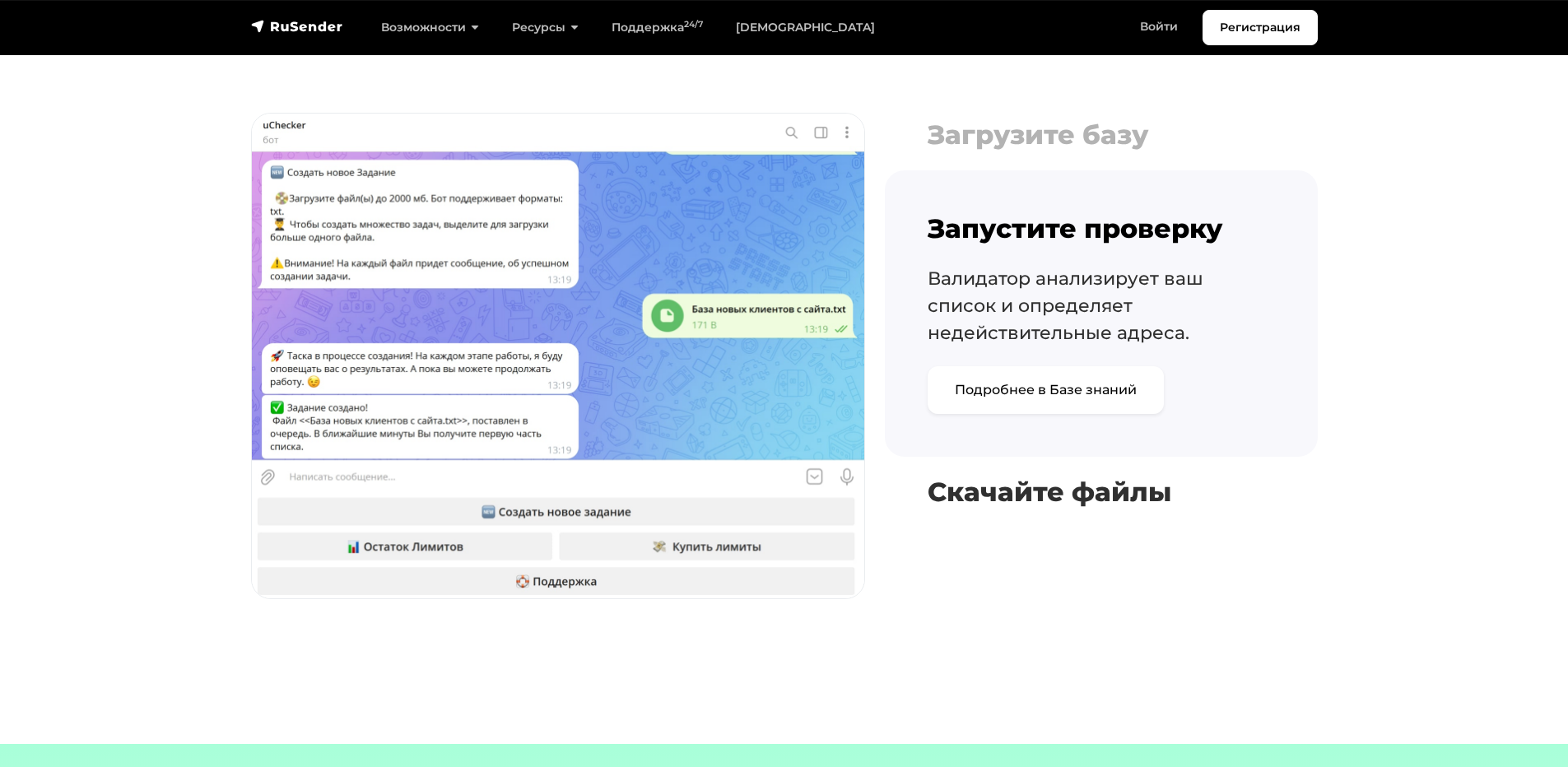
click at [1039, 485] on h4 "Скачайте файлы" at bounding box center [1101, 492] width 348 height 31
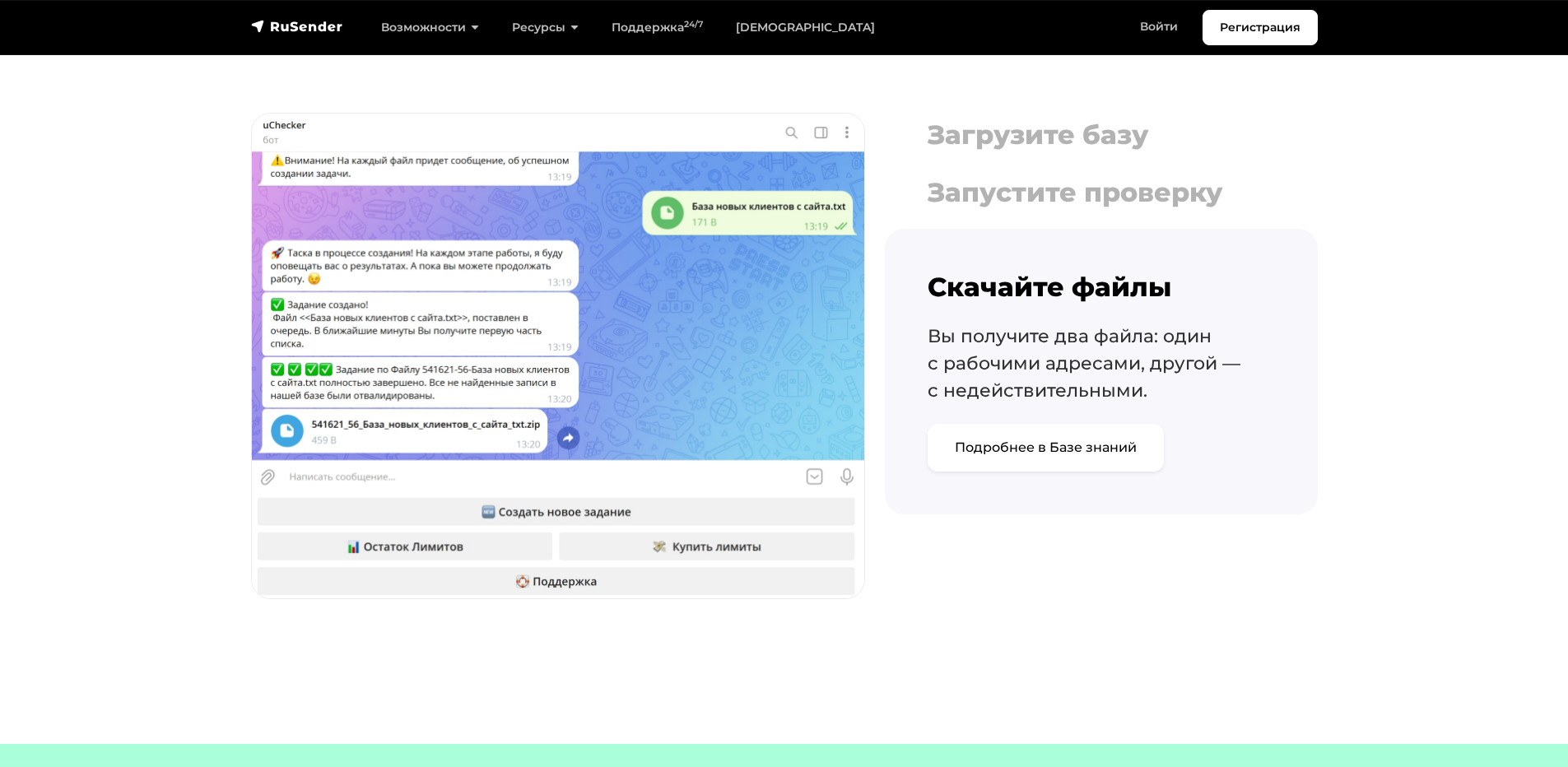
drag, startPoint x: 1075, startPoint y: 551, endPoint x: 1061, endPoint y: 552, distance: 14.0
click at [1013, 553] on div "Загрузите базу Отправьте файл .TXT с вашей email-базой в uChecker через Telegra…" at bounding box center [1100, 365] width 452 height 506
click at [1123, 583] on div "Загрузите базу Отправьте файл .TXT с вашей email-базой в uChecker через Telegra…" at bounding box center [1100, 365] width 452 height 506
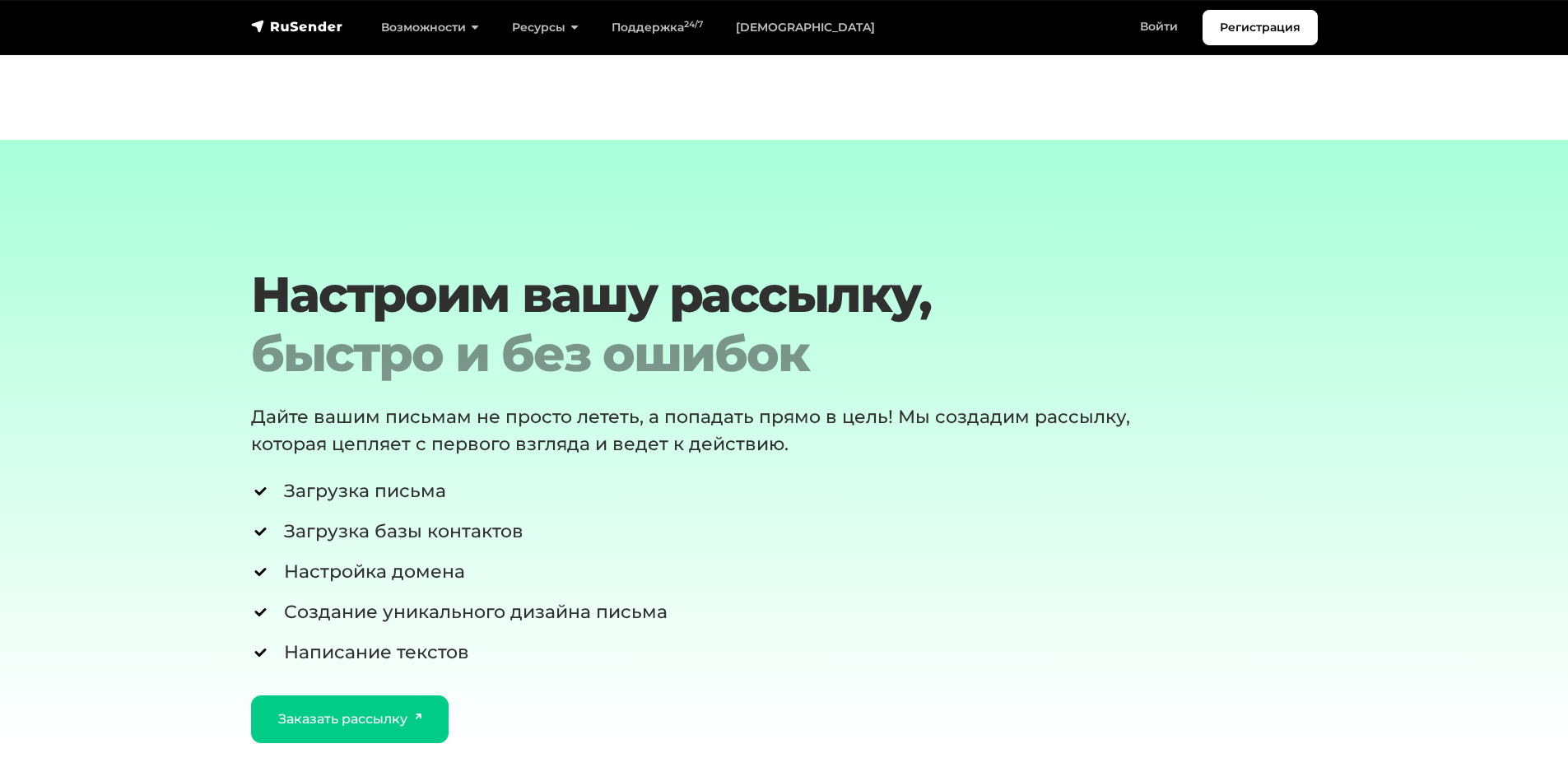
scroll to position [3867, 0]
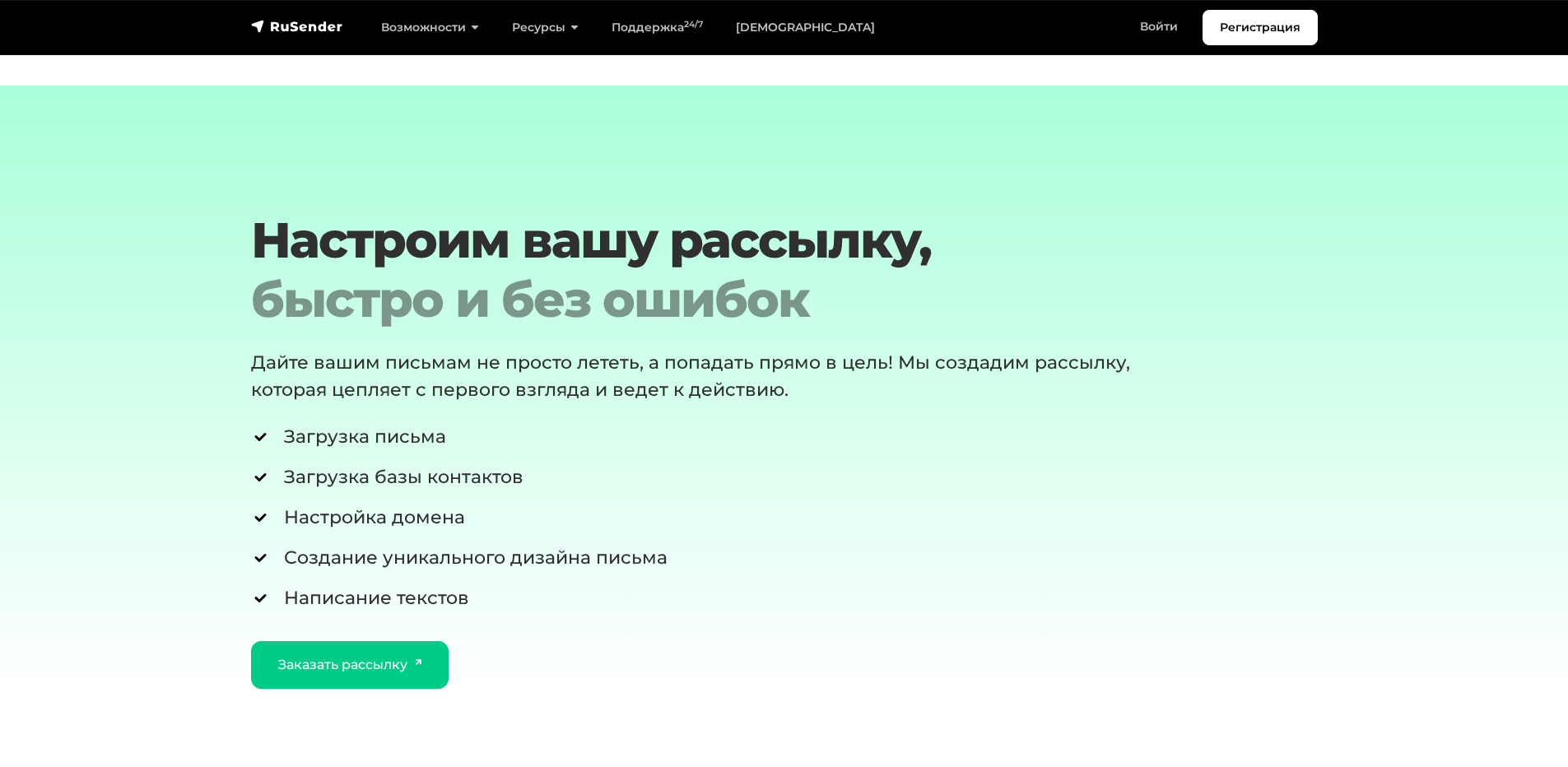
click at [702, 434] on li "Загрузка письма" at bounding box center [739, 436] width 976 height 27
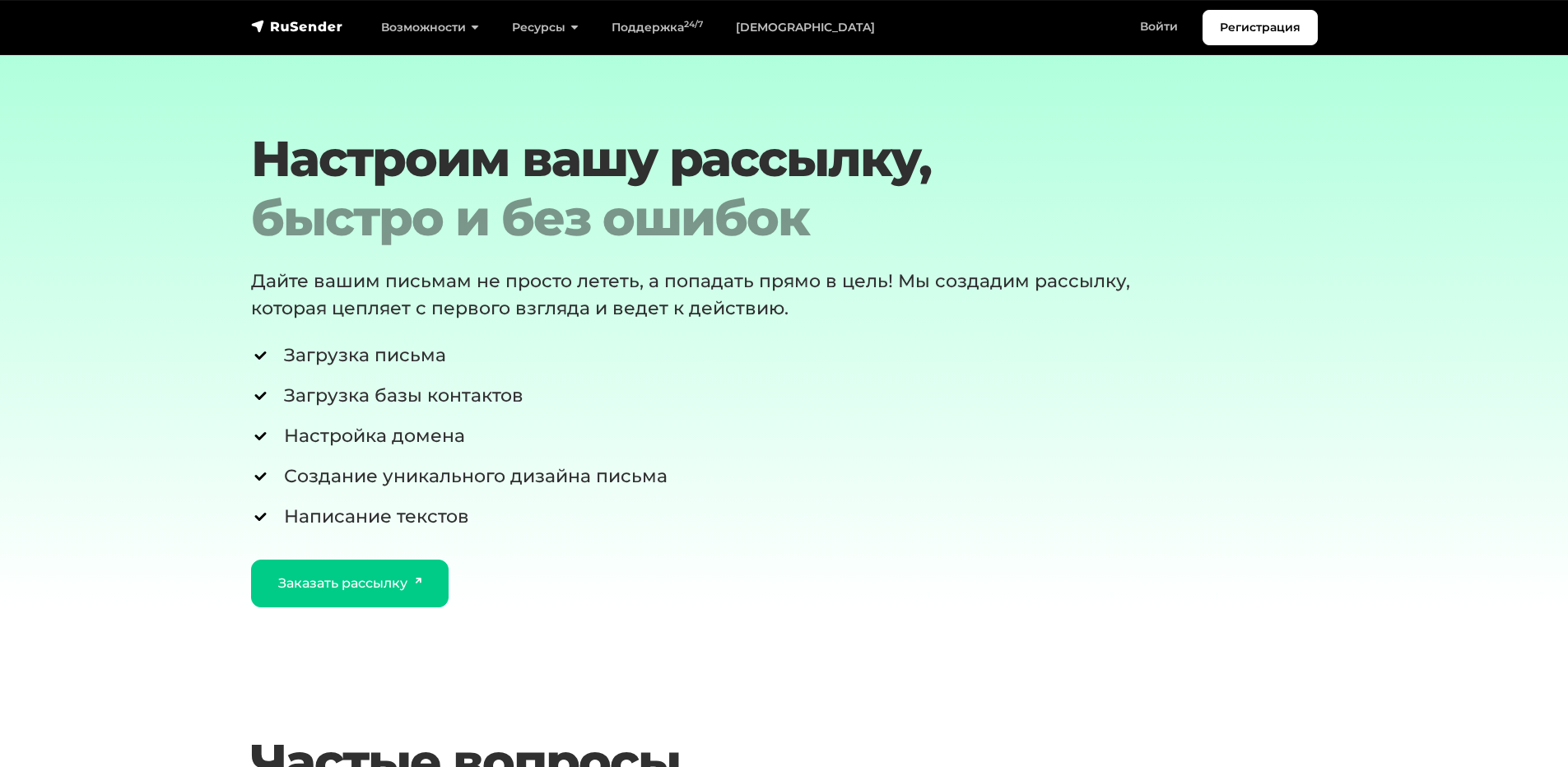
scroll to position [3949, 0]
click at [545, 363] on li "Загрузка письма" at bounding box center [739, 354] width 976 height 27
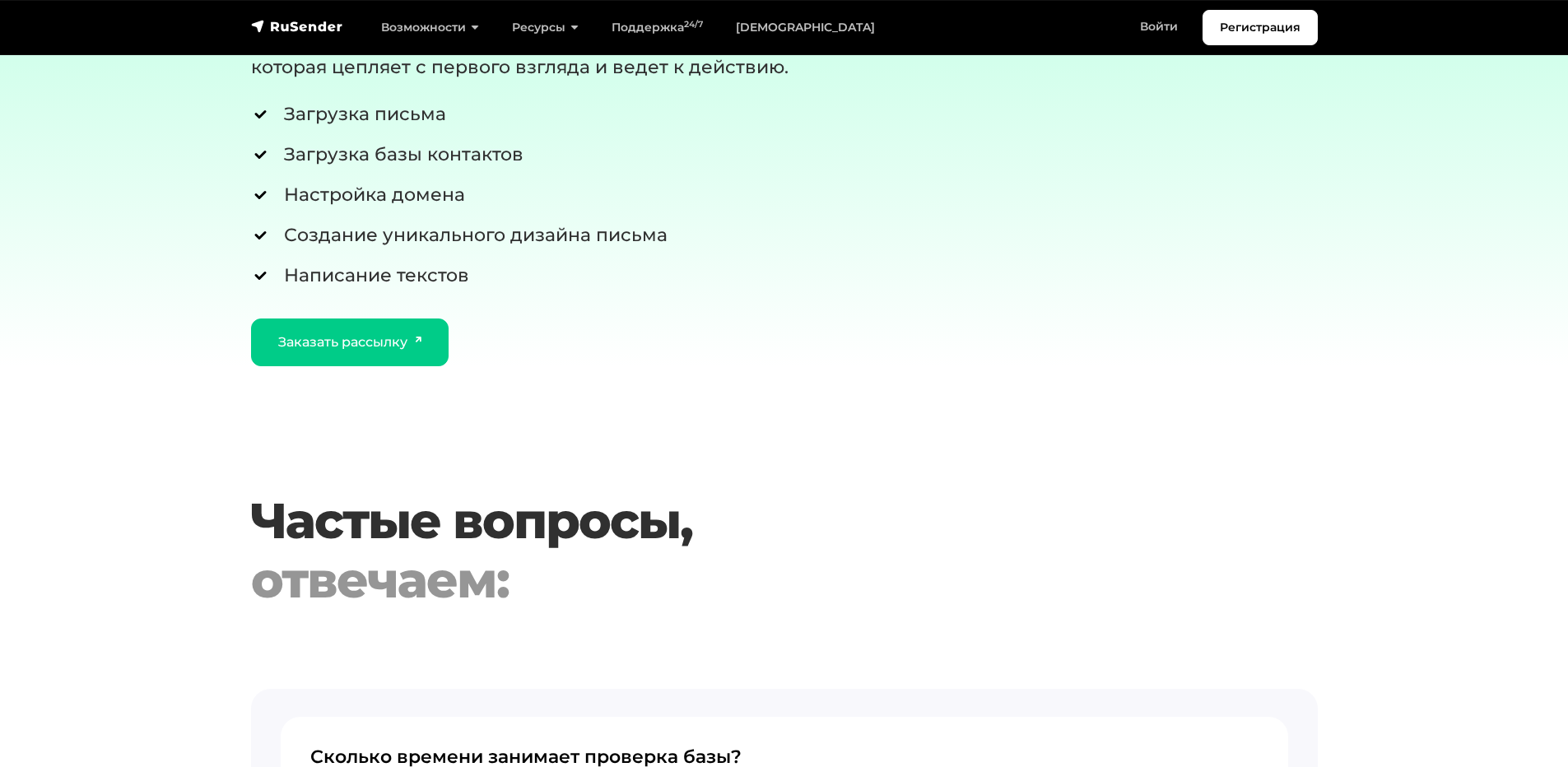
scroll to position [4196, 0]
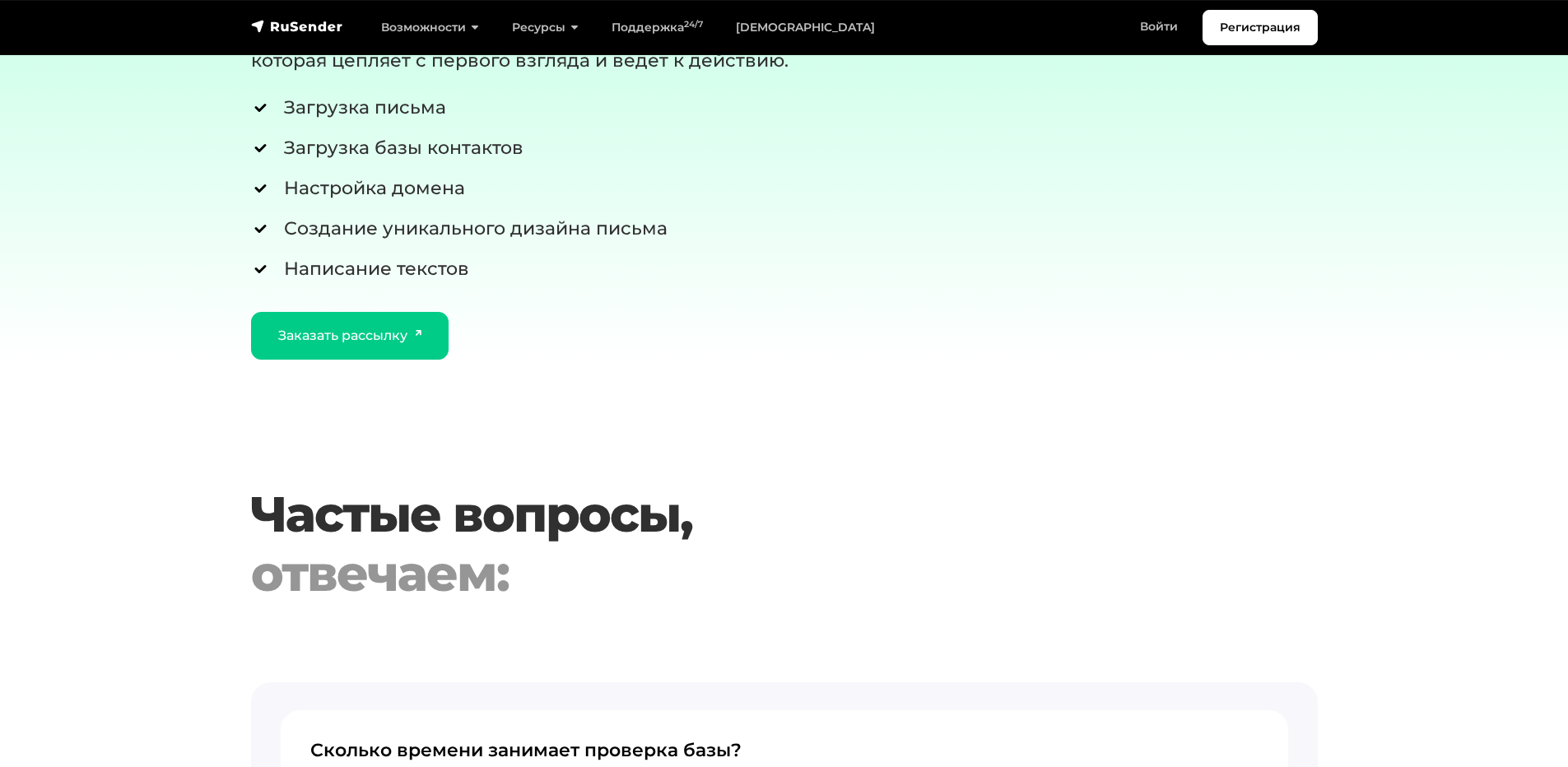
click at [916, 354] on div "Настроим вашу рассылку, быстро и без ошибок Дайте вашим письмам не просто летет…" at bounding box center [739, 120] width 995 height 478
click at [891, 346] on div "Настроим вашу рассылку, быстро и без ошибок Дайте вашим письмам не просто летет…" at bounding box center [739, 120] width 995 height 478
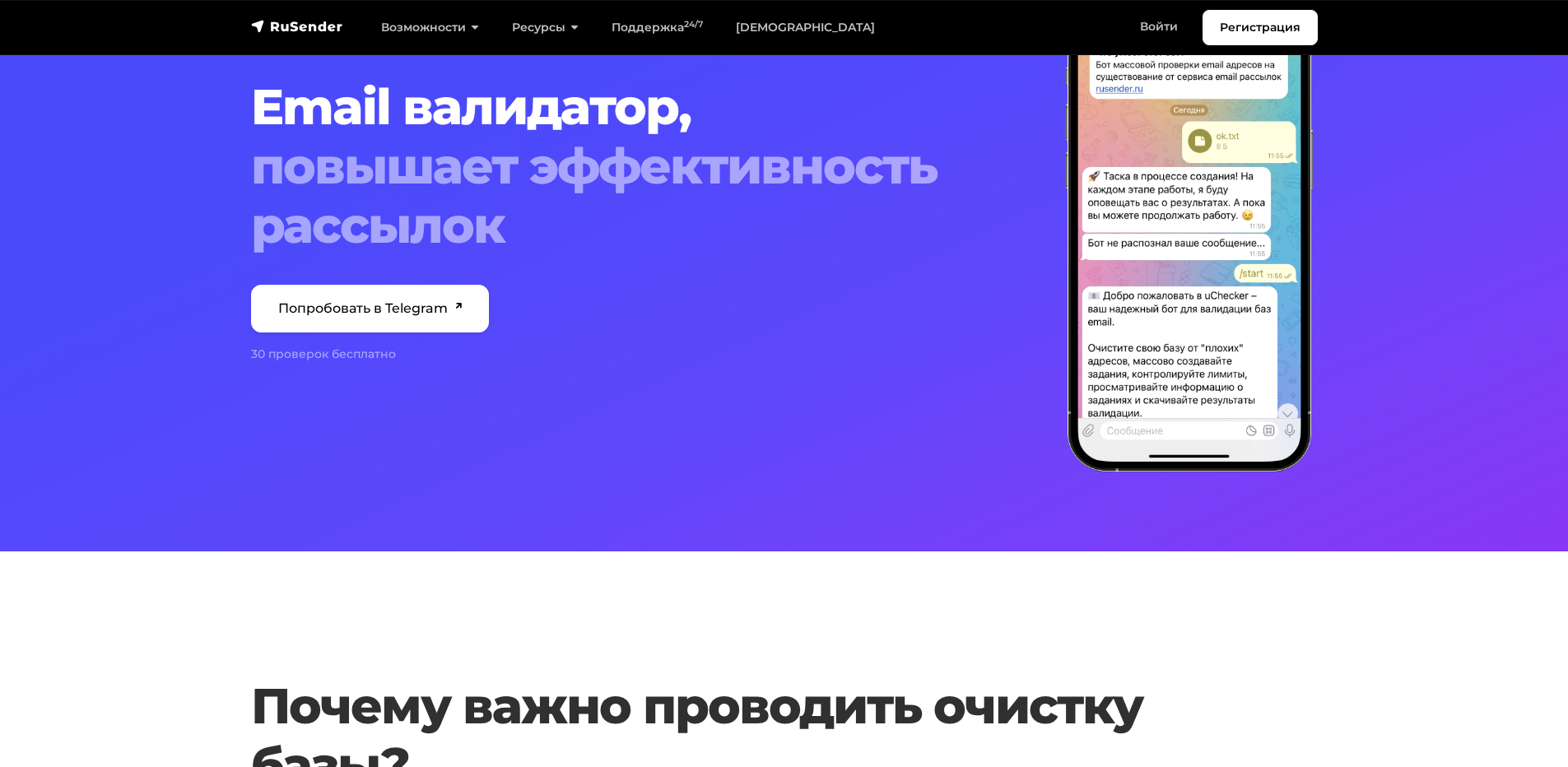
scroll to position [0, 0]
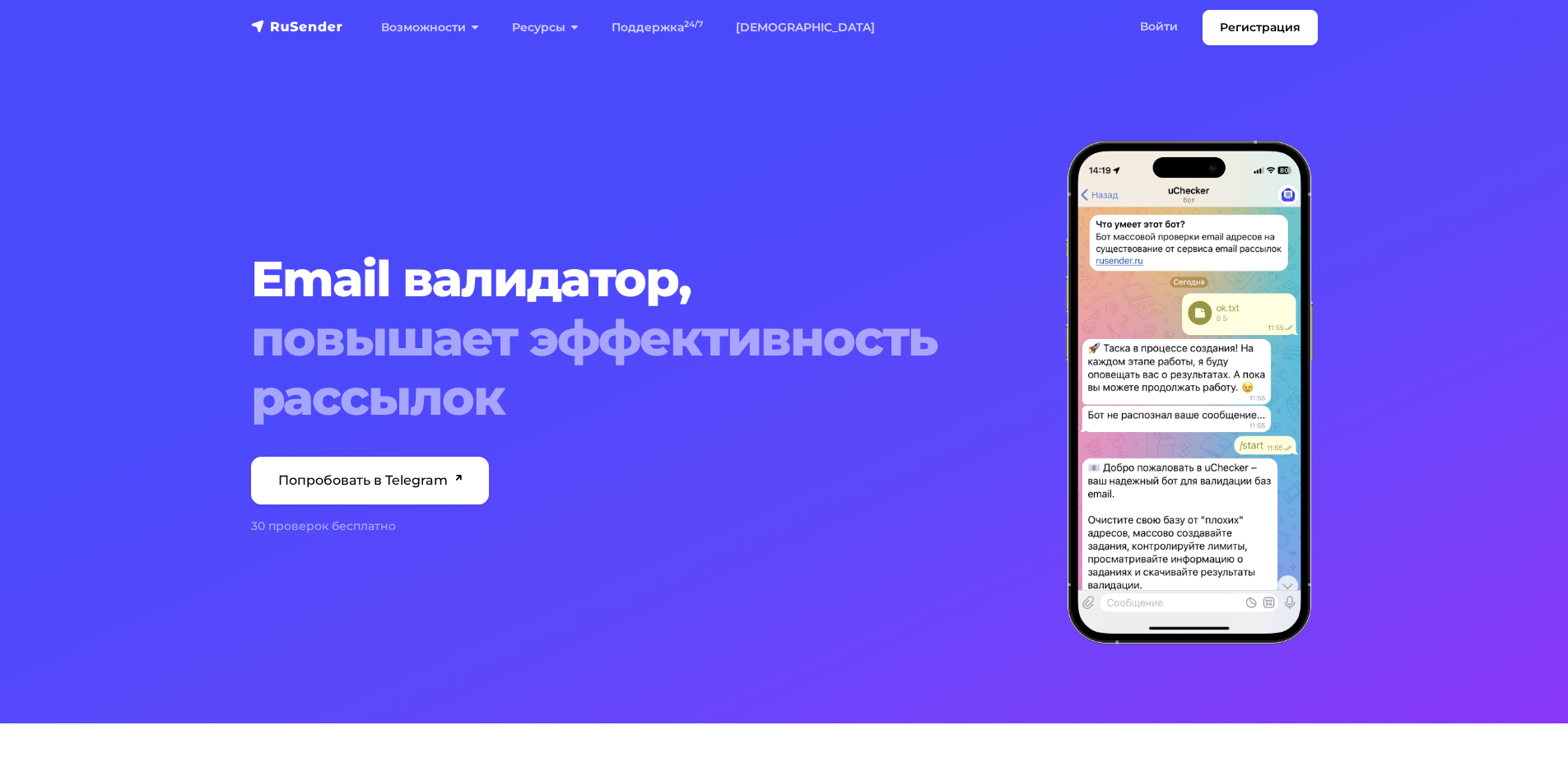
click at [1115, 106] on div "Email валидатор, повышает эффективность рассылок Попробовать в Telegram 30 пров…" at bounding box center [784, 392] width 1086 height 662
click at [314, 27] on img "navbar" at bounding box center [297, 26] width 93 height 16
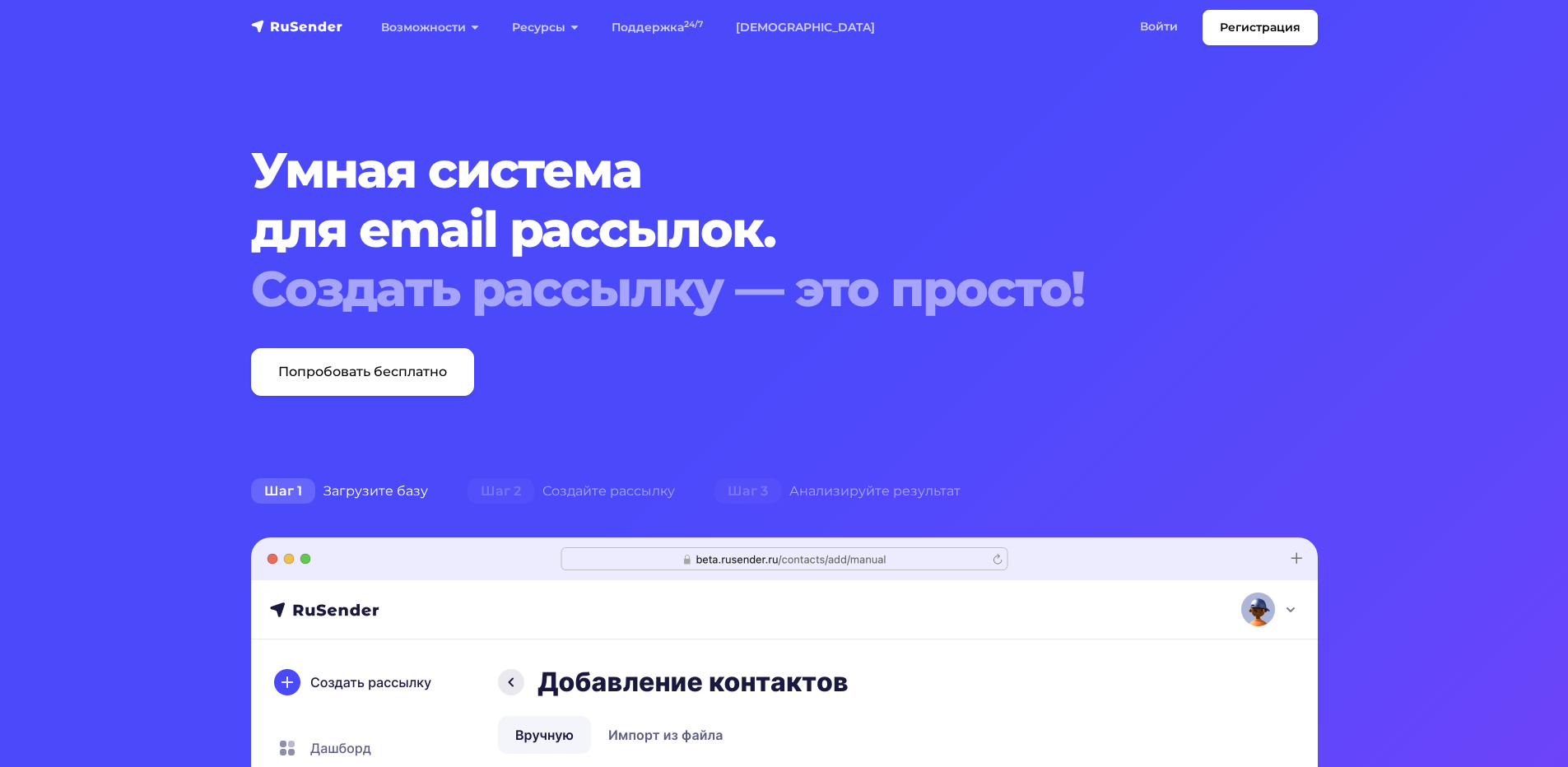
click at [930, 209] on h1 "Умная система для email рассылок. Создать рассылку — это просто!" at bounding box center [739, 230] width 976 height 178
